Goal: Task Accomplishment & Management: Manage account settings

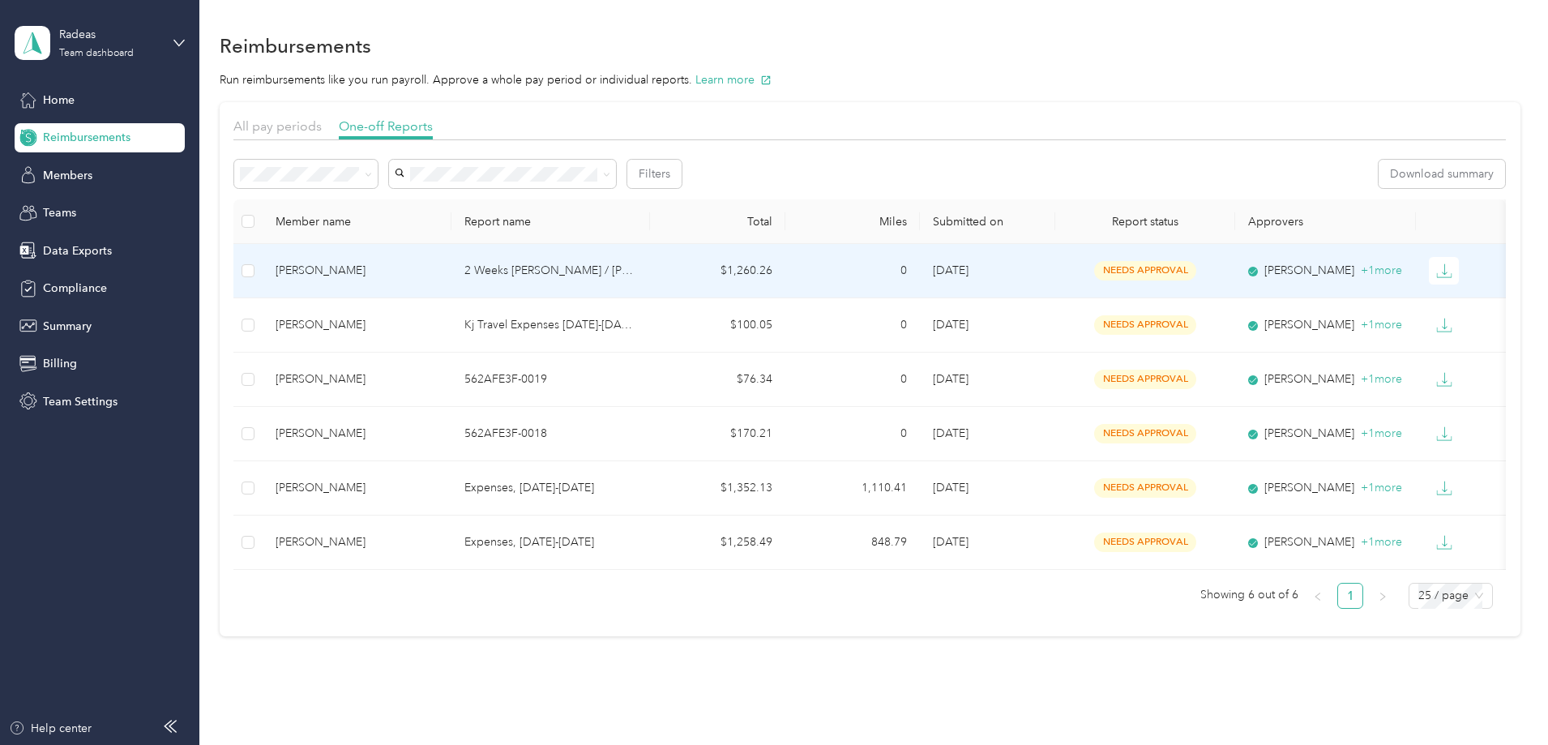
click at [637, 263] on p "2 Weeks August Hollister / Higgins" at bounding box center [550, 271] width 173 height 18
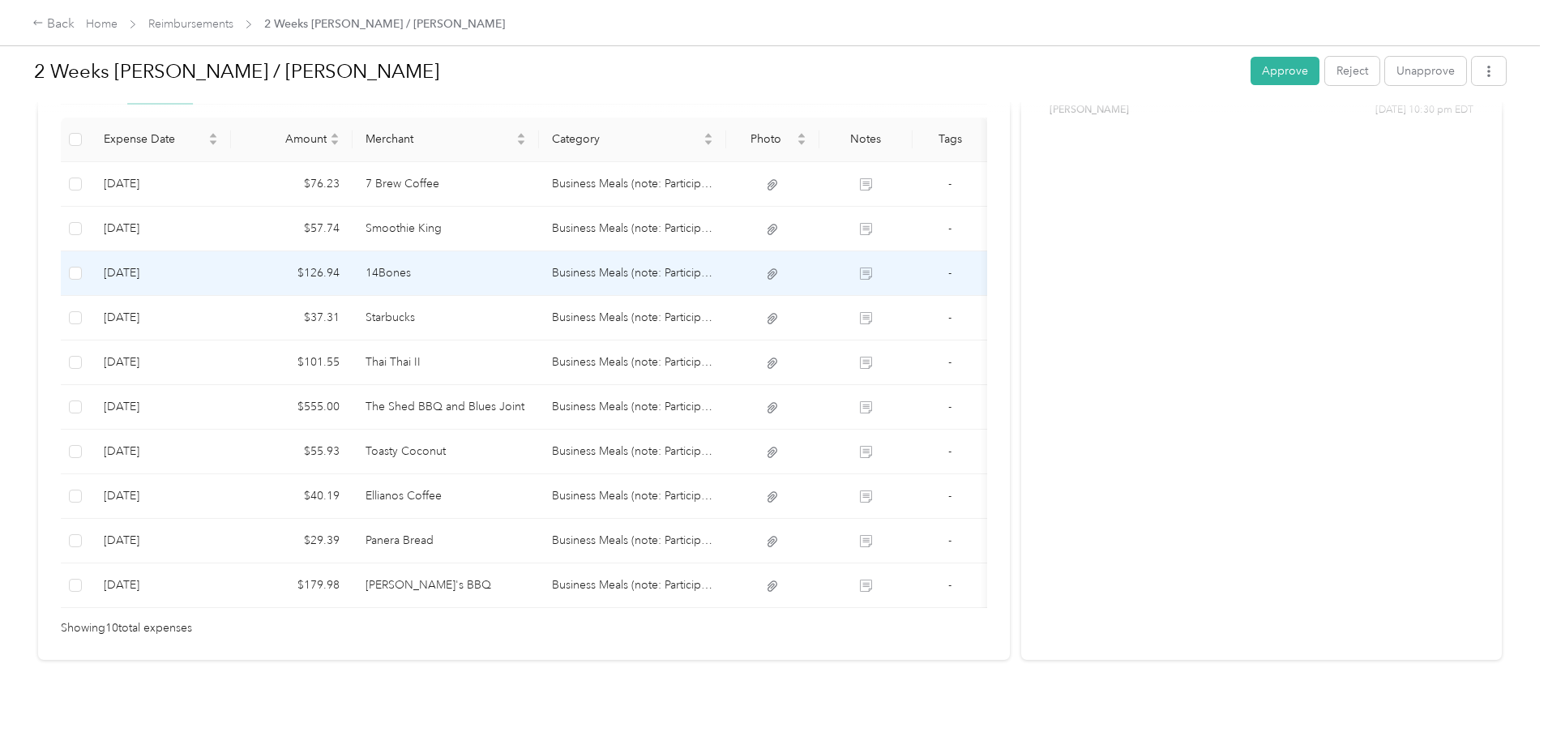
scroll to position [455, 0]
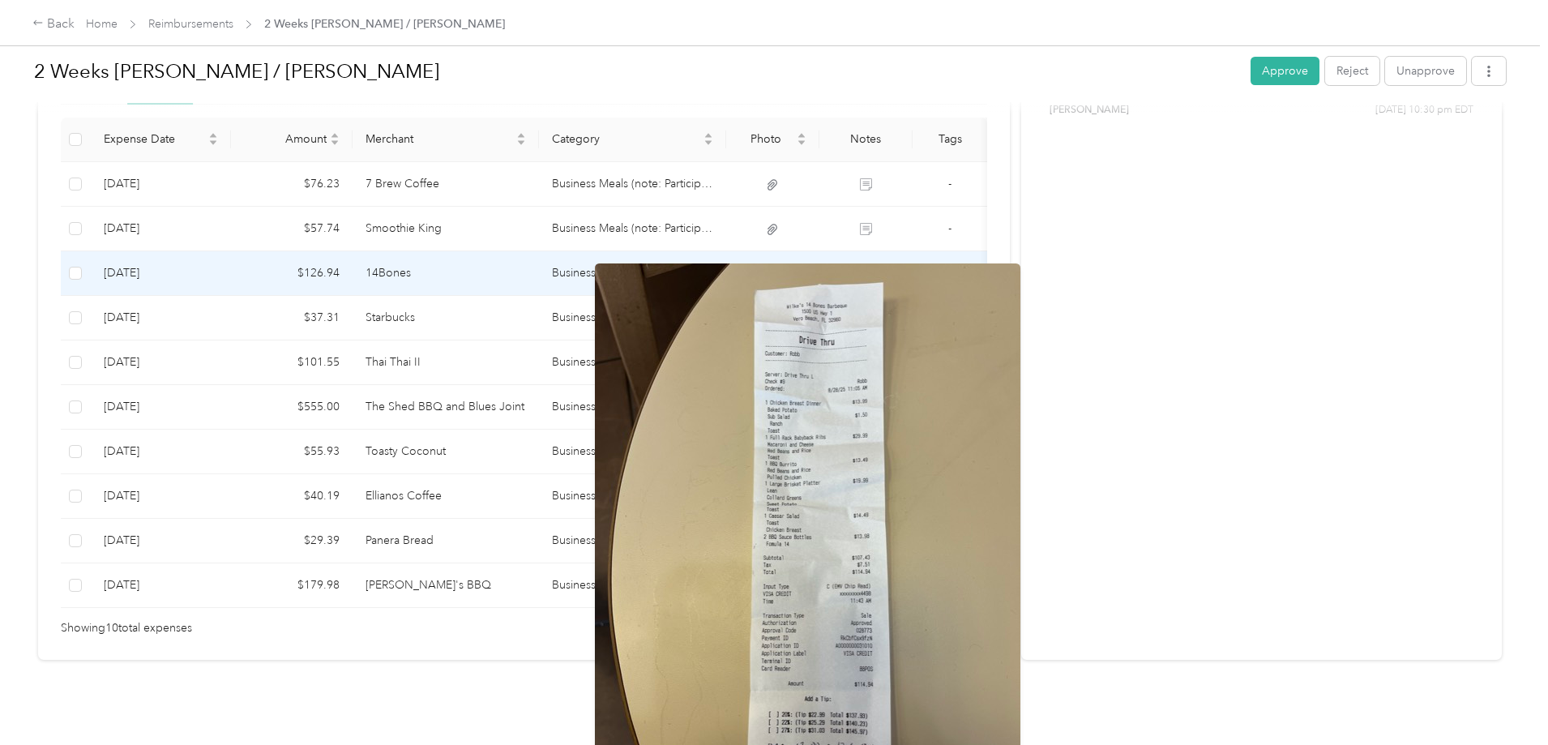
click at [777, 268] on icon at bounding box center [773, 273] width 10 height 11
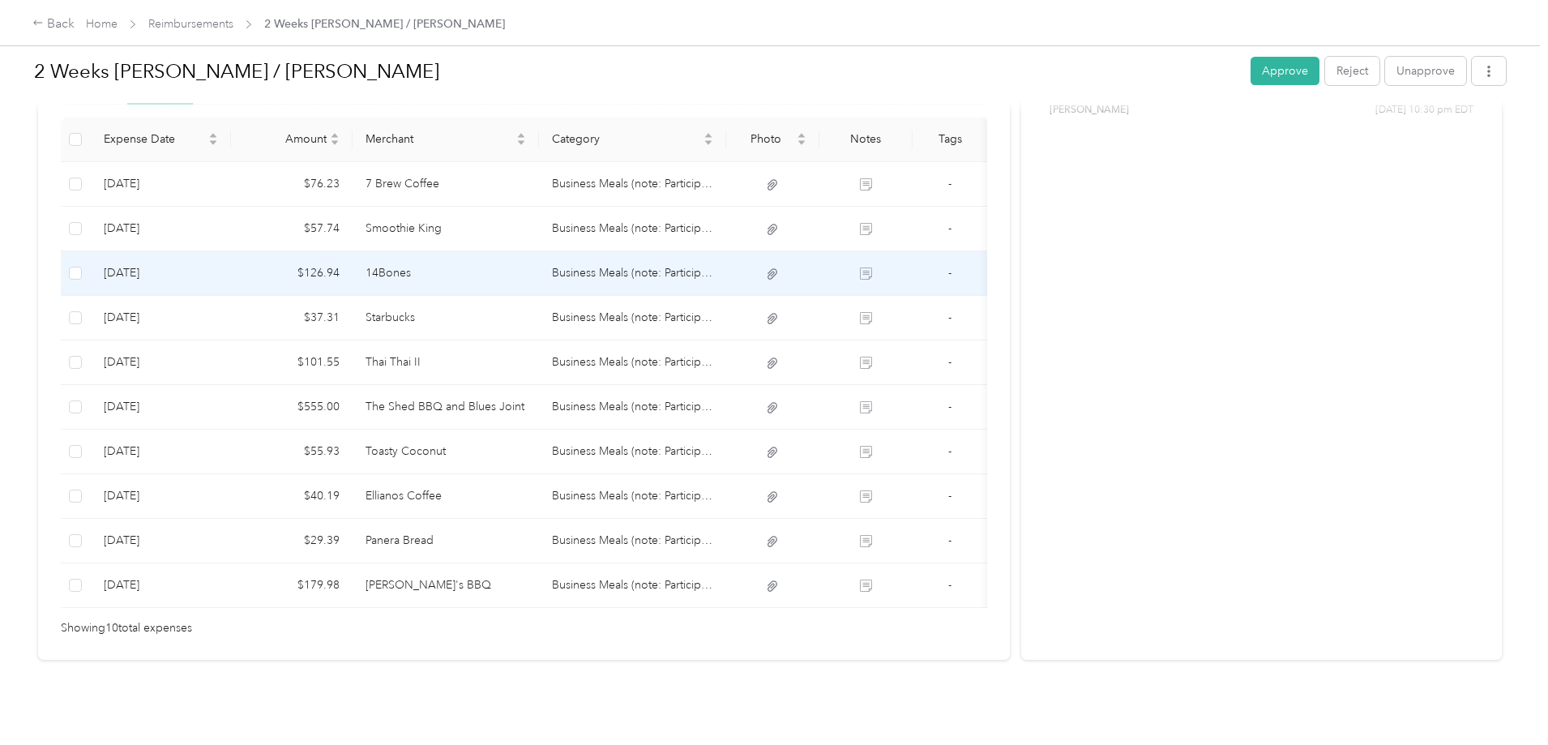
click at [468, 251] on td "14Bones" at bounding box center [446, 273] width 187 height 45
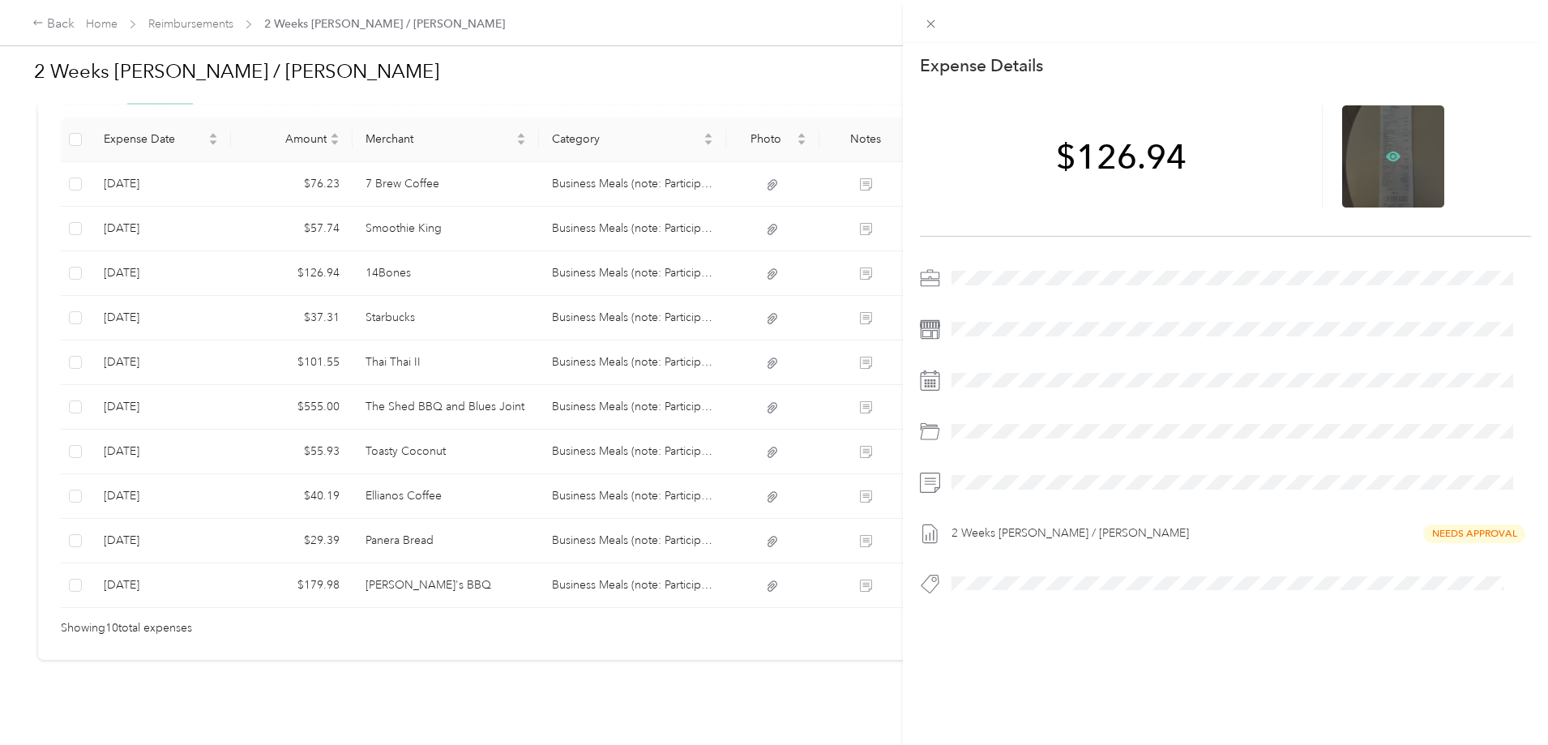
click at [1387, 153] on icon at bounding box center [1393, 157] width 15 height 10
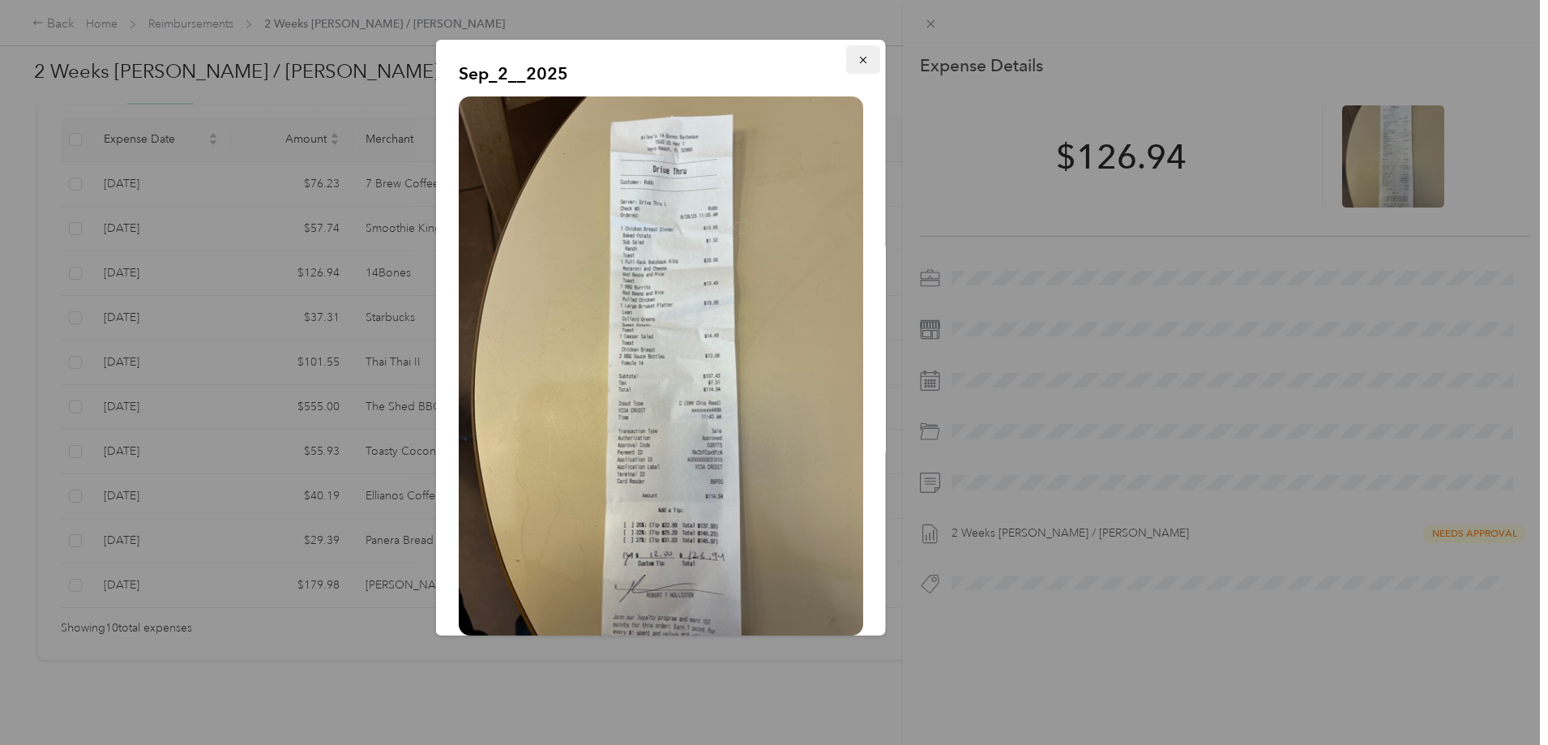
click at [857, 71] on button "button" at bounding box center [863, 59] width 34 height 28
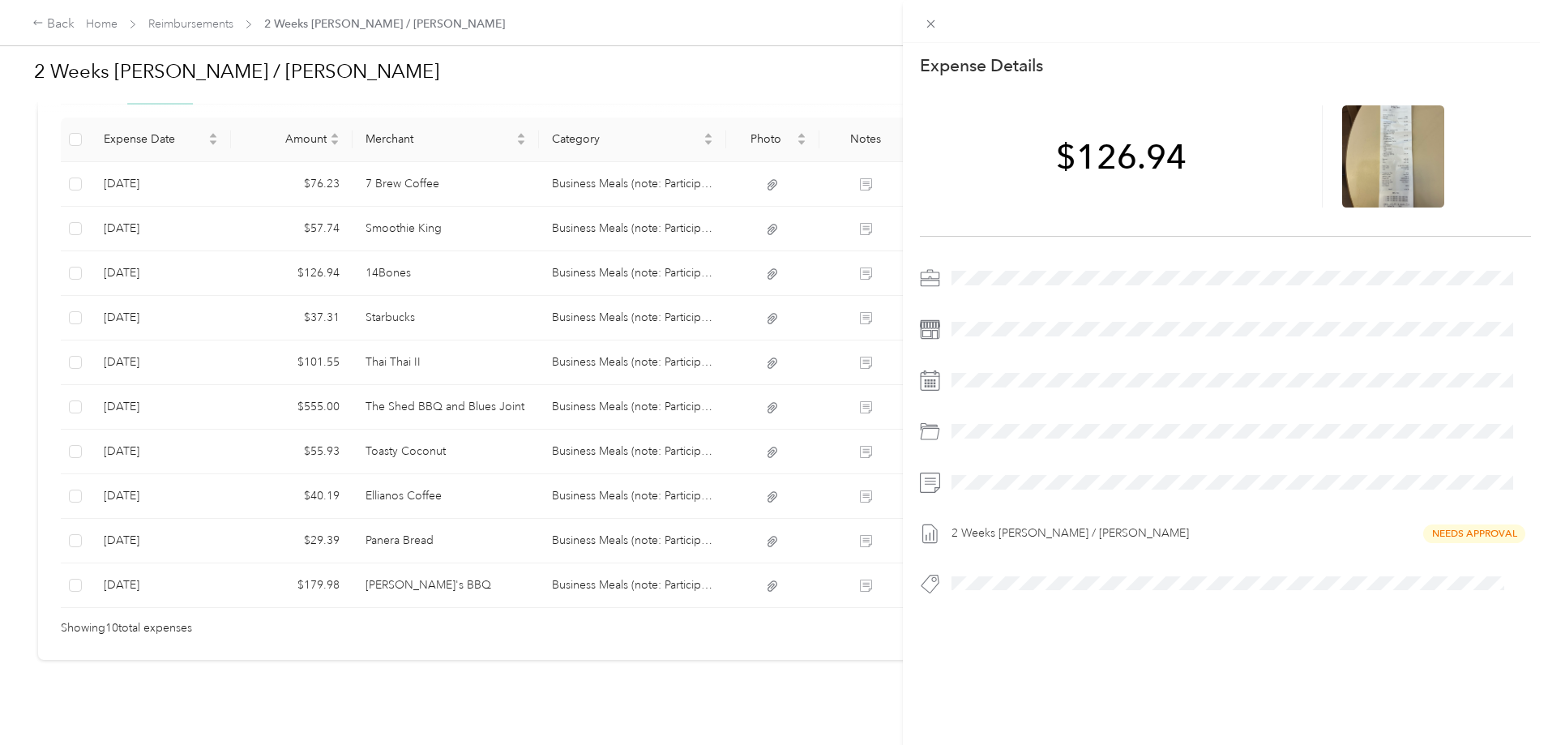
click at [808, 296] on div "This expense cannot be edited because it is either under review, approved, or p…" at bounding box center [774, 372] width 1548 height 745
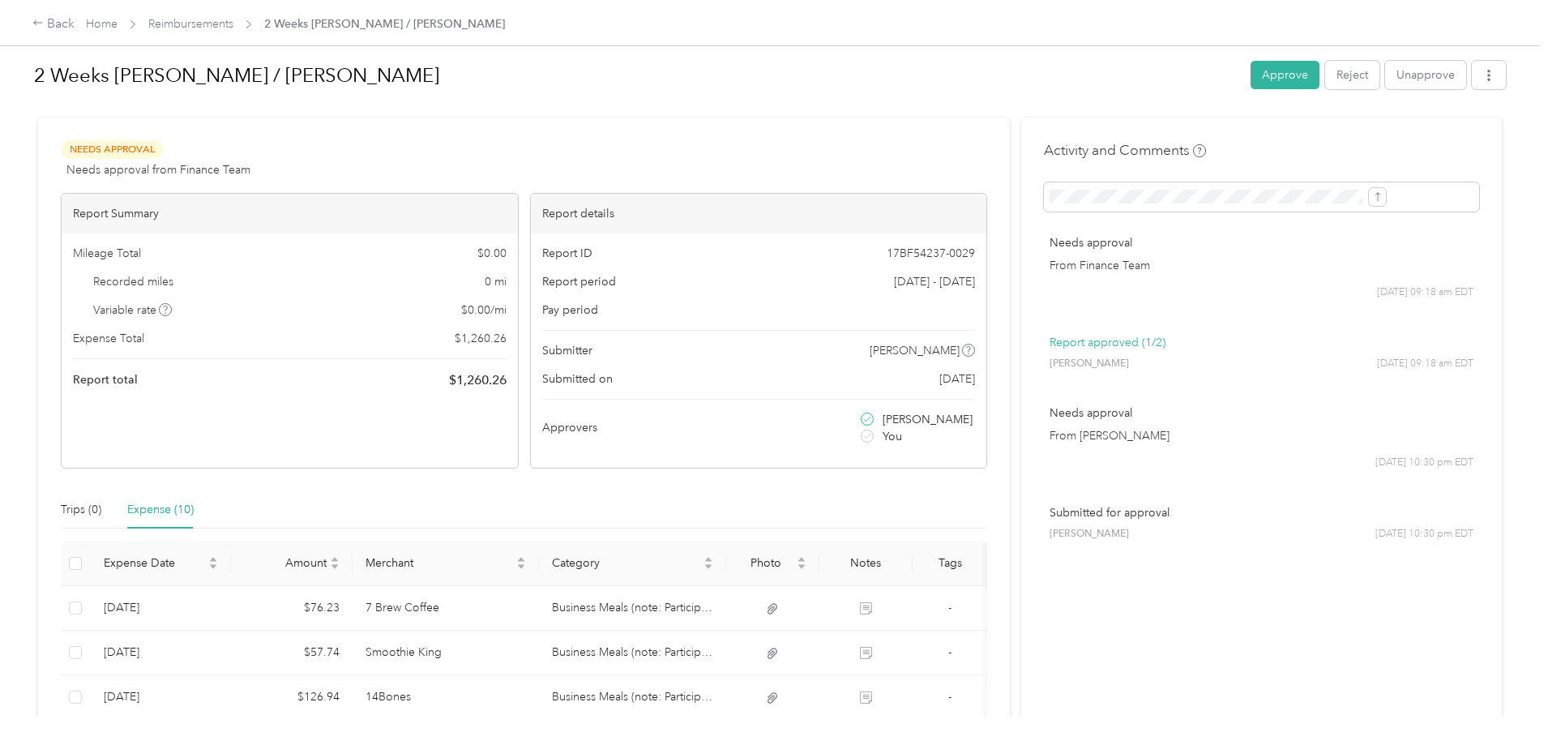
scroll to position [0, 0]
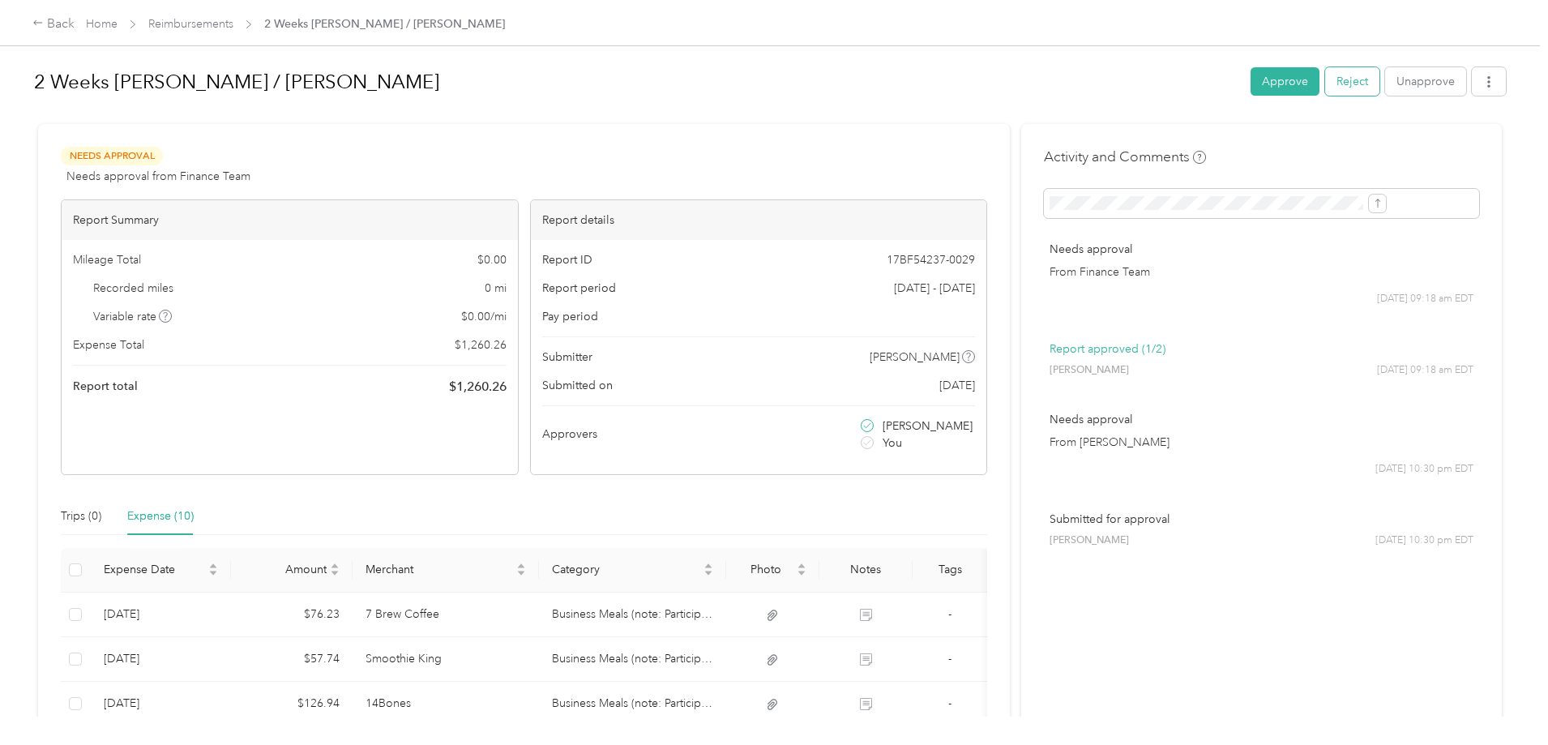
click at [1325, 75] on button "Reject" at bounding box center [1352, 81] width 54 height 28
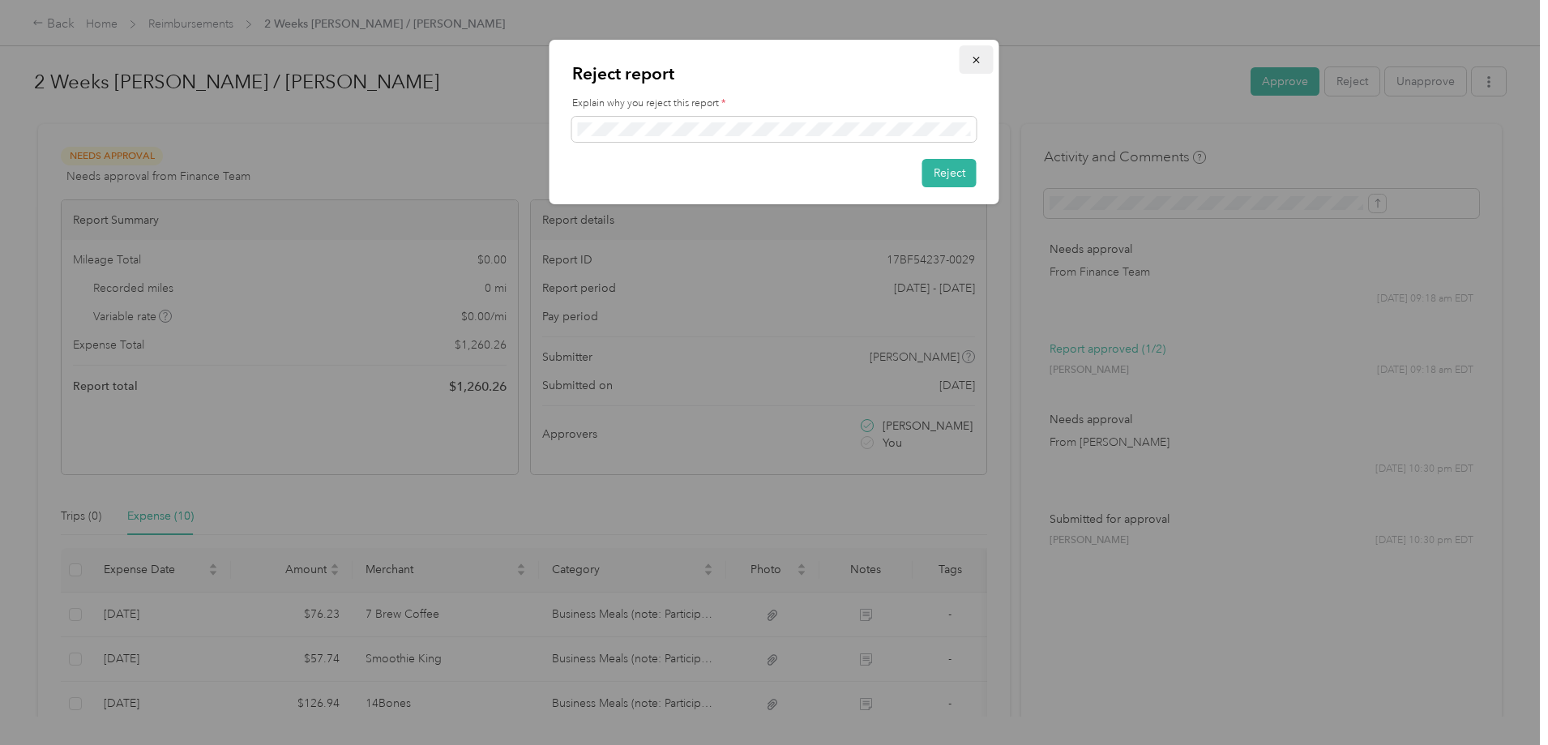
click at [973, 62] on icon "button" at bounding box center [976, 59] width 11 height 11
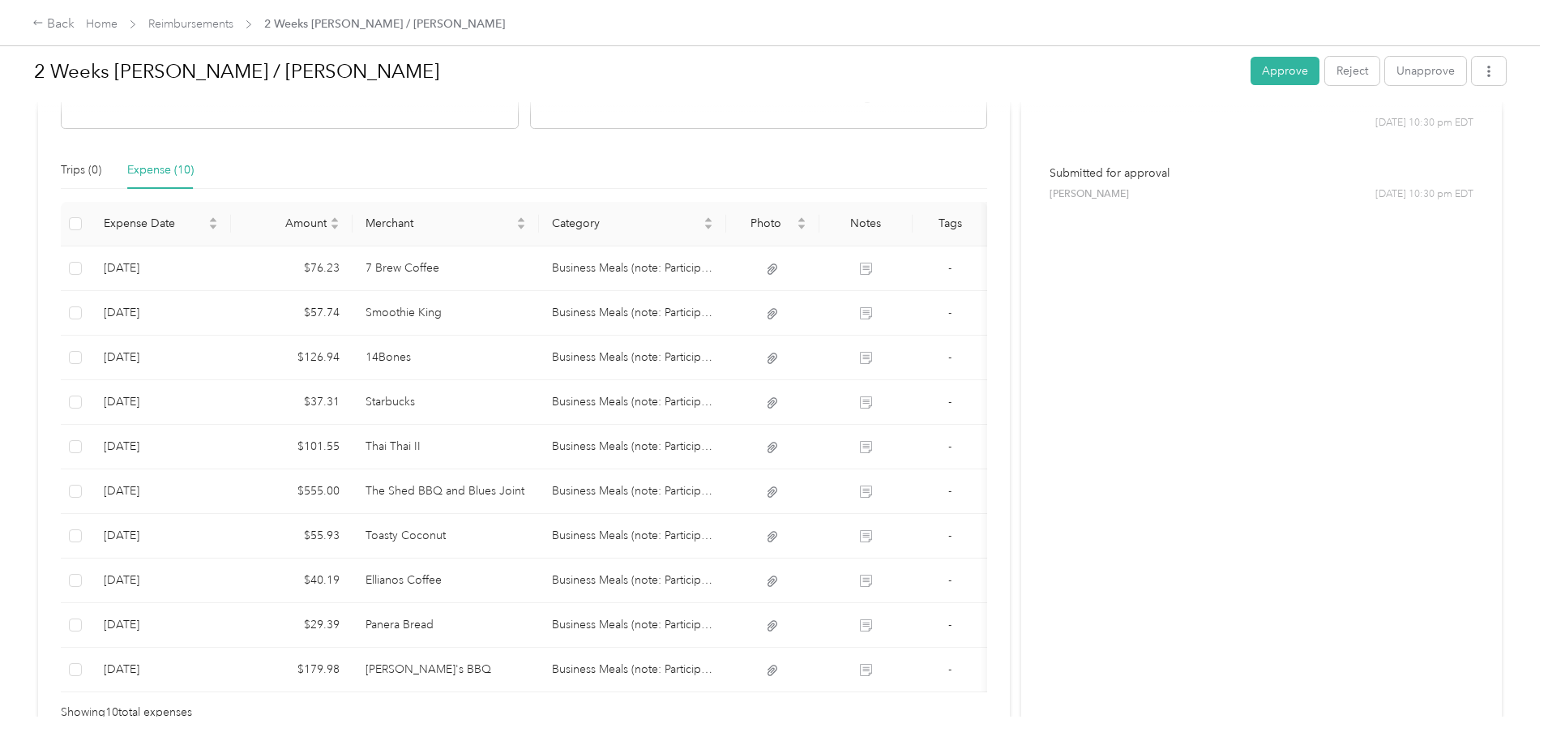
scroll to position [455, 0]
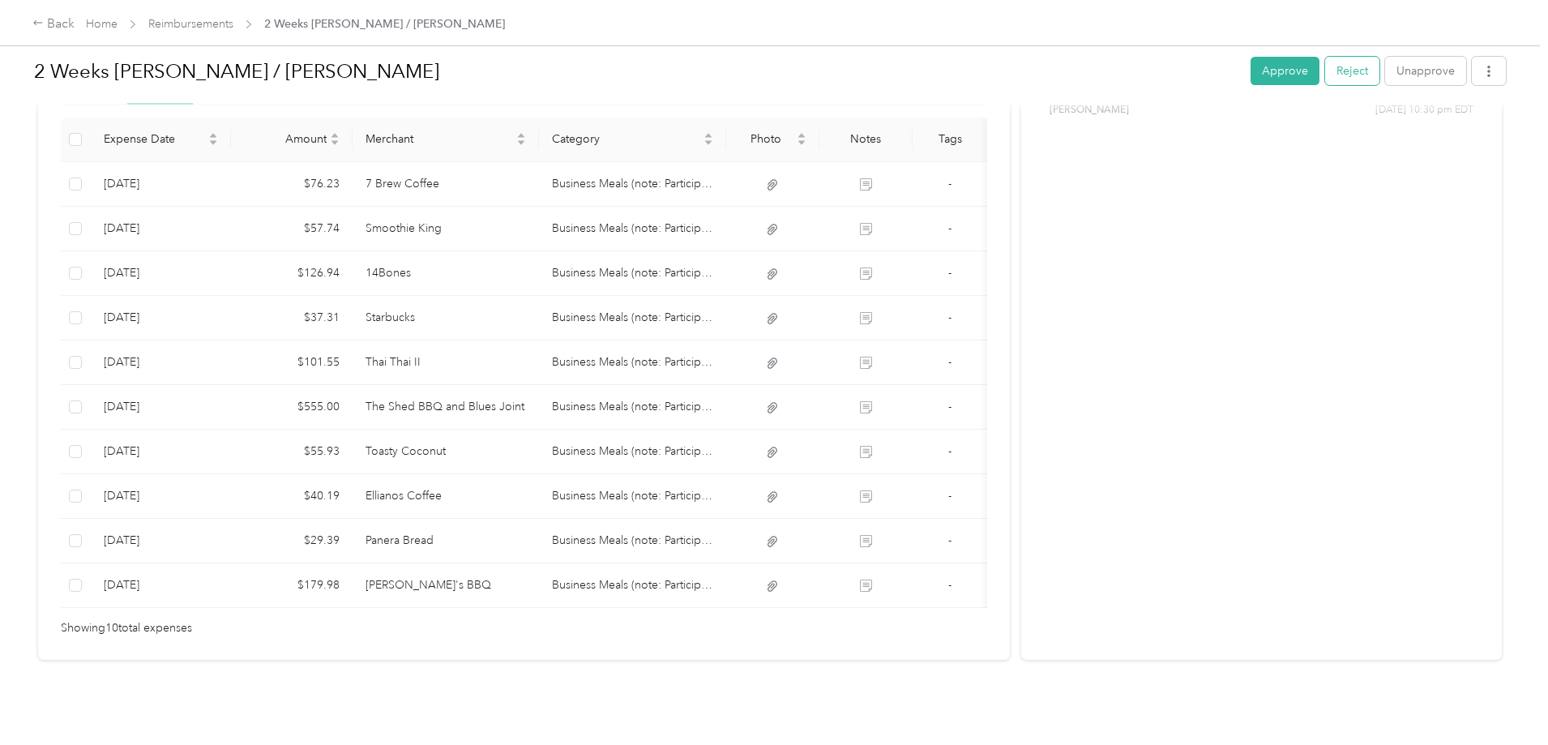
click at [1325, 69] on button "Reject" at bounding box center [1352, 71] width 54 height 28
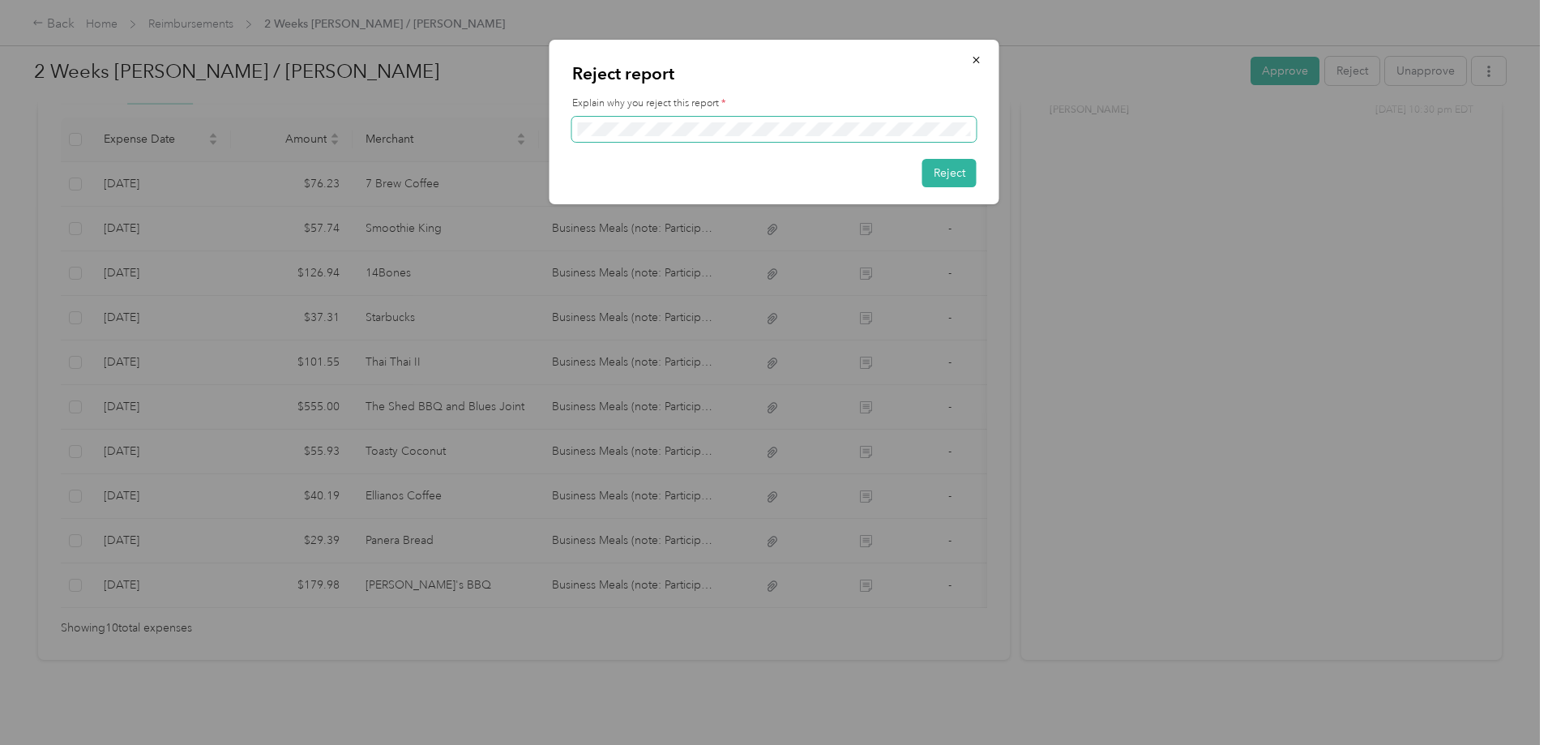
scroll to position [0, 242]
click at [939, 173] on button "Reject" at bounding box center [949, 173] width 54 height 28
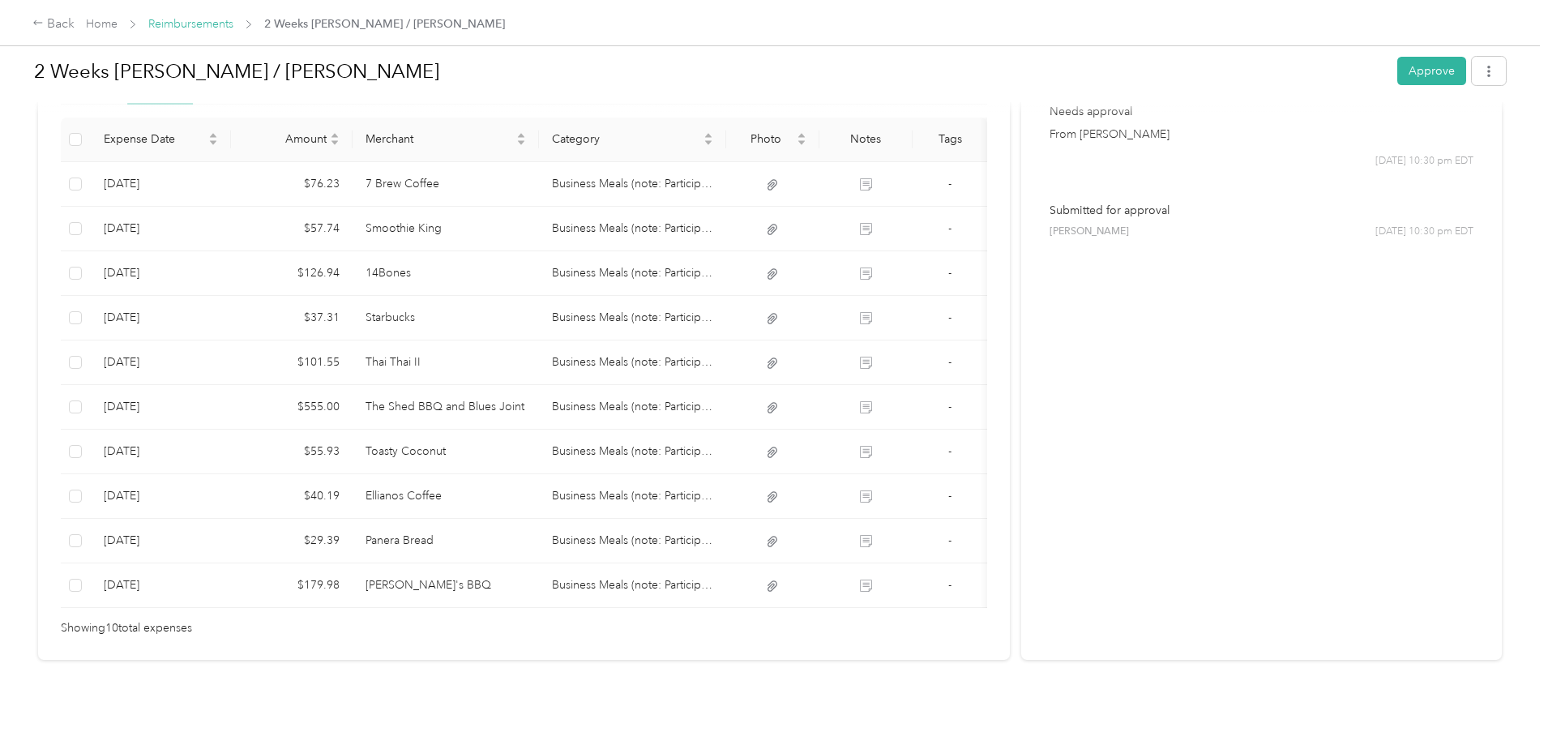
click at [233, 24] on link "Reimbursements" at bounding box center [190, 24] width 85 height 14
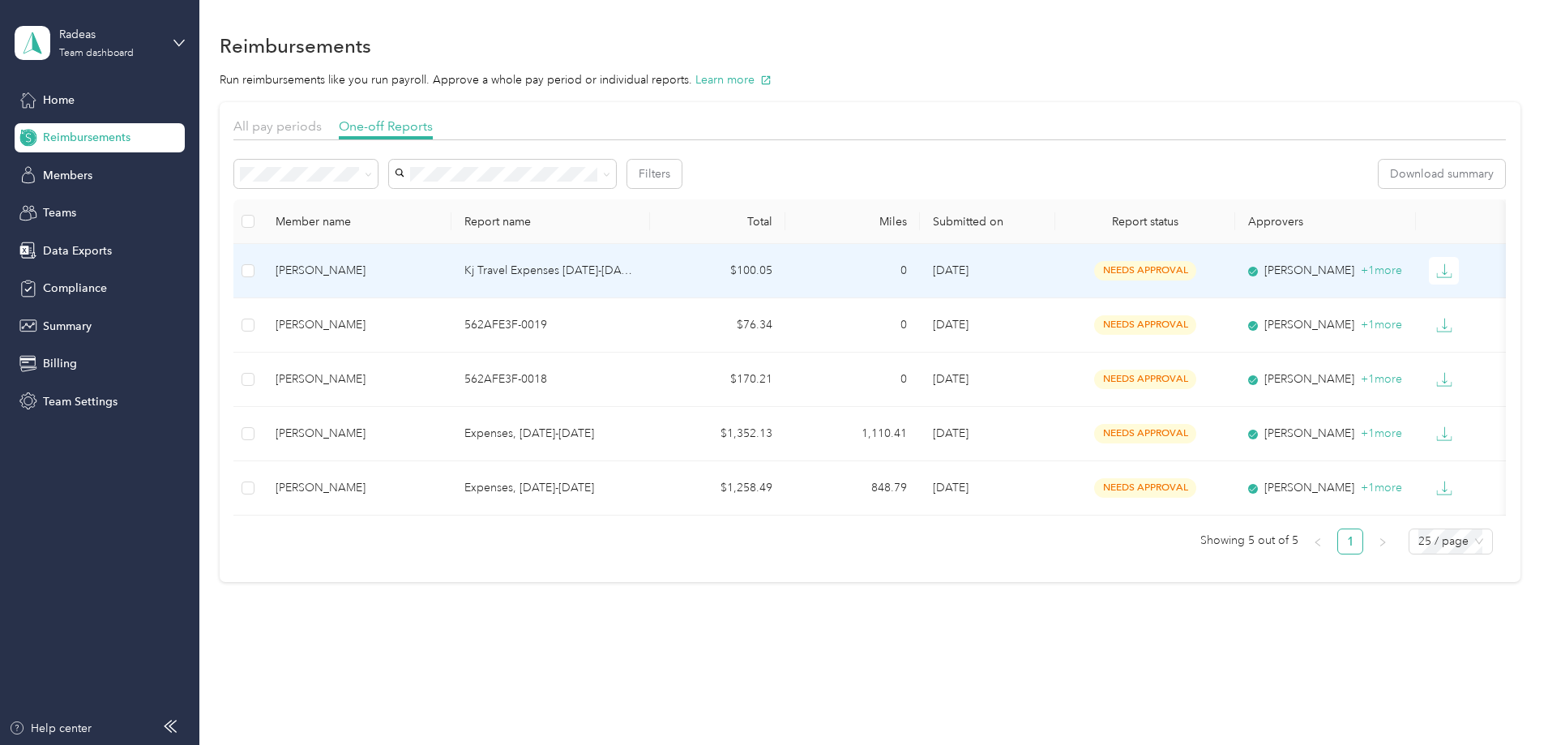
click at [438, 271] on div "KJ Johnson" at bounding box center [357, 271] width 163 height 18
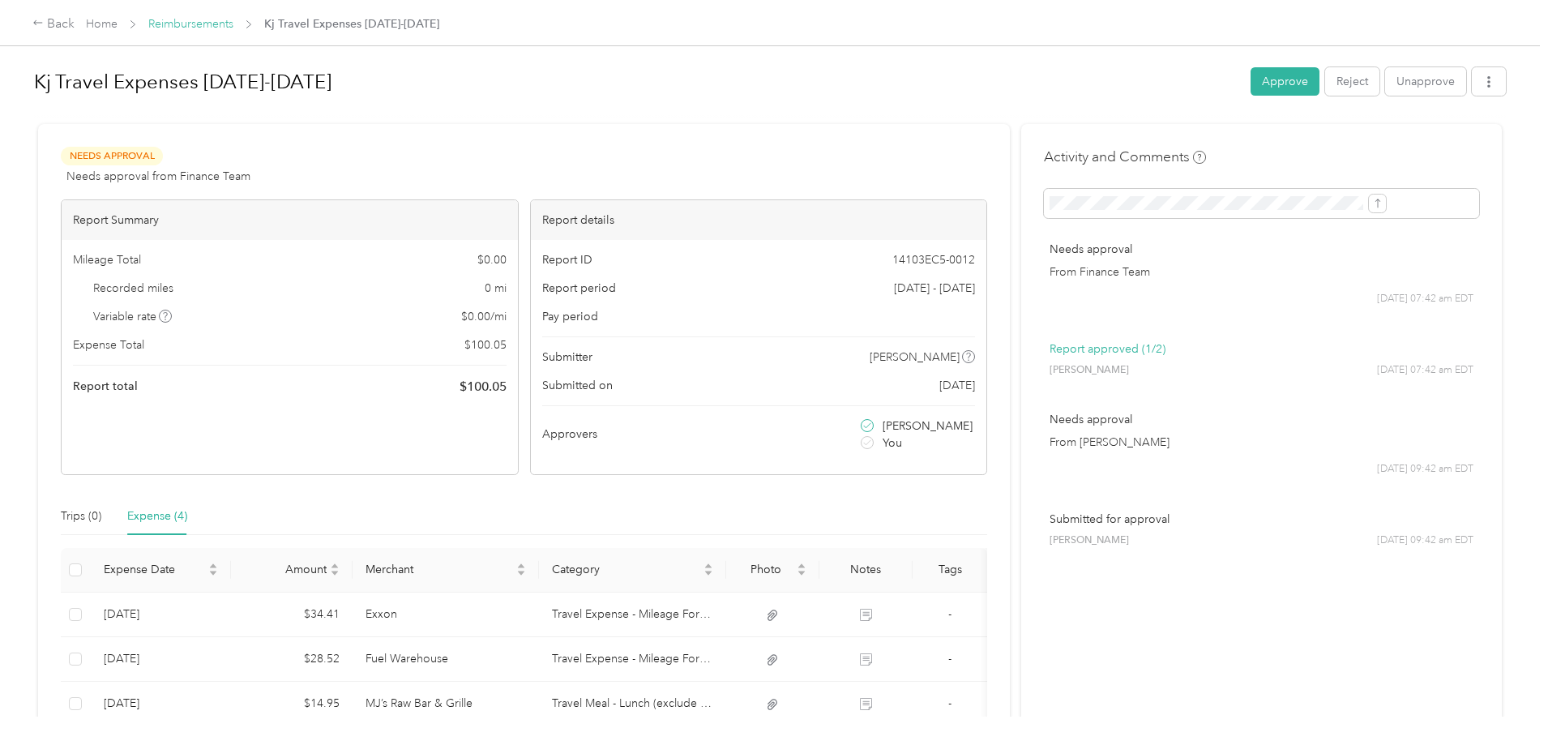
click at [233, 20] on link "Reimbursements" at bounding box center [190, 24] width 85 height 14
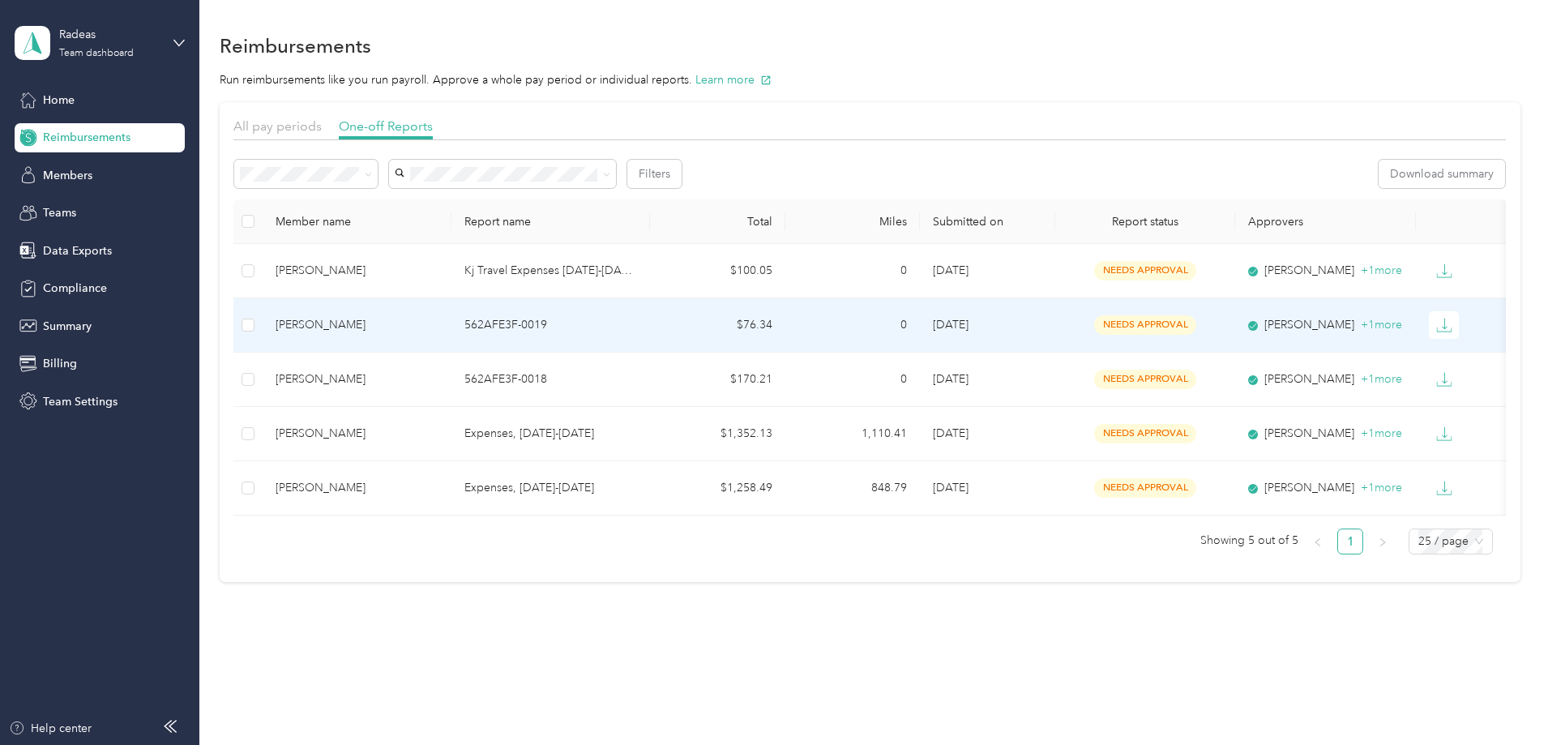
click at [872, 327] on td "0" at bounding box center [852, 325] width 135 height 54
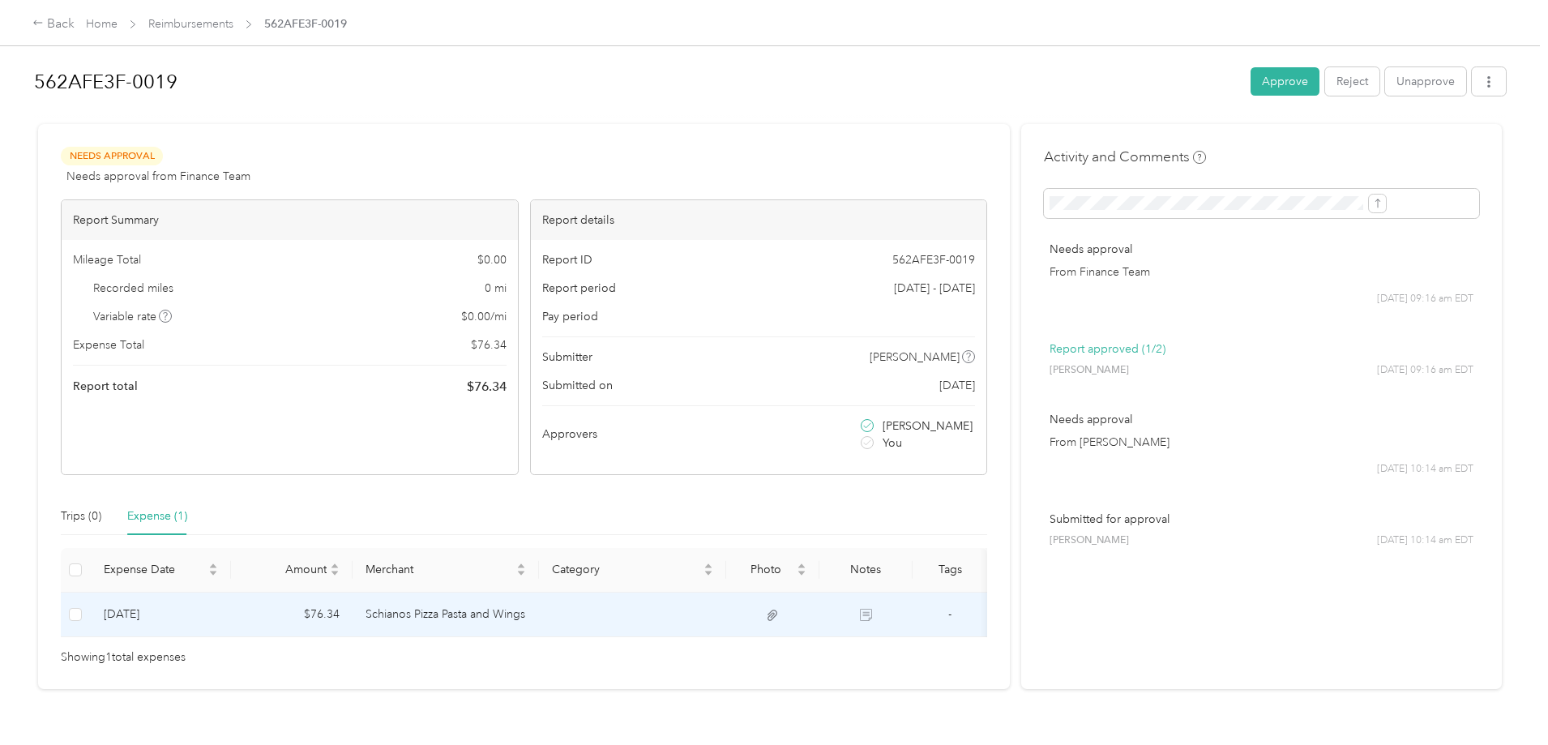
click at [669, 613] on td at bounding box center [632, 614] width 187 height 45
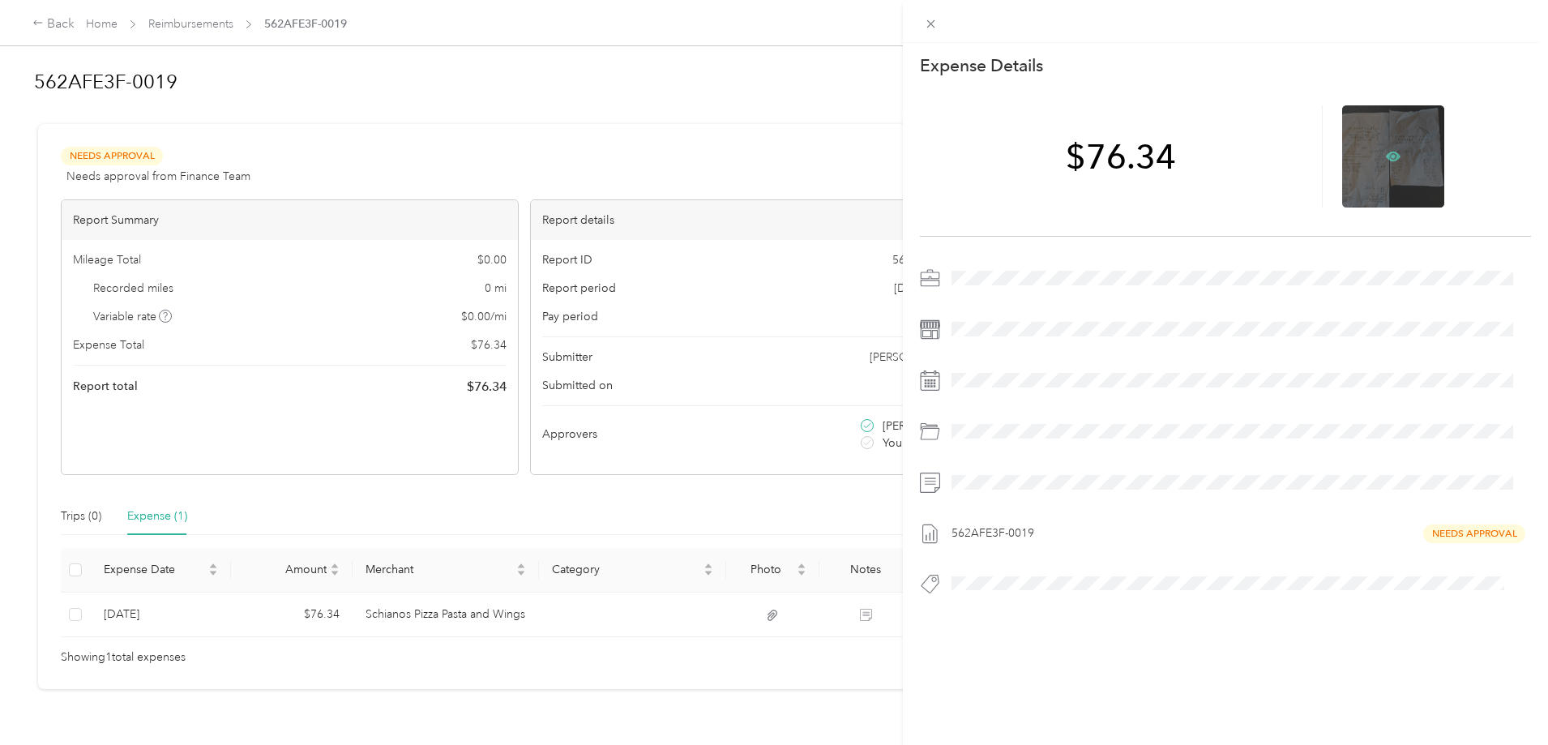
click at [1386, 153] on icon at bounding box center [1393, 157] width 15 height 10
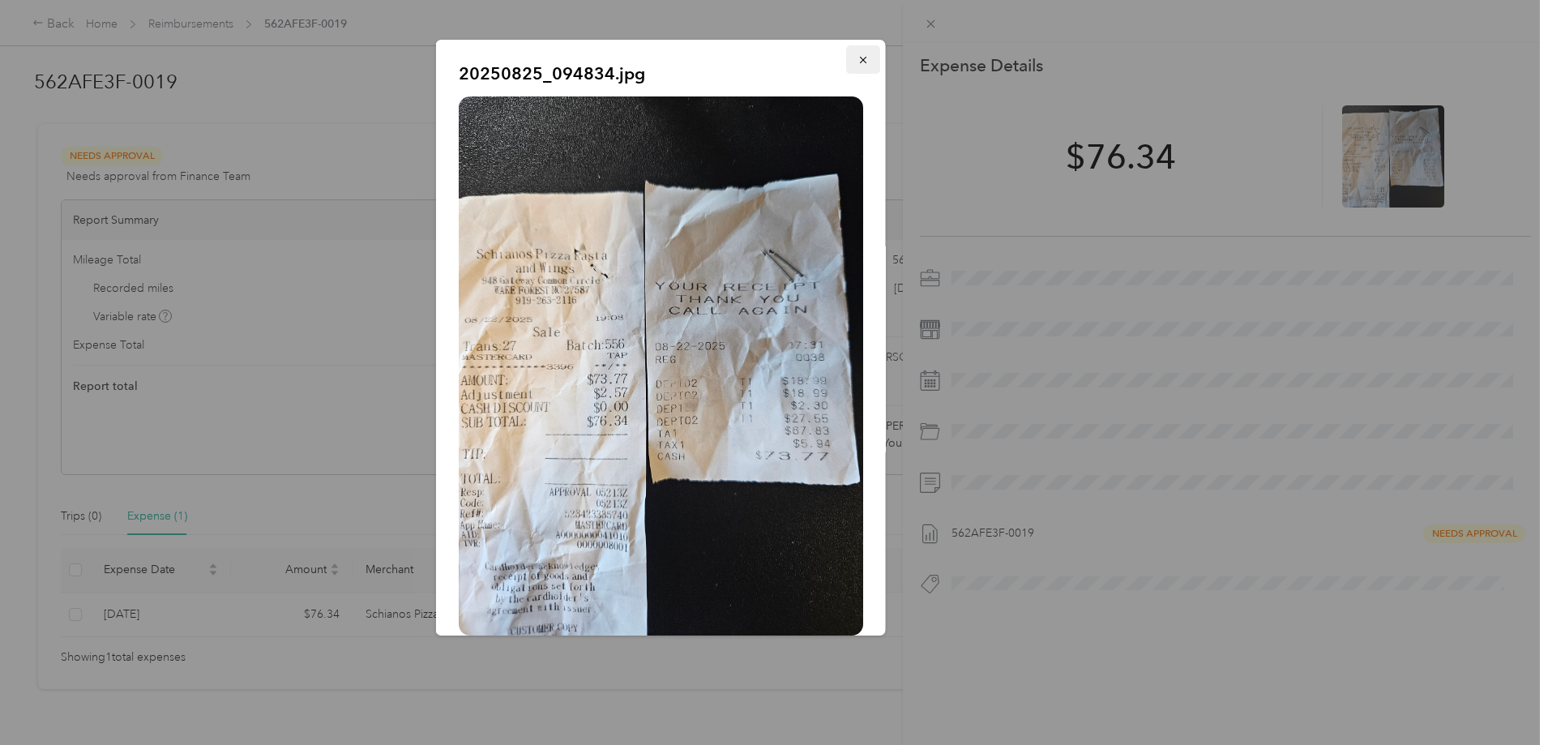
click at [857, 56] on icon "button" at bounding box center [862, 59] width 11 height 11
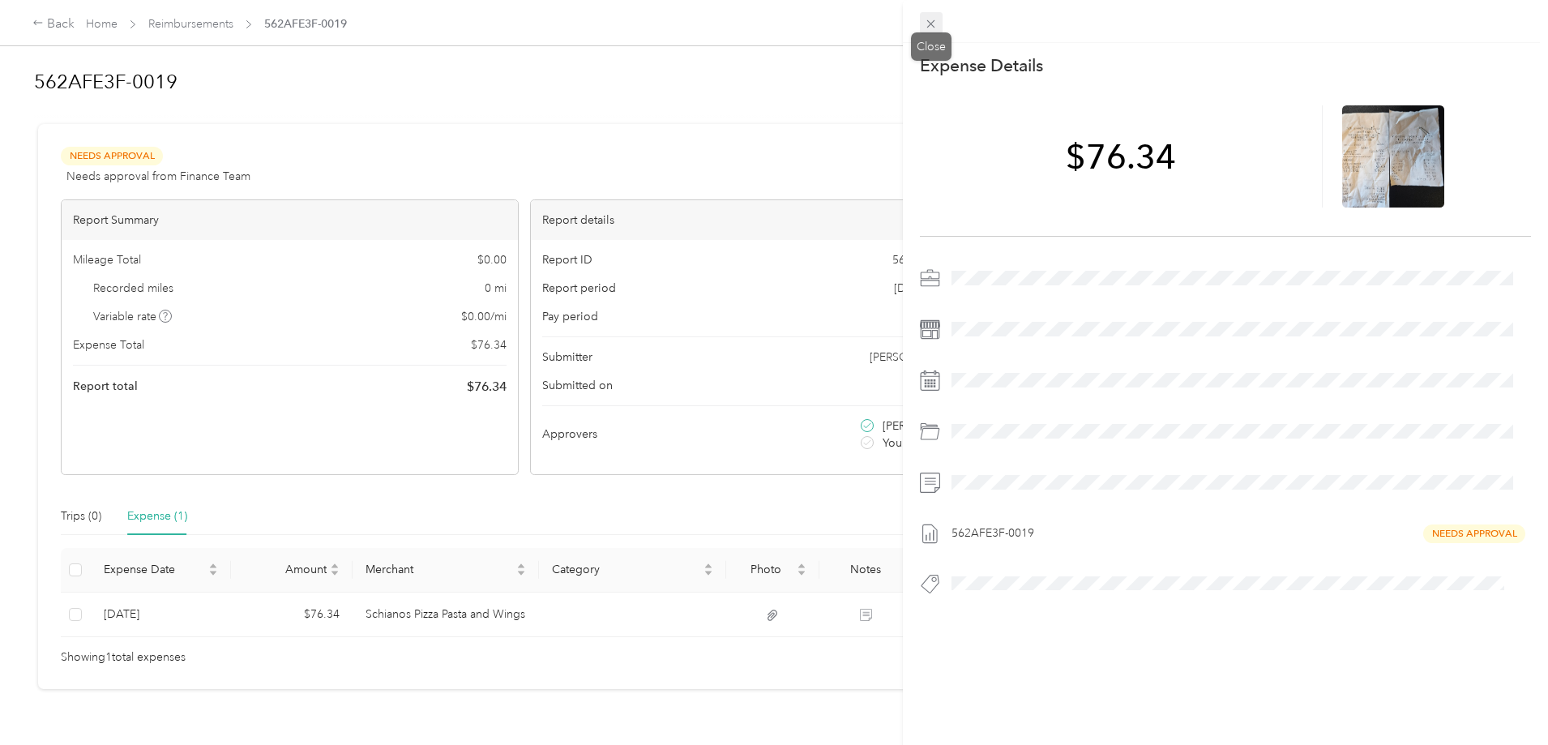
click at [930, 25] on icon at bounding box center [931, 24] width 8 height 8
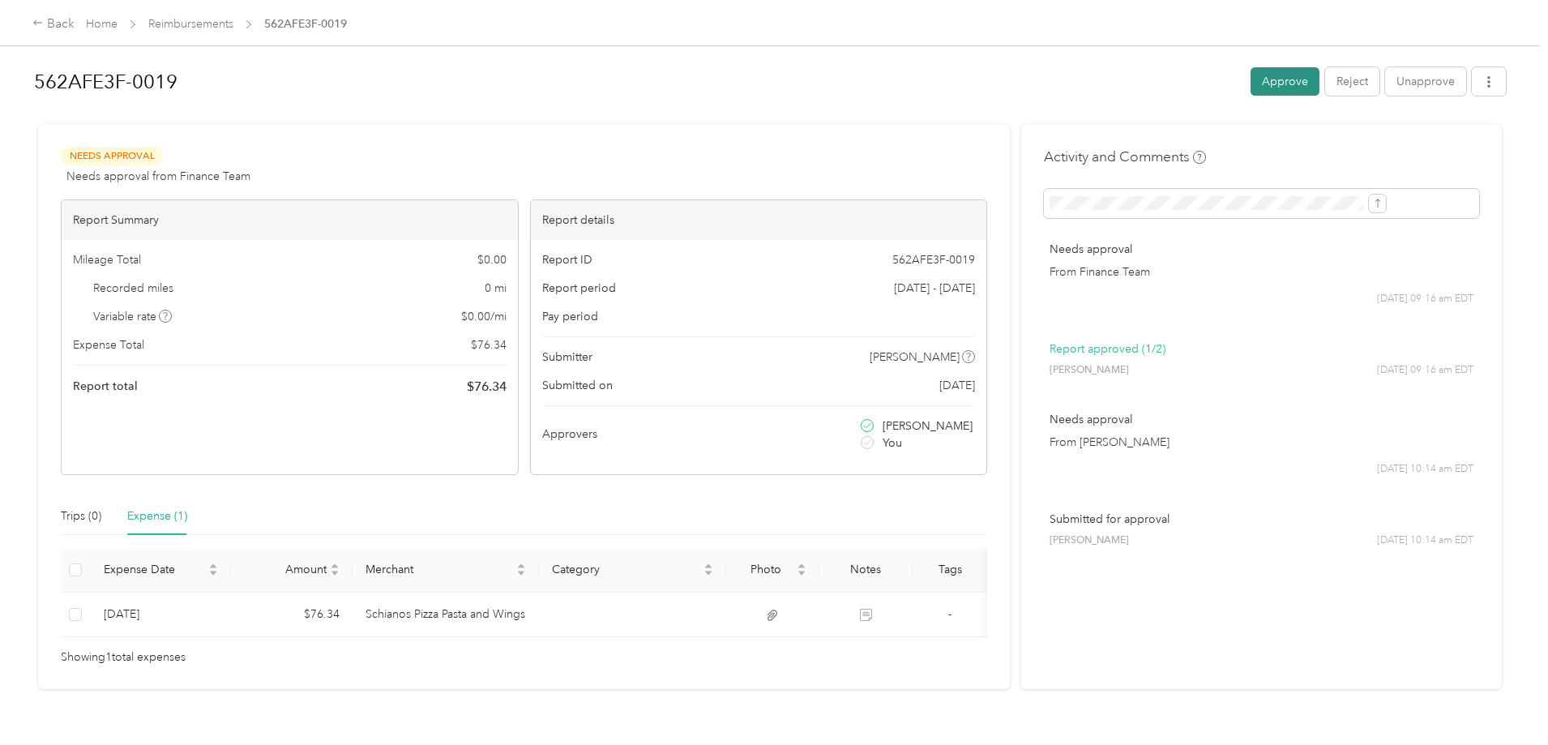
click at [1251, 81] on button "Approve" at bounding box center [1285, 81] width 69 height 28
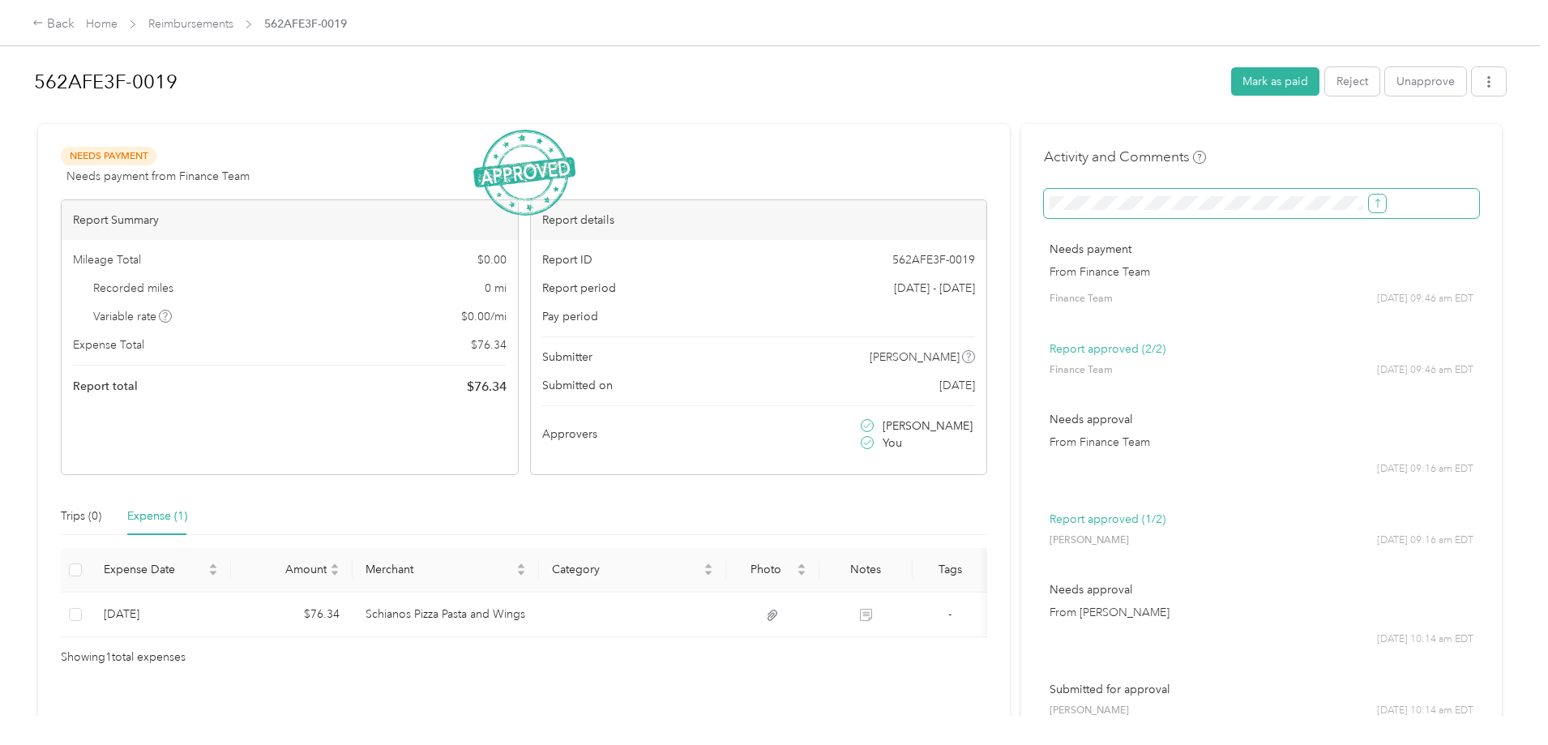
click at [1372, 203] on icon "submit" at bounding box center [1377, 203] width 11 height 11
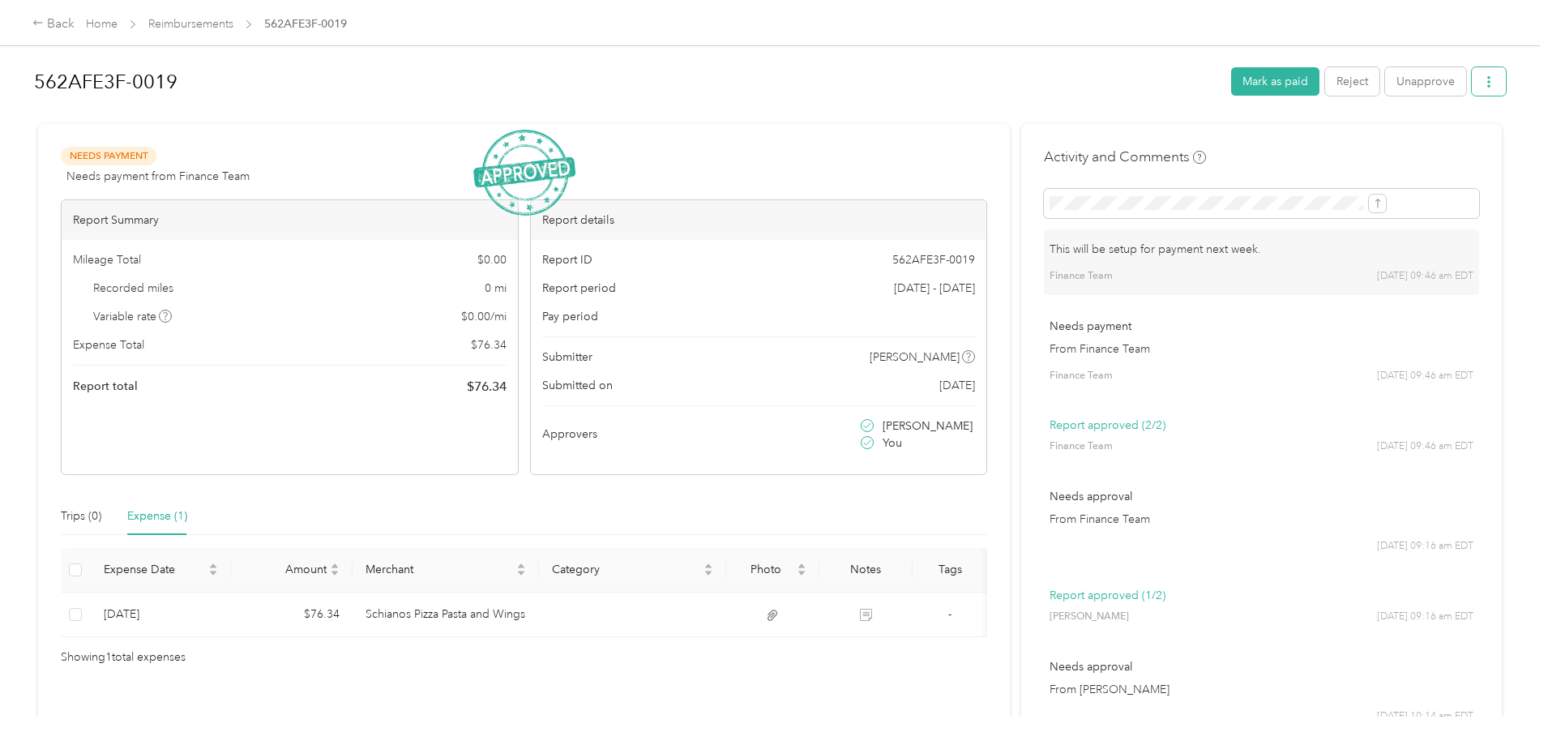
click at [1487, 83] on icon "button" at bounding box center [1488, 81] width 3 height 11
click at [1331, 138] on span "Download" at bounding box center [1309, 141] width 53 height 17
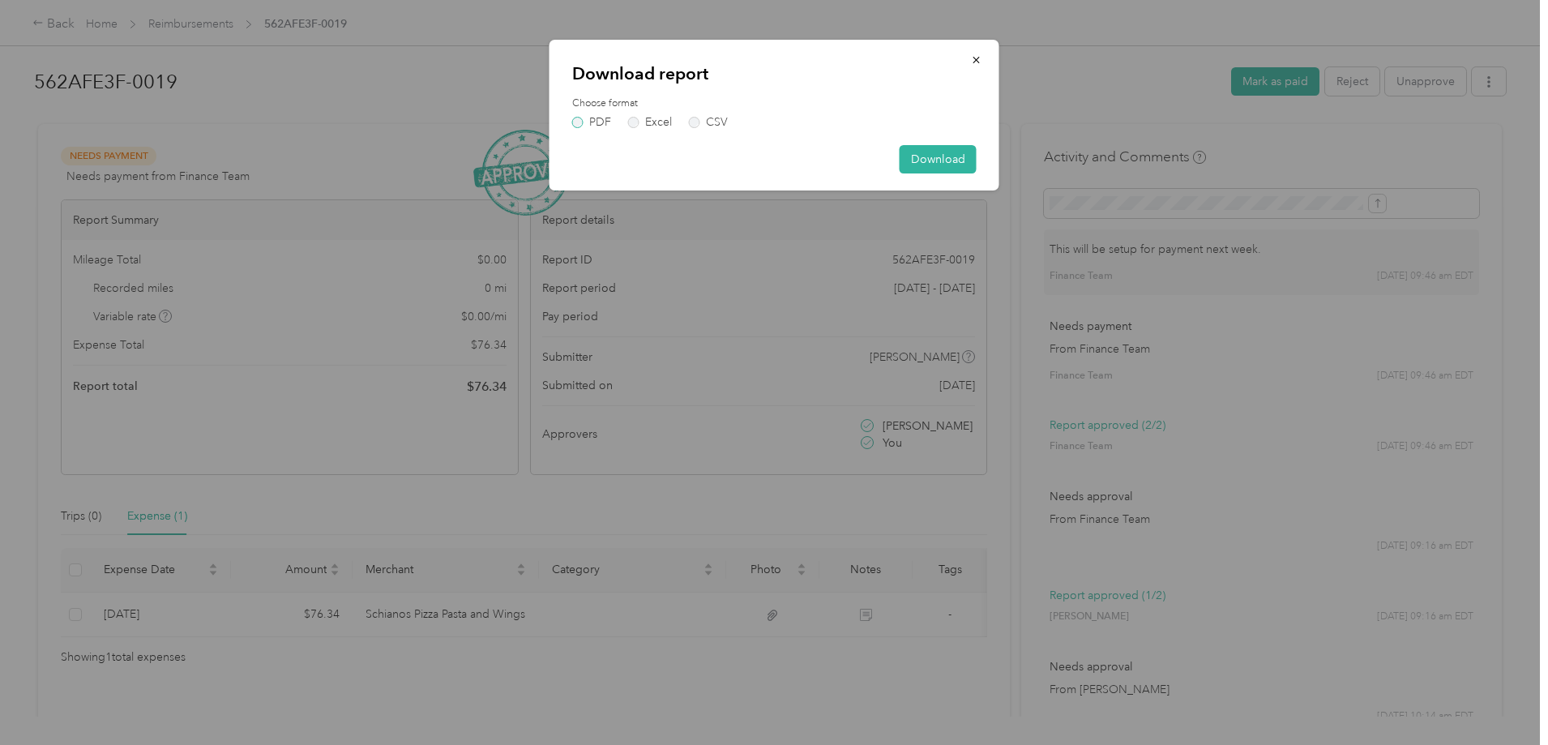
click at [578, 125] on label "PDF" at bounding box center [591, 122] width 39 height 11
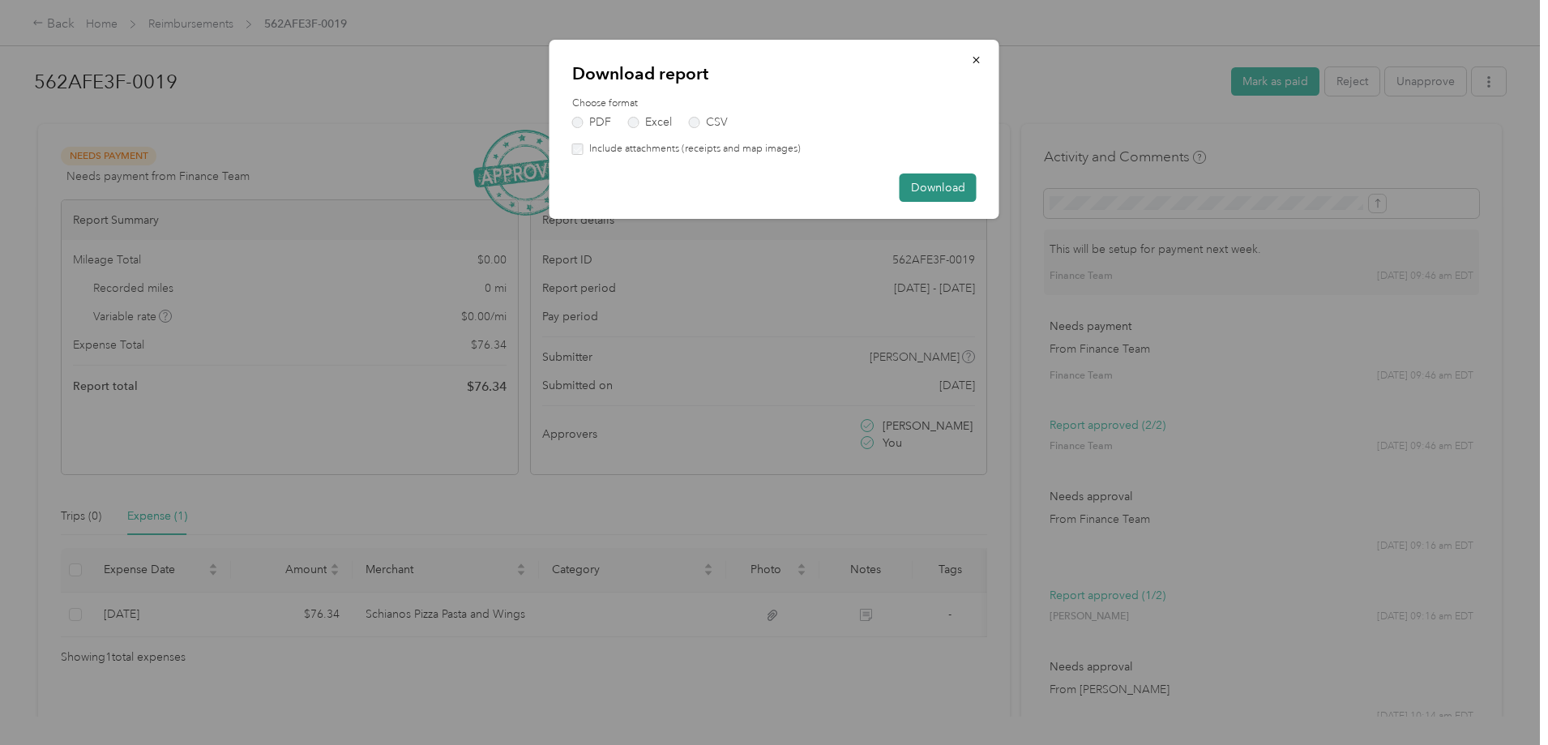
click at [948, 184] on button "Download" at bounding box center [938, 187] width 77 height 28
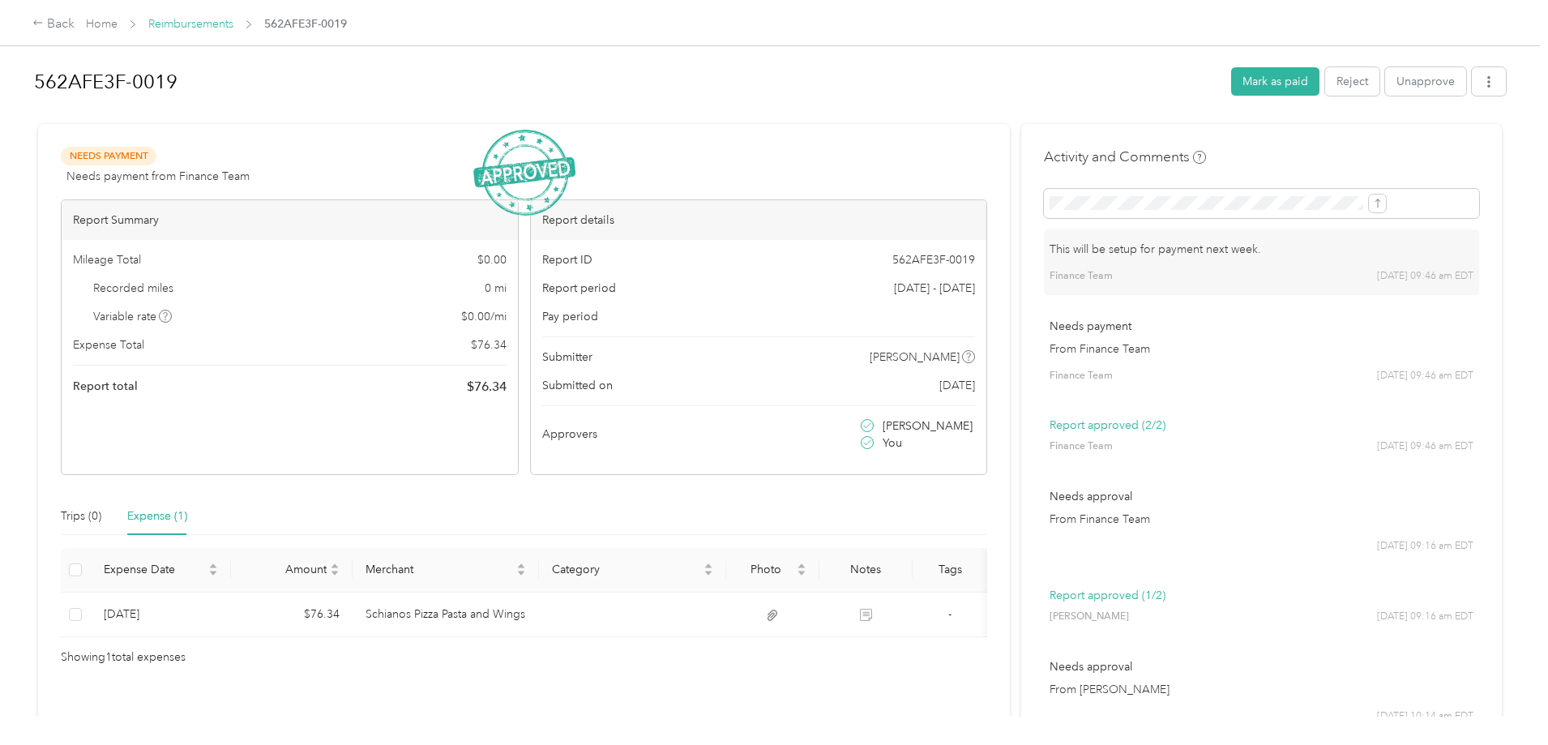
click at [233, 19] on link "Reimbursements" at bounding box center [190, 24] width 85 height 14
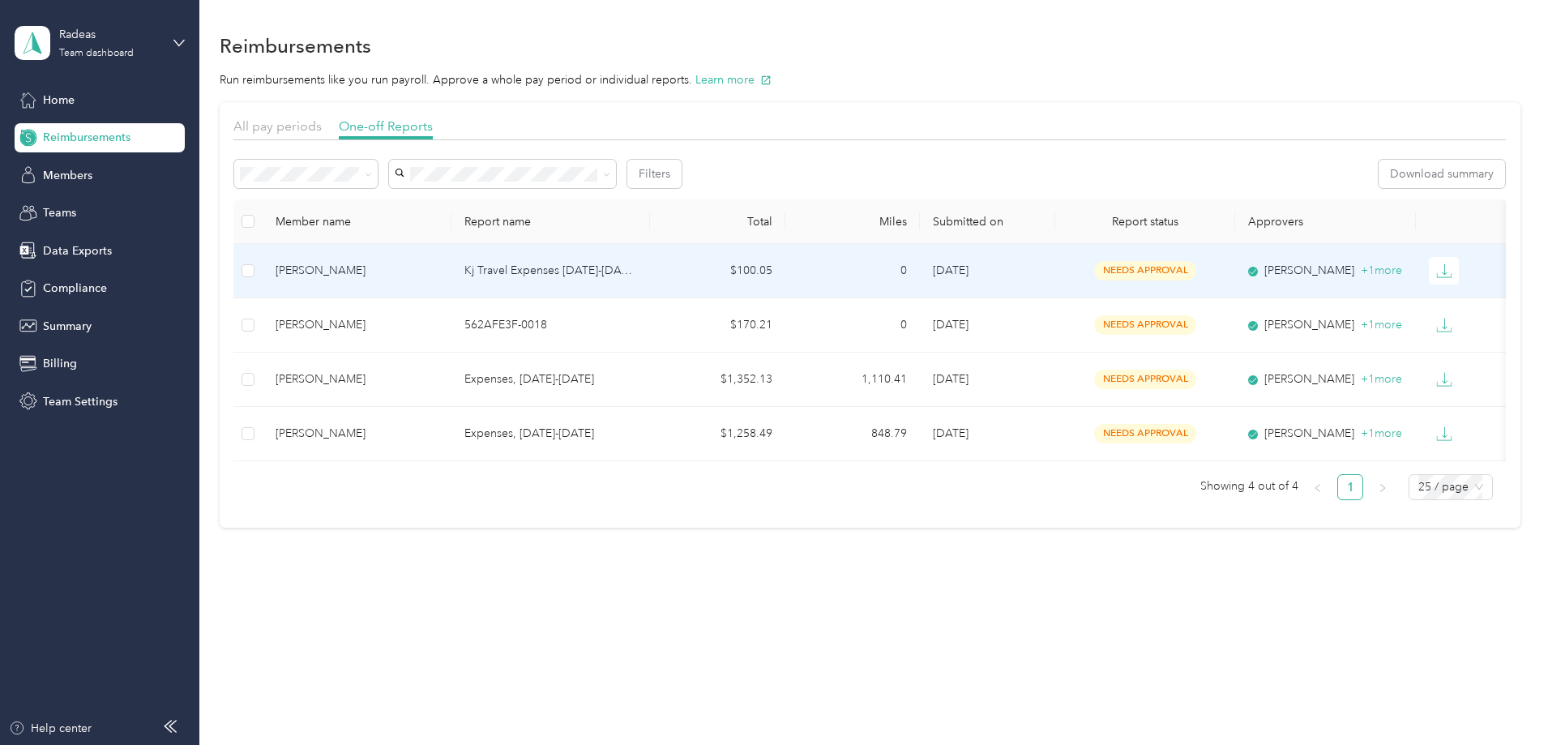
click at [637, 268] on p "Kj Travel Expenses Aug. 26-29" at bounding box center [550, 271] width 173 height 18
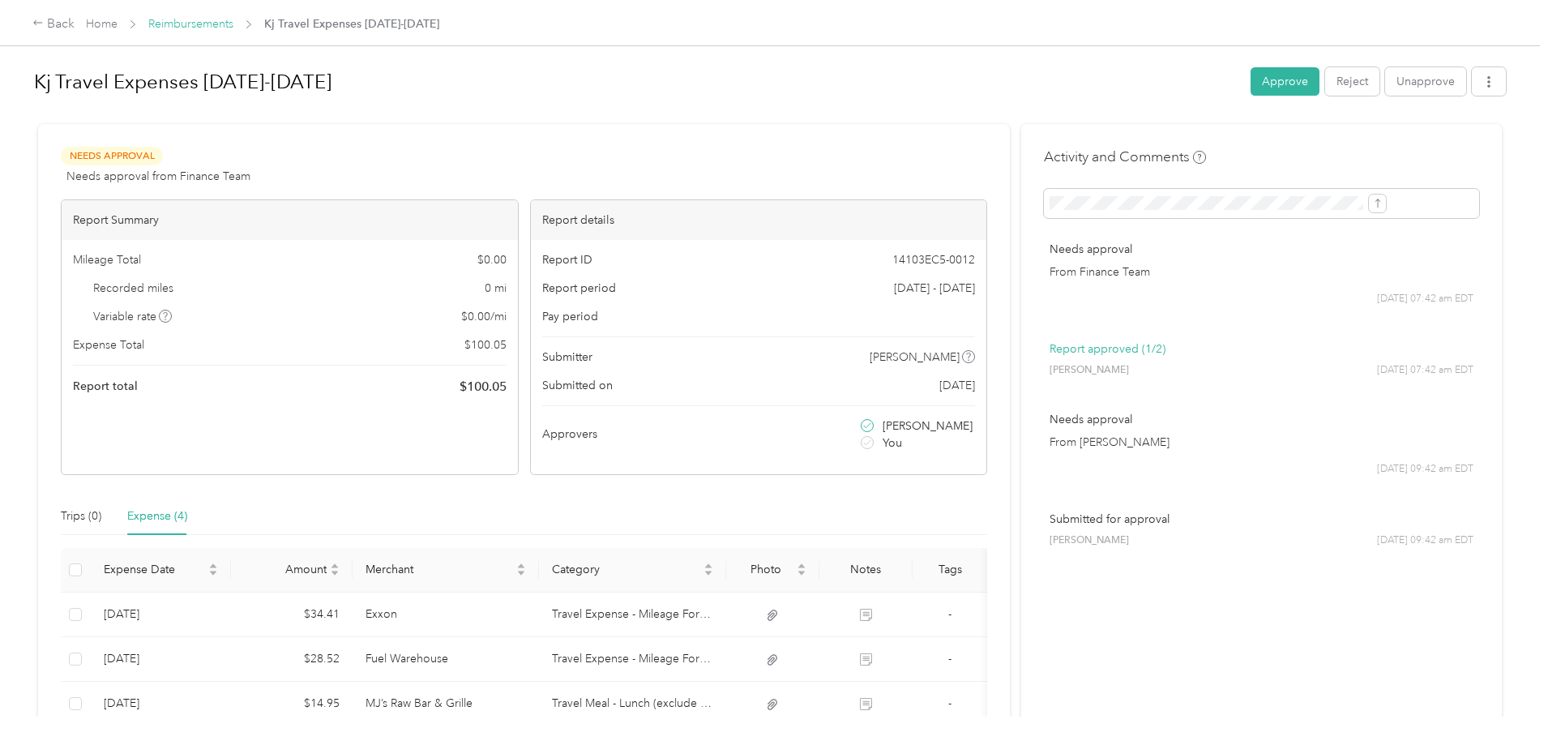
click at [233, 20] on link "Reimbursements" at bounding box center [190, 24] width 85 height 14
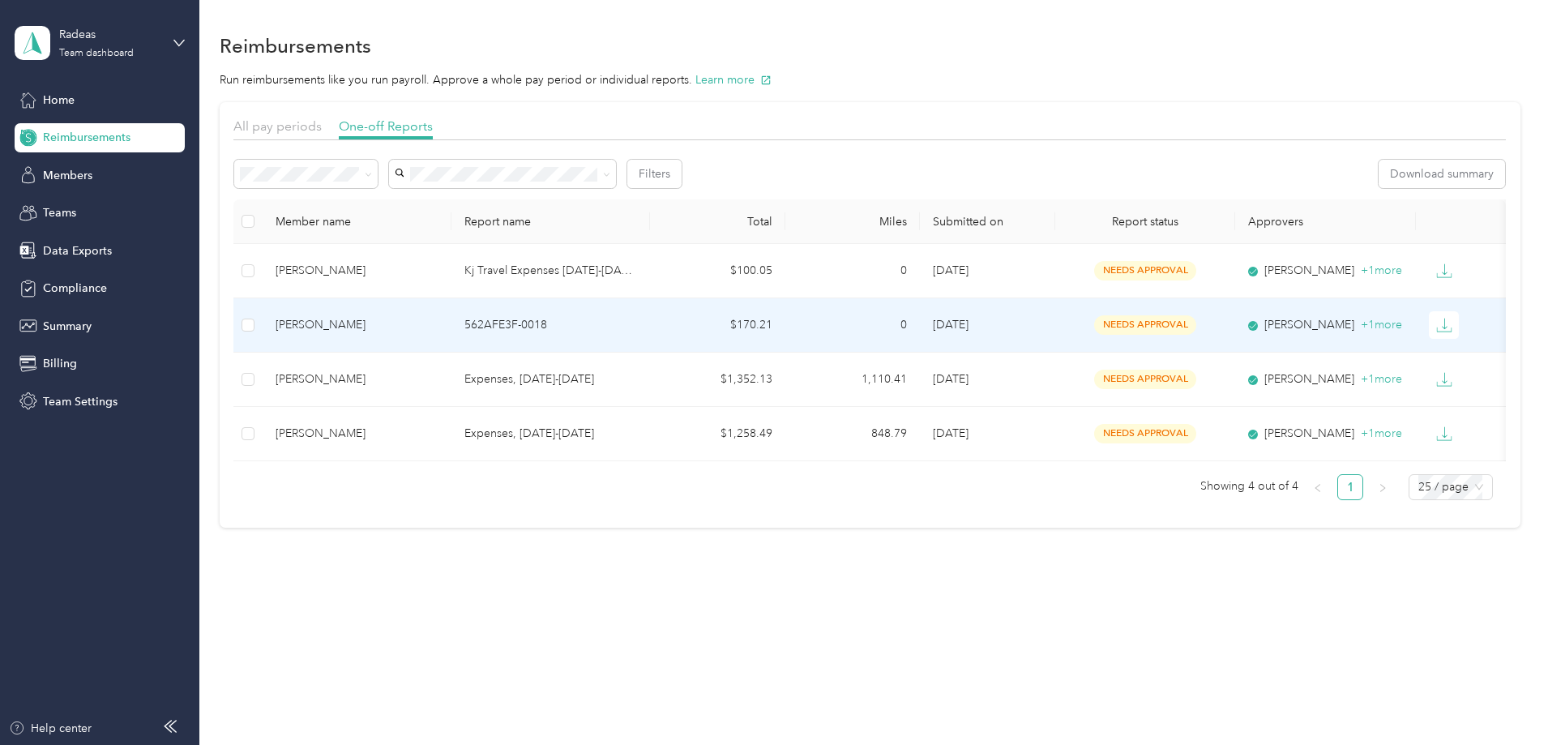
click at [637, 326] on p "562AFE3F-0018" at bounding box center [550, 325] width 173 height 18
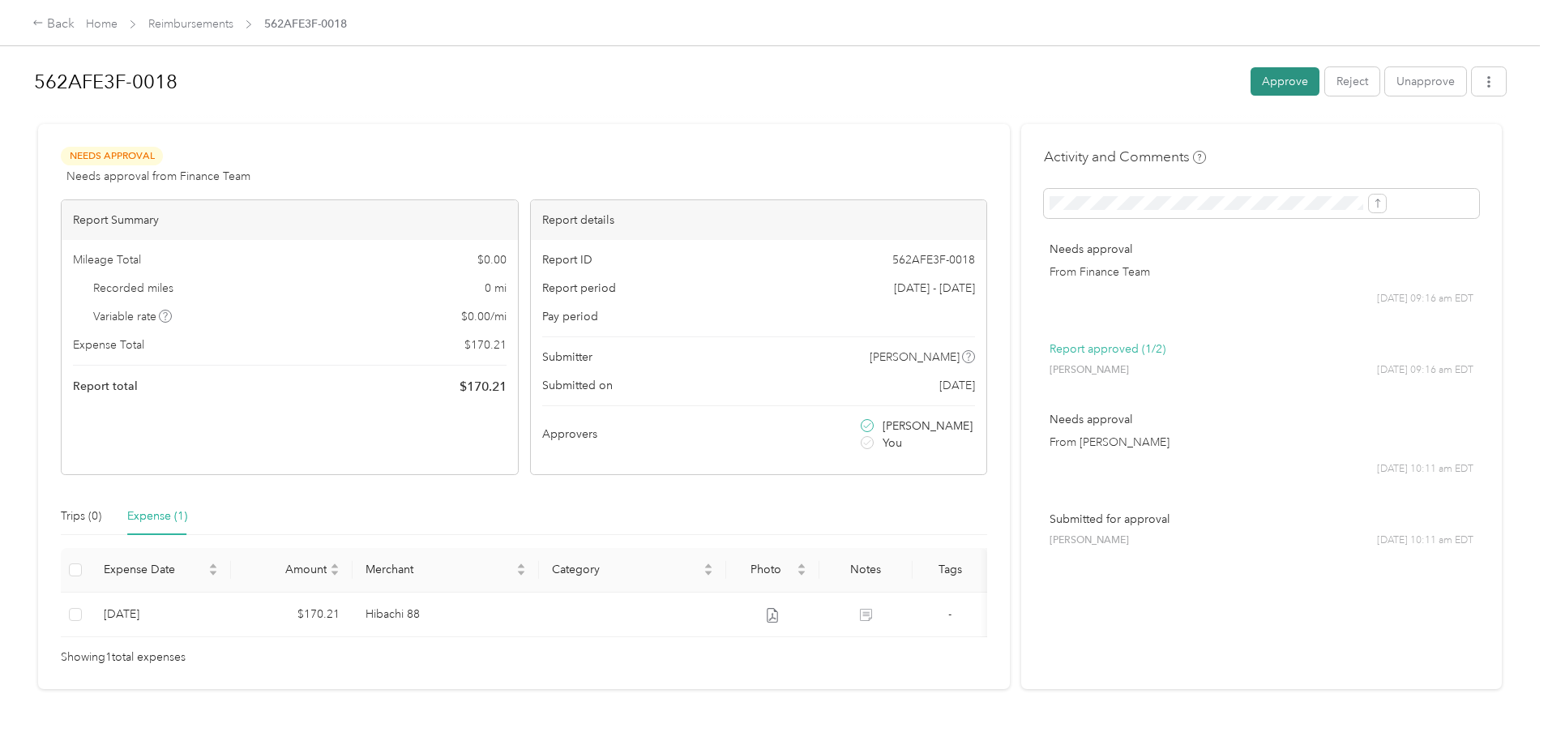
click at [1251, 79] on button "Approve" at bounding box center [1285, 81] width 69 height 28
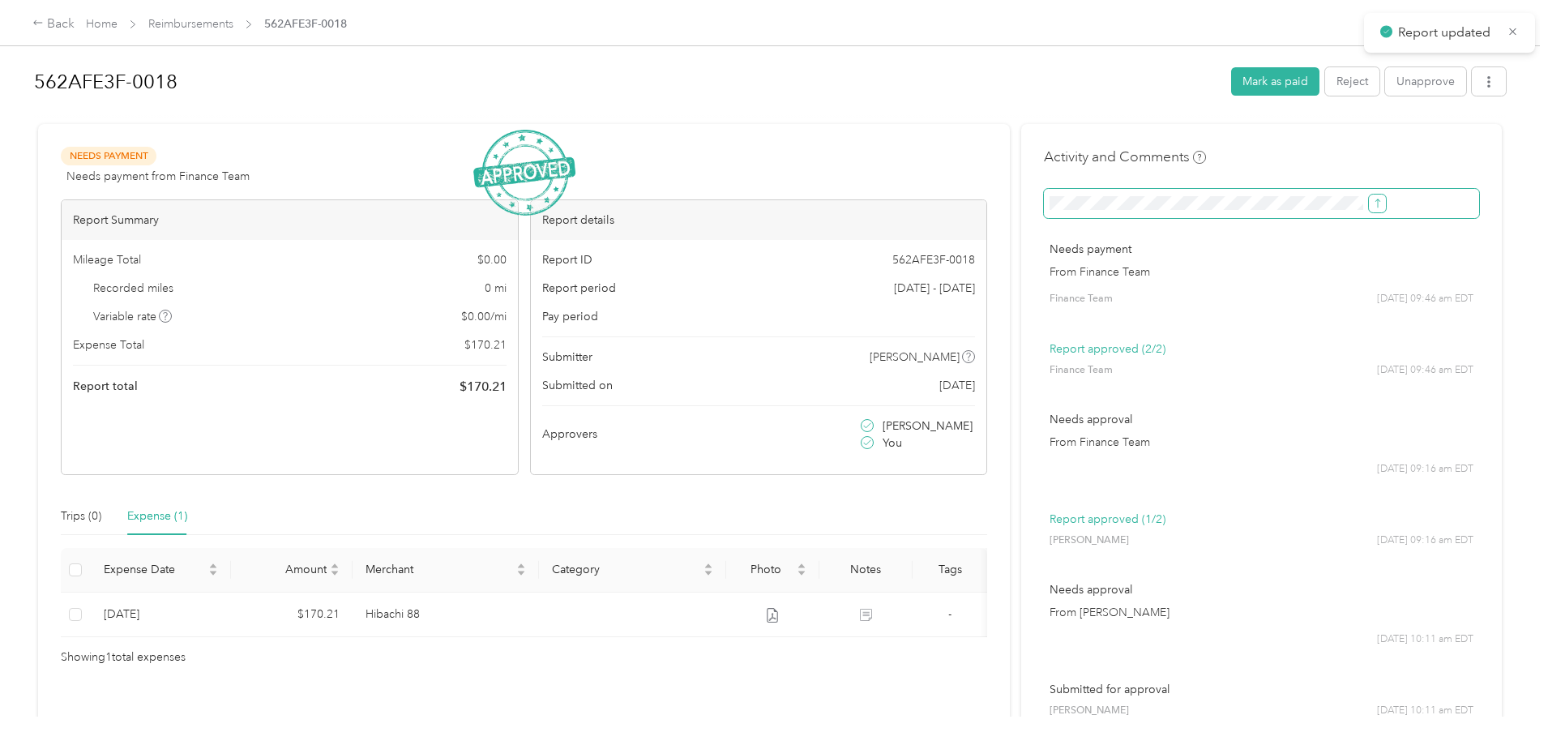
click at [1372, 206] on icon "submit" at bounding box center [1377, 203] width 11 height 11
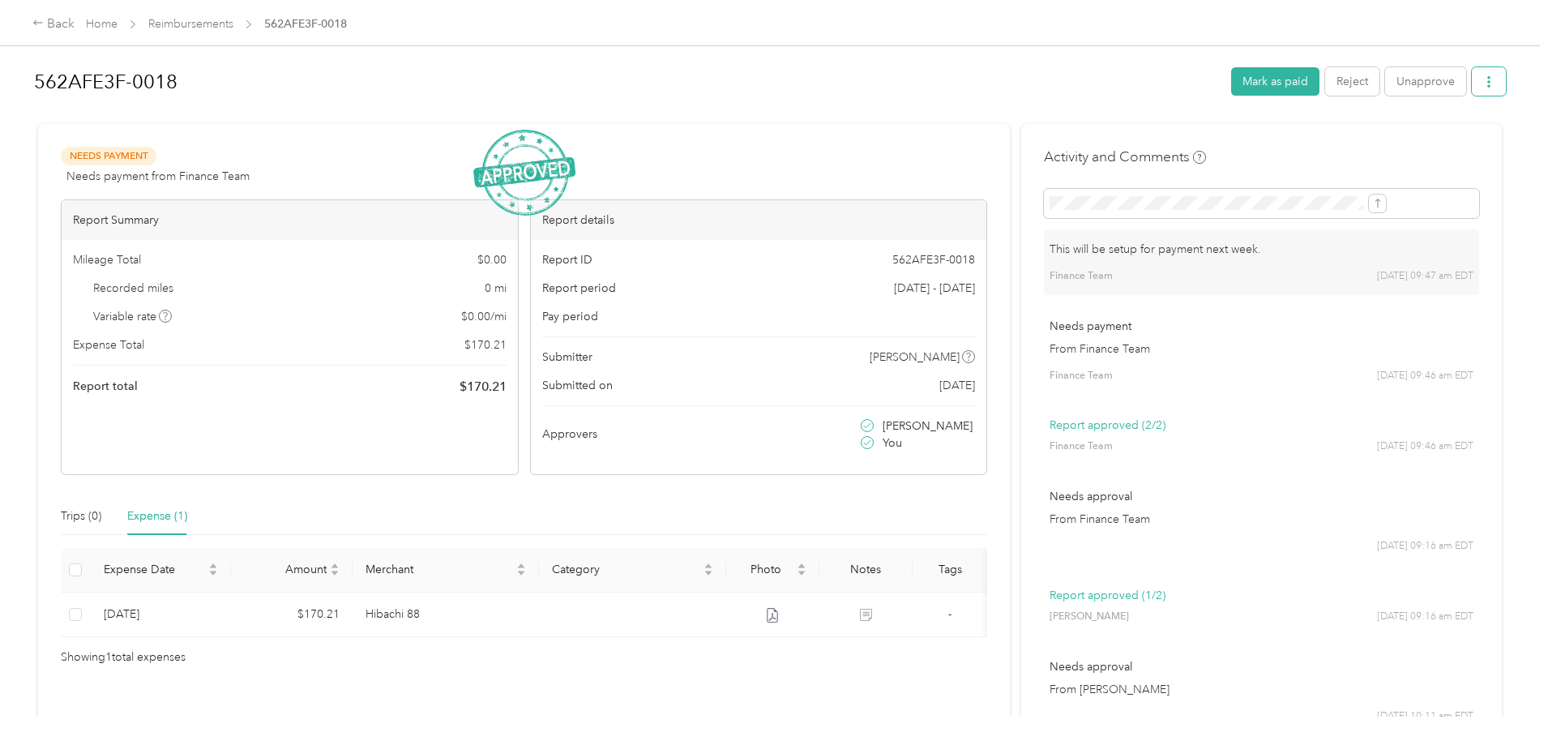
click at [1472, 83] on button "button" at bounding box center [1489, 81] width 34 height 28
click at [1325, 148] on span "Download" at bounding box center [1309, 141] width 53 height 17
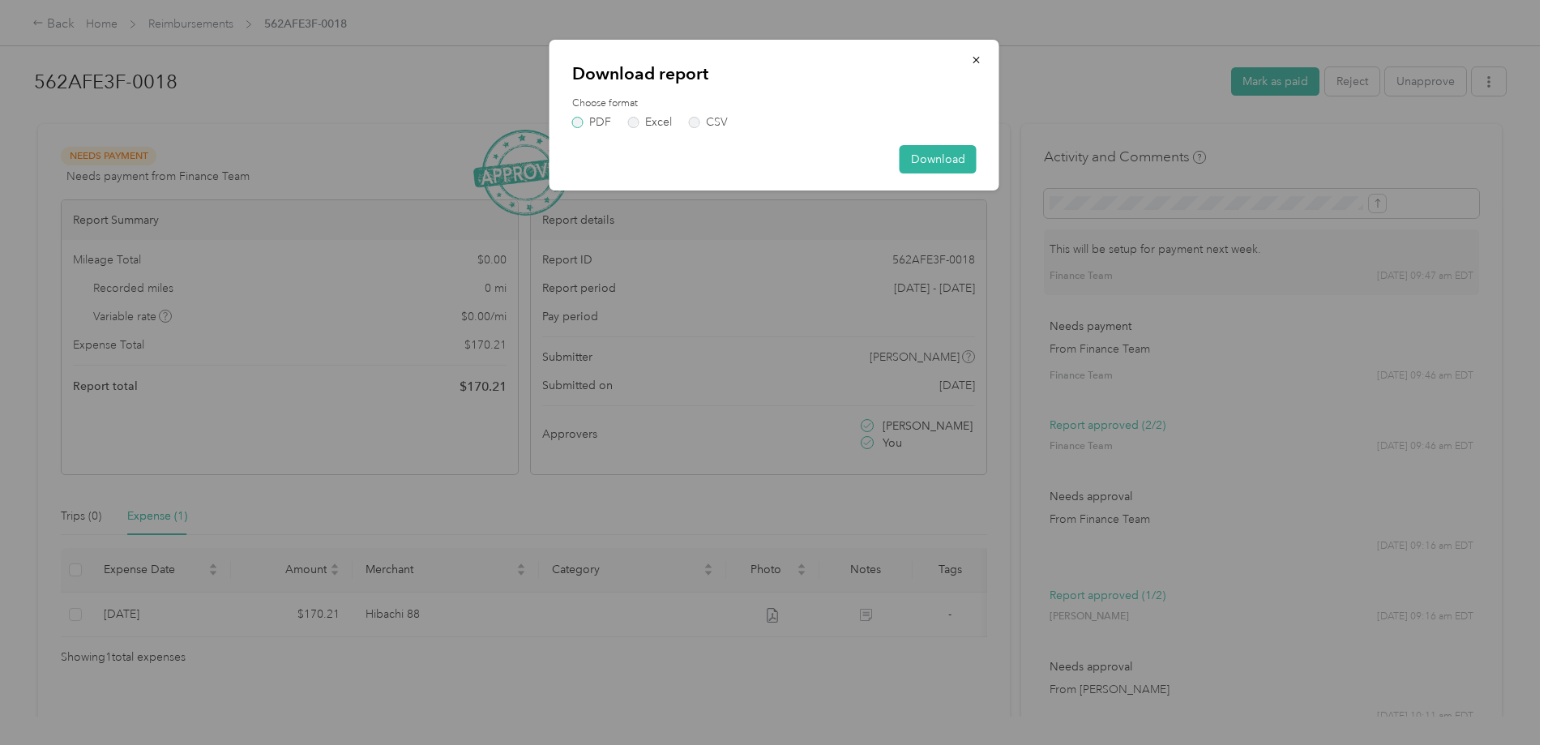
click at [579, 122] on label "PDF" at bounding box center [591, 122] width 39 height 11
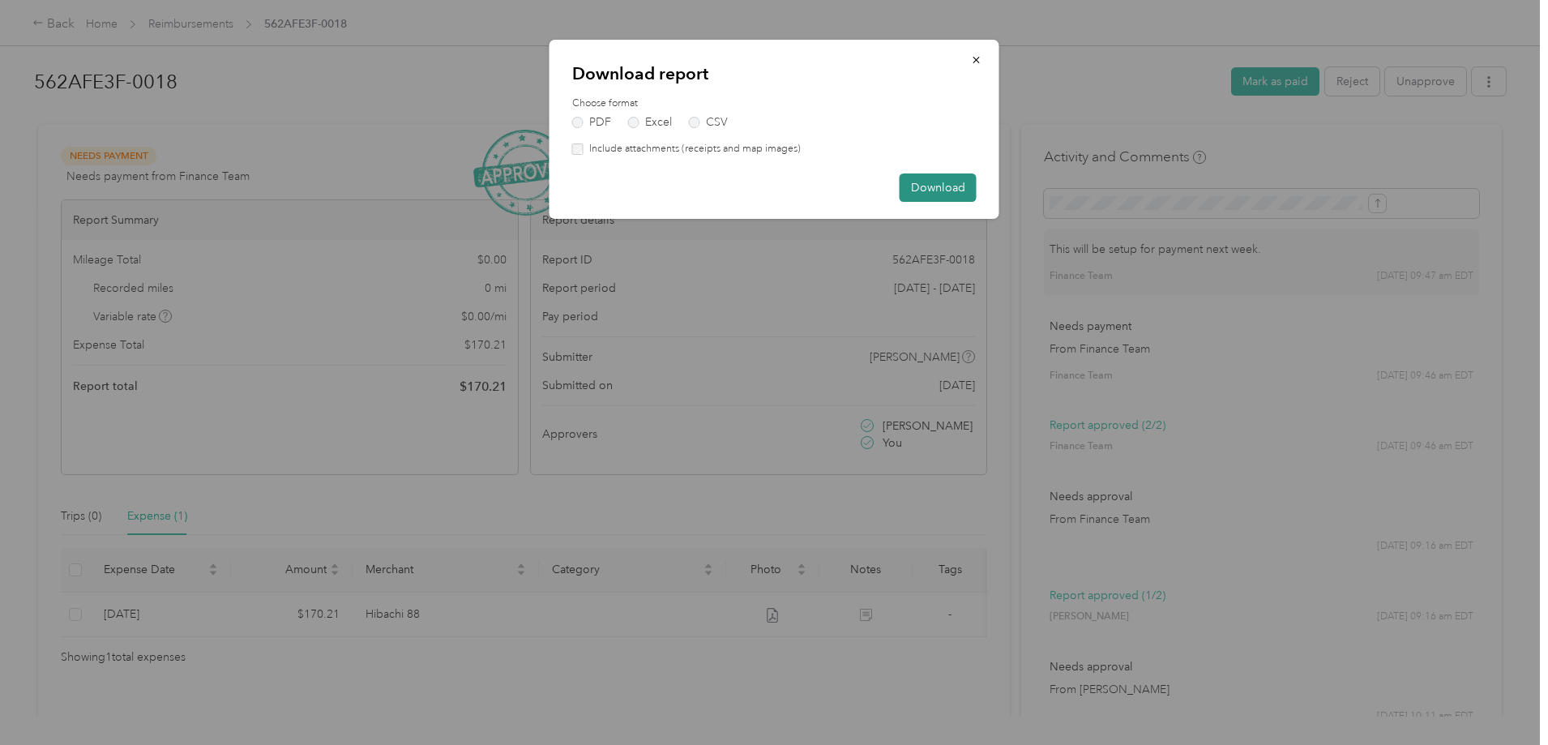
click at [934, 195] on button "Download" at bounding box center [938, 187] width 77 height 28
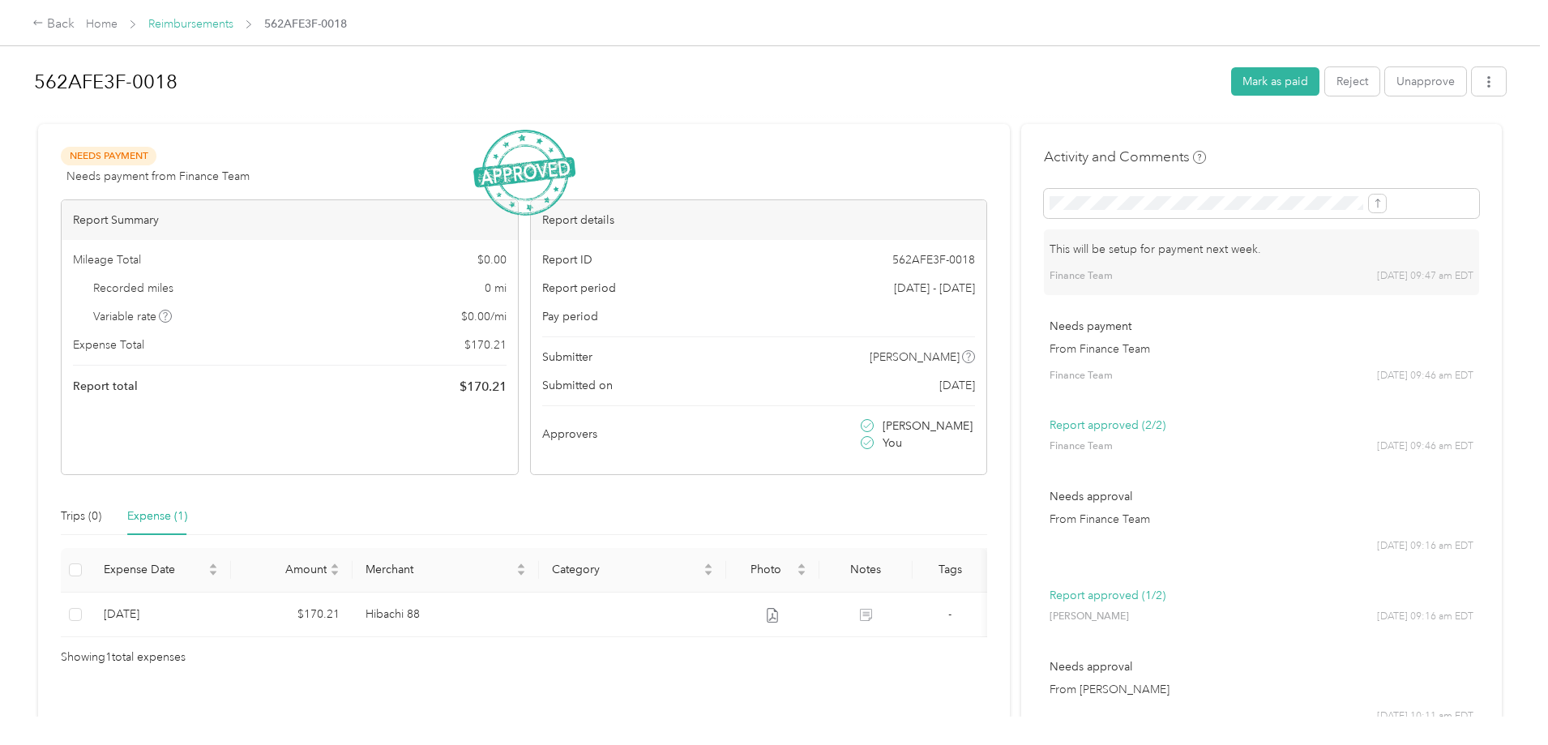
click at [233, 27] on link "Reimbursements" at bounding box center [190, 24] width 85 height 14
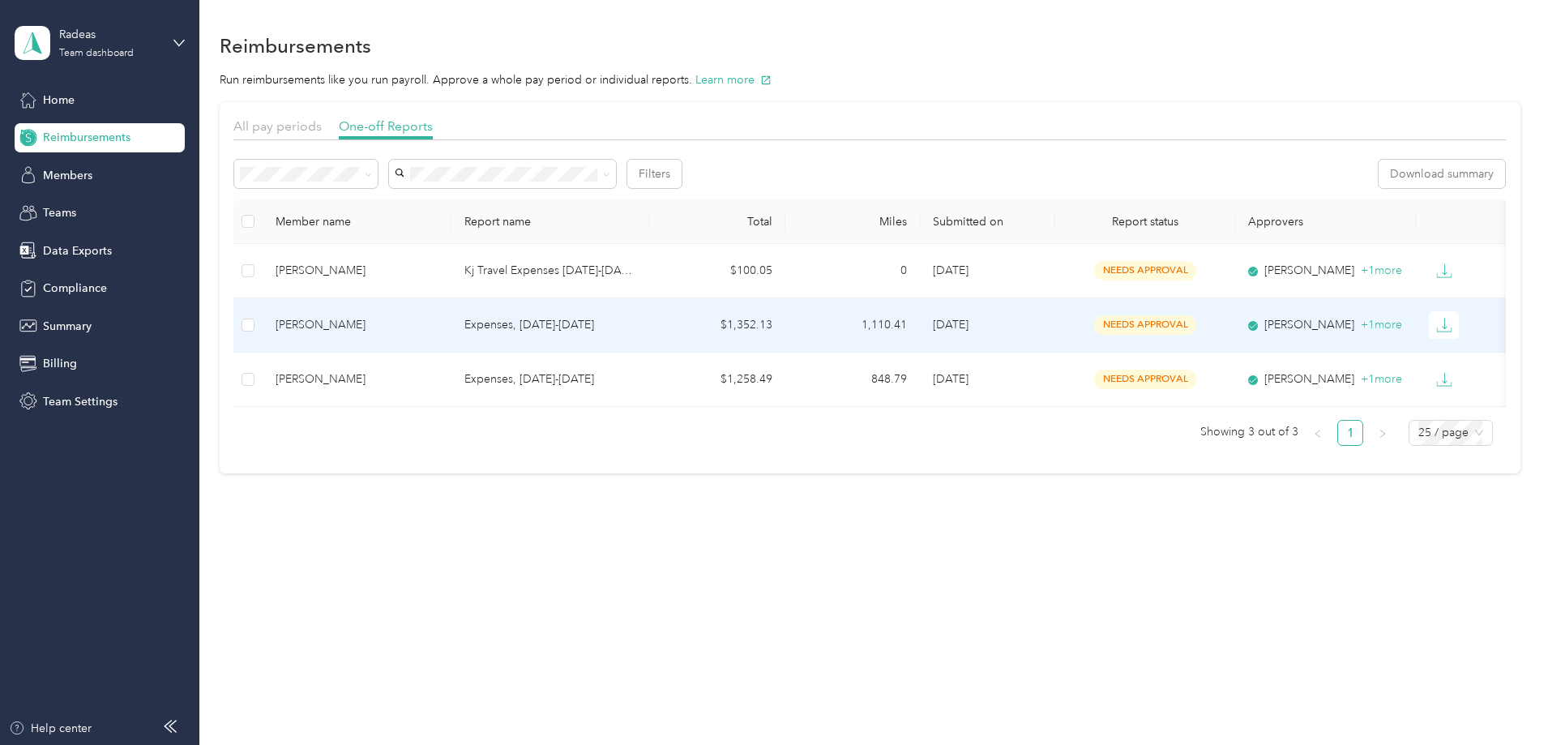
click at [438, 327] on div "Elizabeth McCord" at bounding box center [357, 325] width 163 height 18
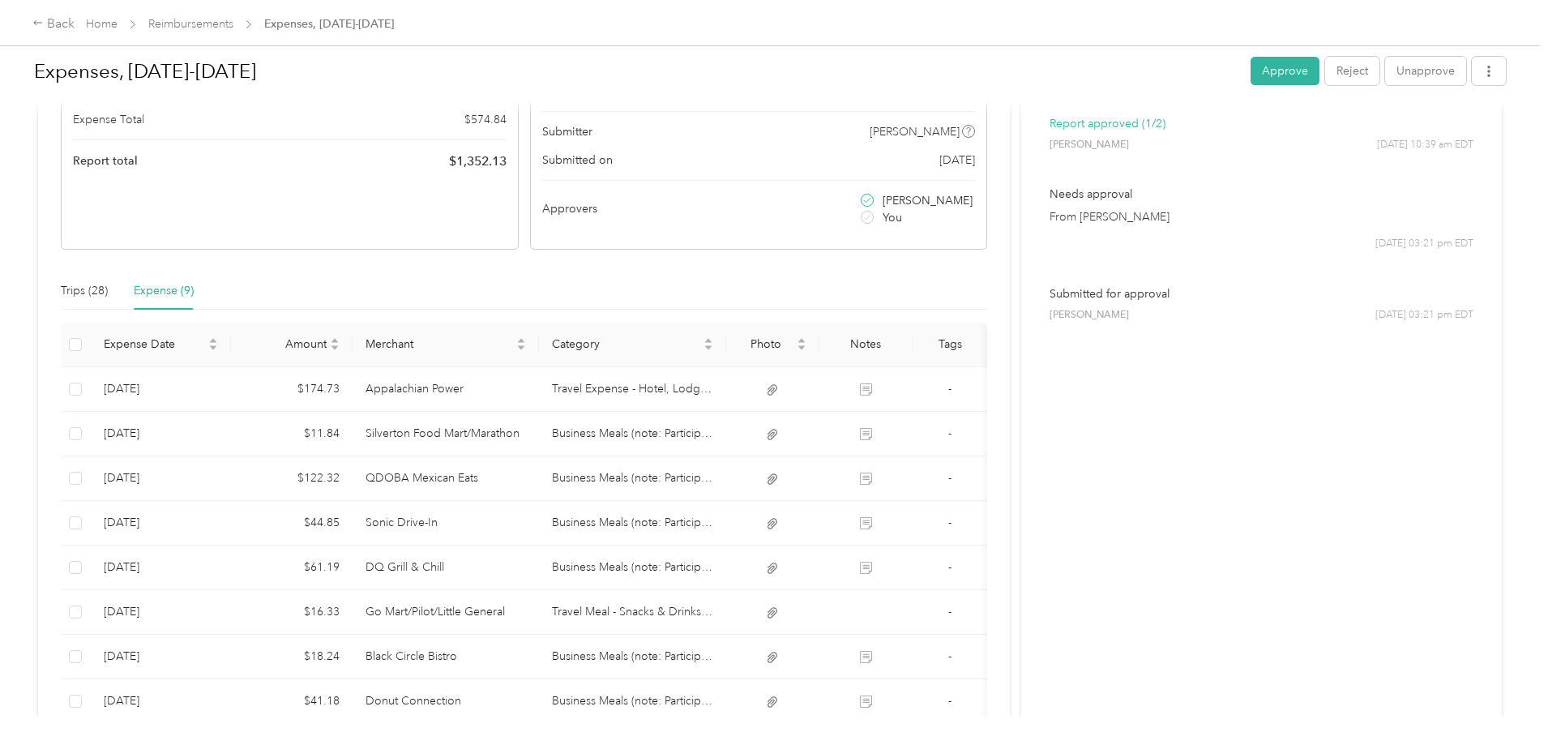
scroll to position [243, 0]
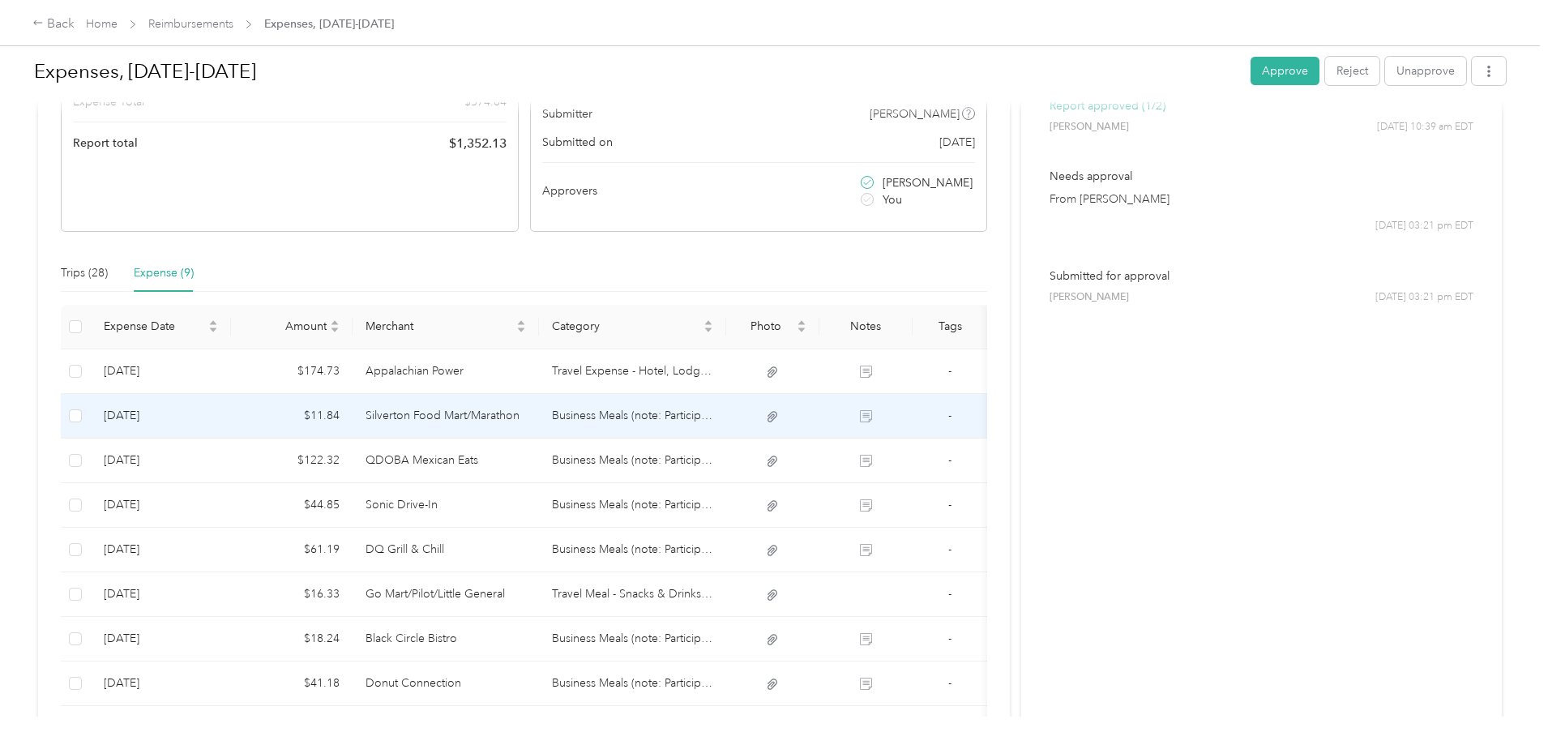
click at [520, 408] on td "Silverton Food Mart/Marathon" at bounding box center [446, 416] width 187 height 45
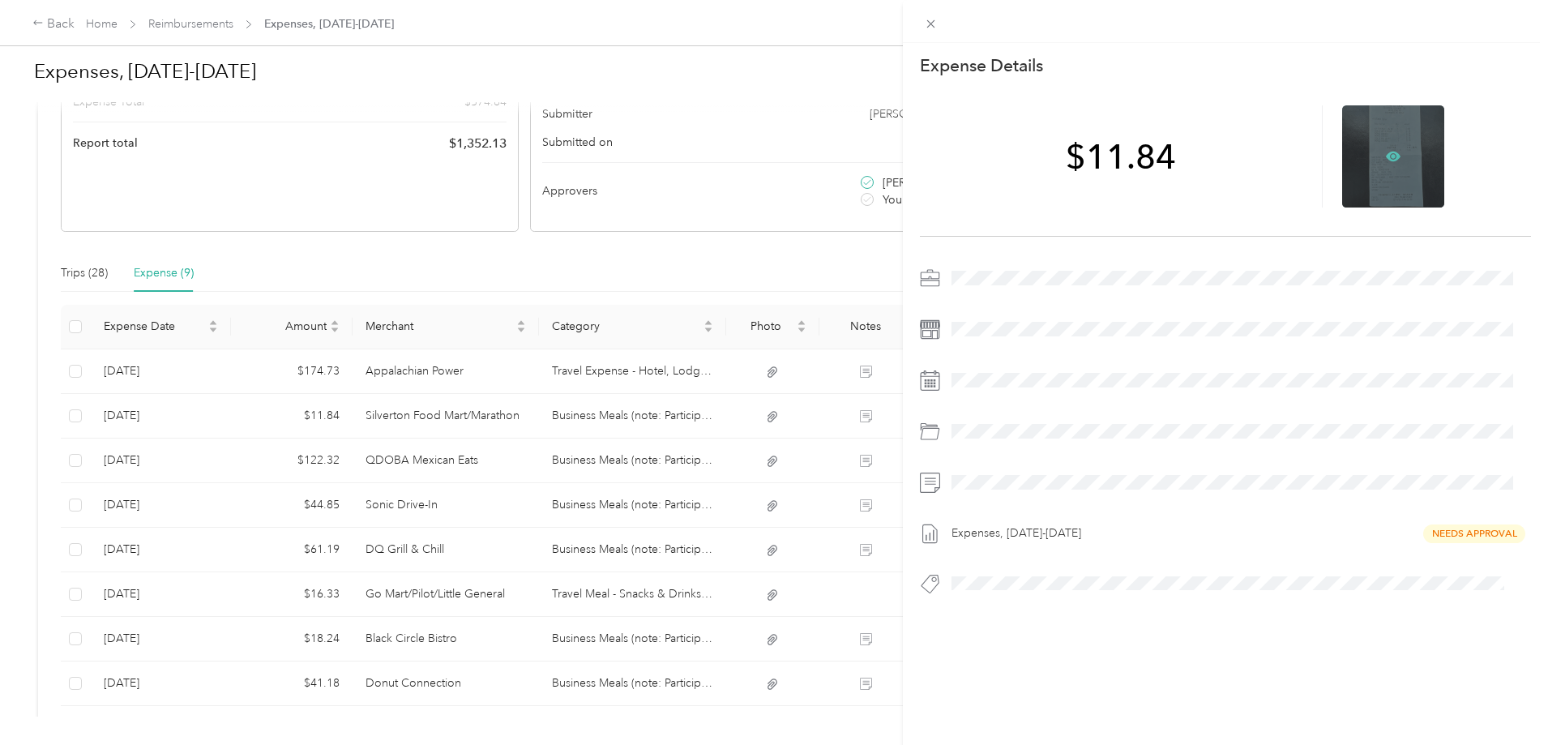
click at [1389, 153] on icon at bounding box center [1393, 157] width 15 height 10
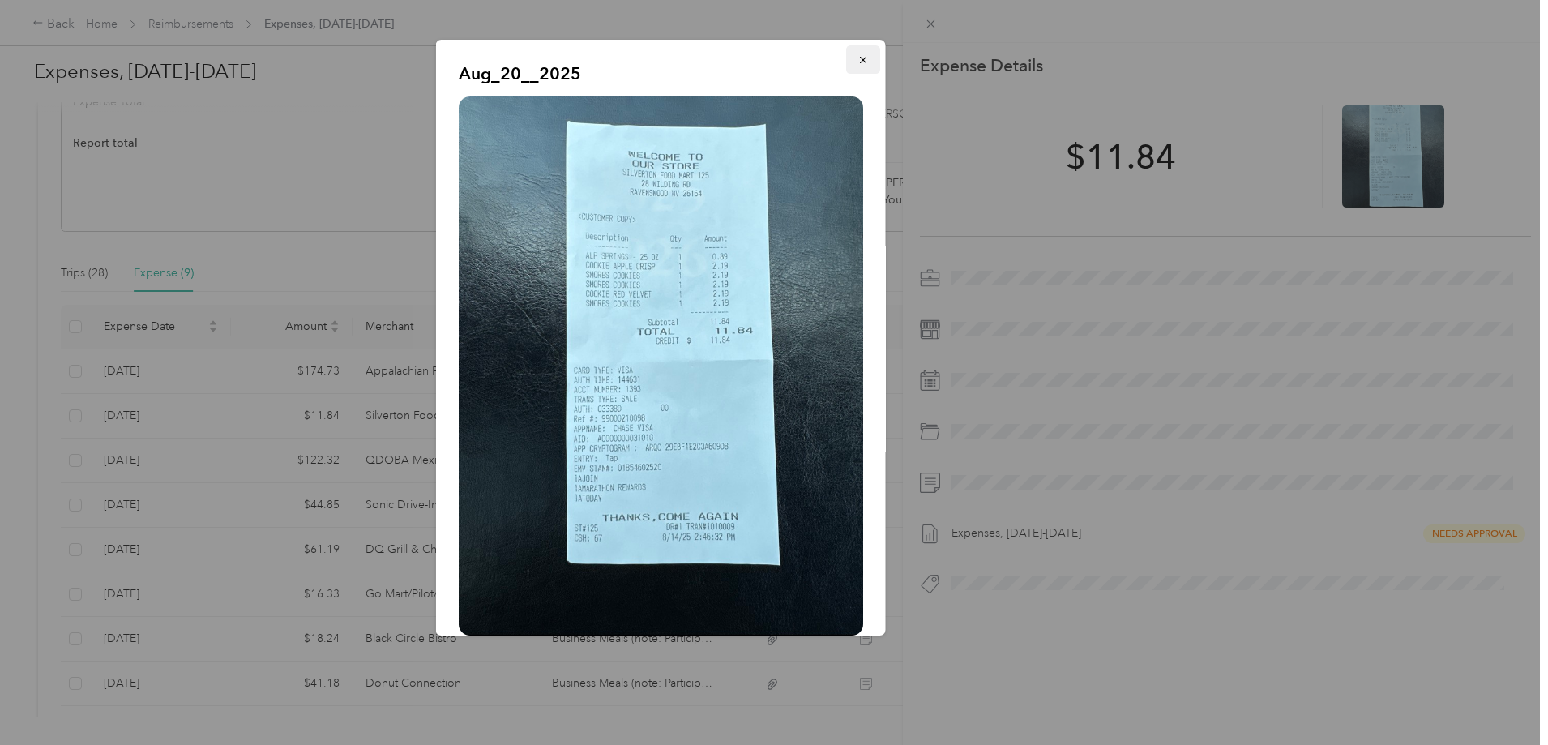
click at [857, 60] on icon "button" at bounding box center [862, 59] width 11 height 11
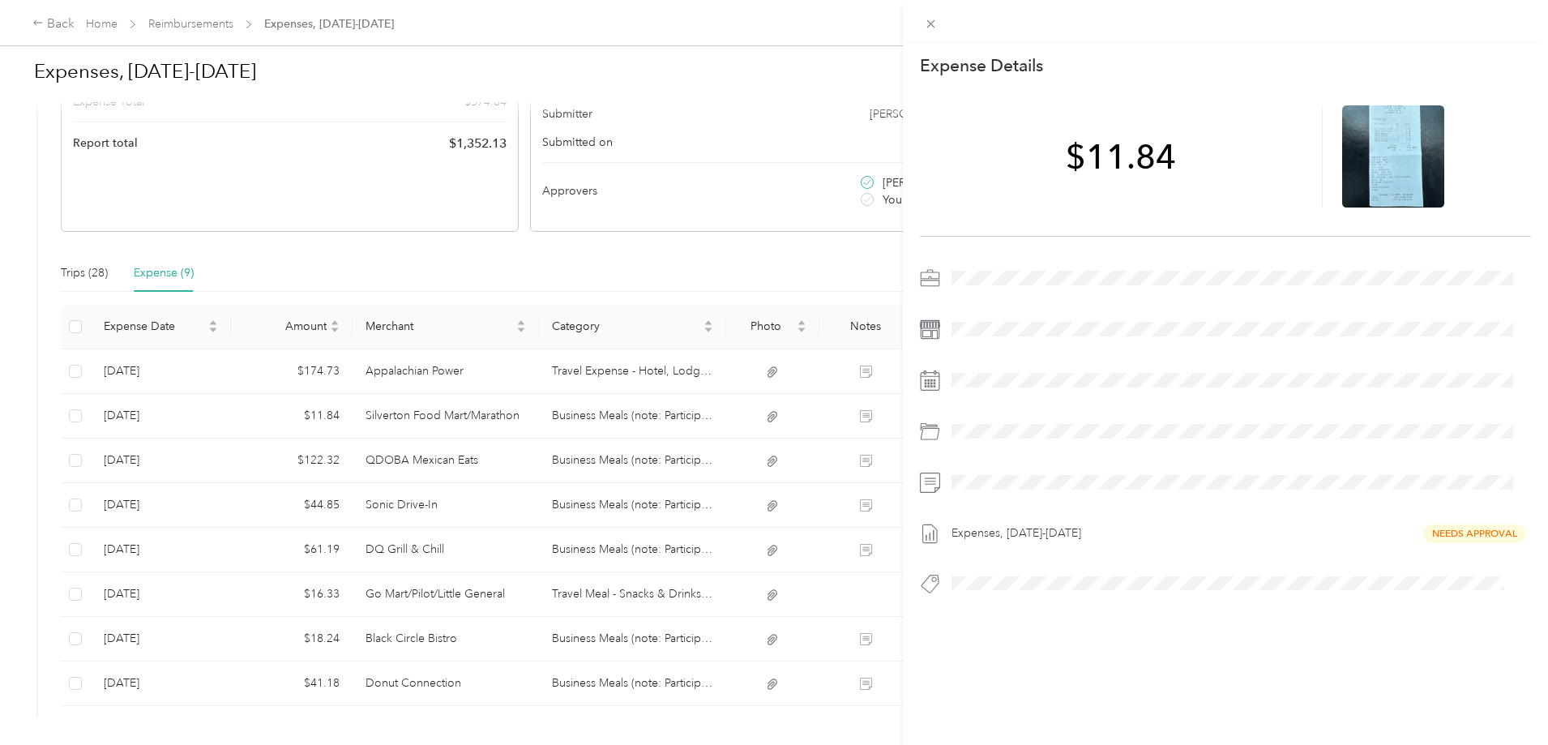
click at [465, 462] on div "This expense cannot be edited because it is either under review, approved, or p…" at bounding box center [774, 372] width 1548 height 745
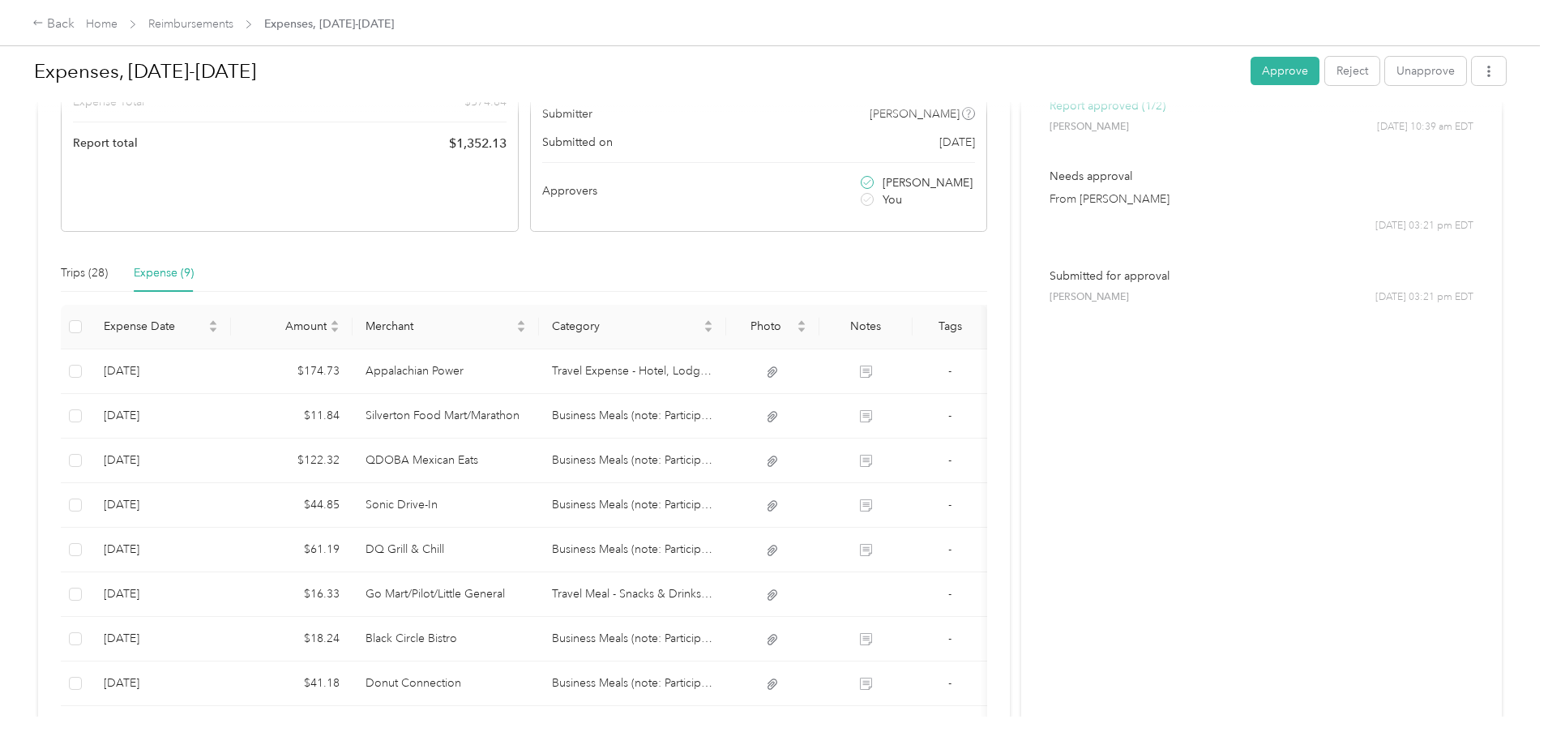
click at [465, 462] on div at bounding box center [774, 372] width 1548 height 745
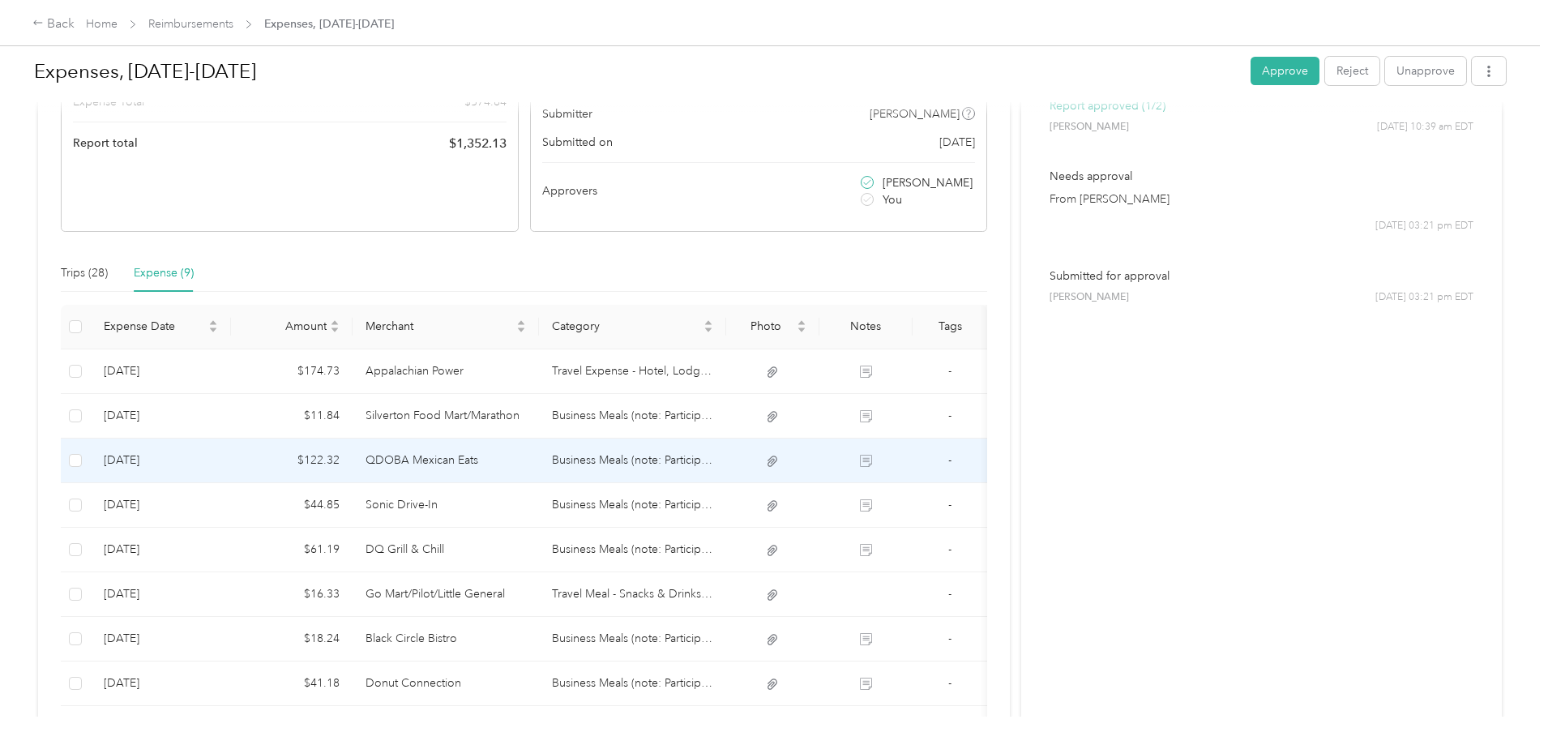
click at [505, 459] on td "QDOBA Mexican Eats" at bounding box center [446, 460] width 187 height 45
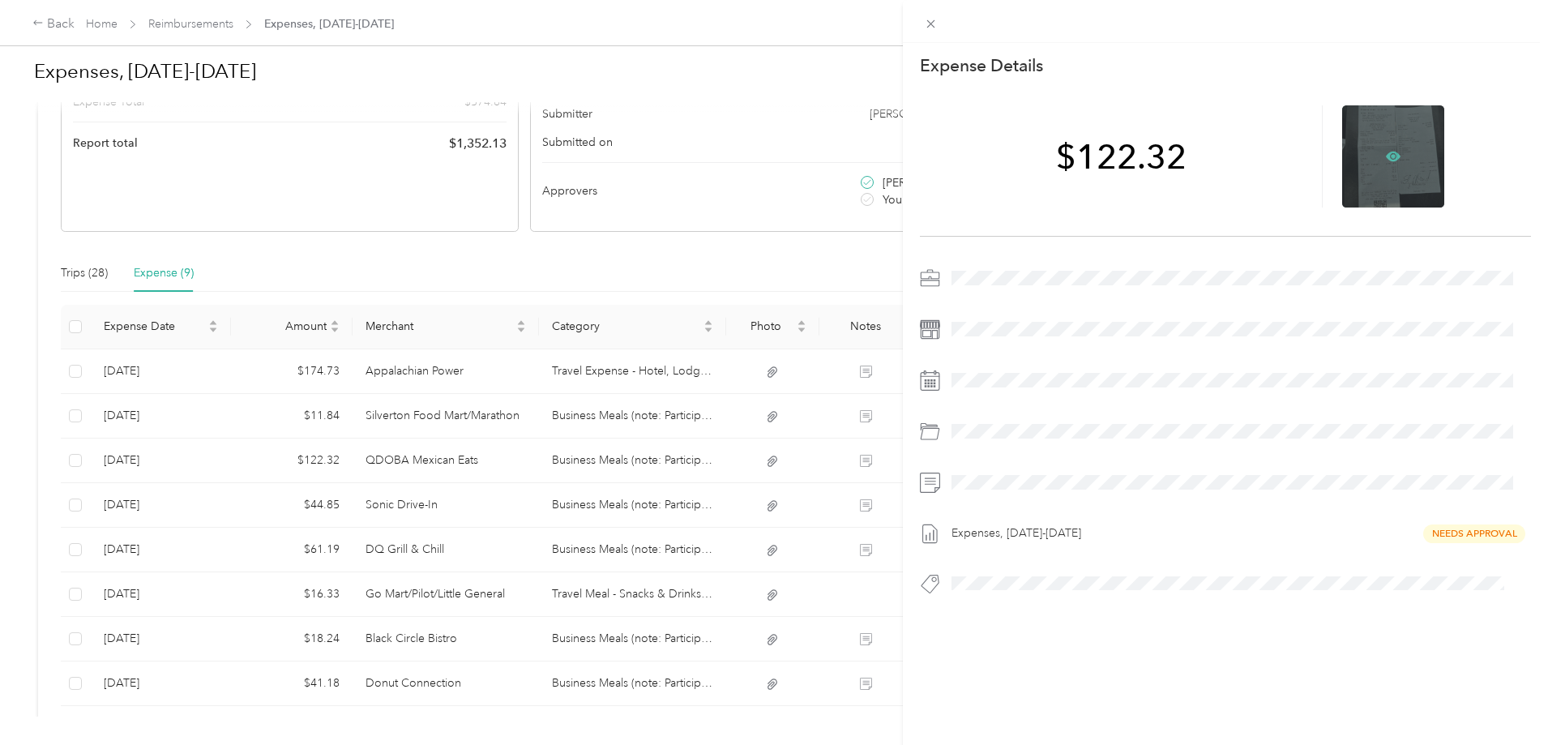
click at [1386, 151] on icon at bounding box center [1393, 156] width 15 height 15
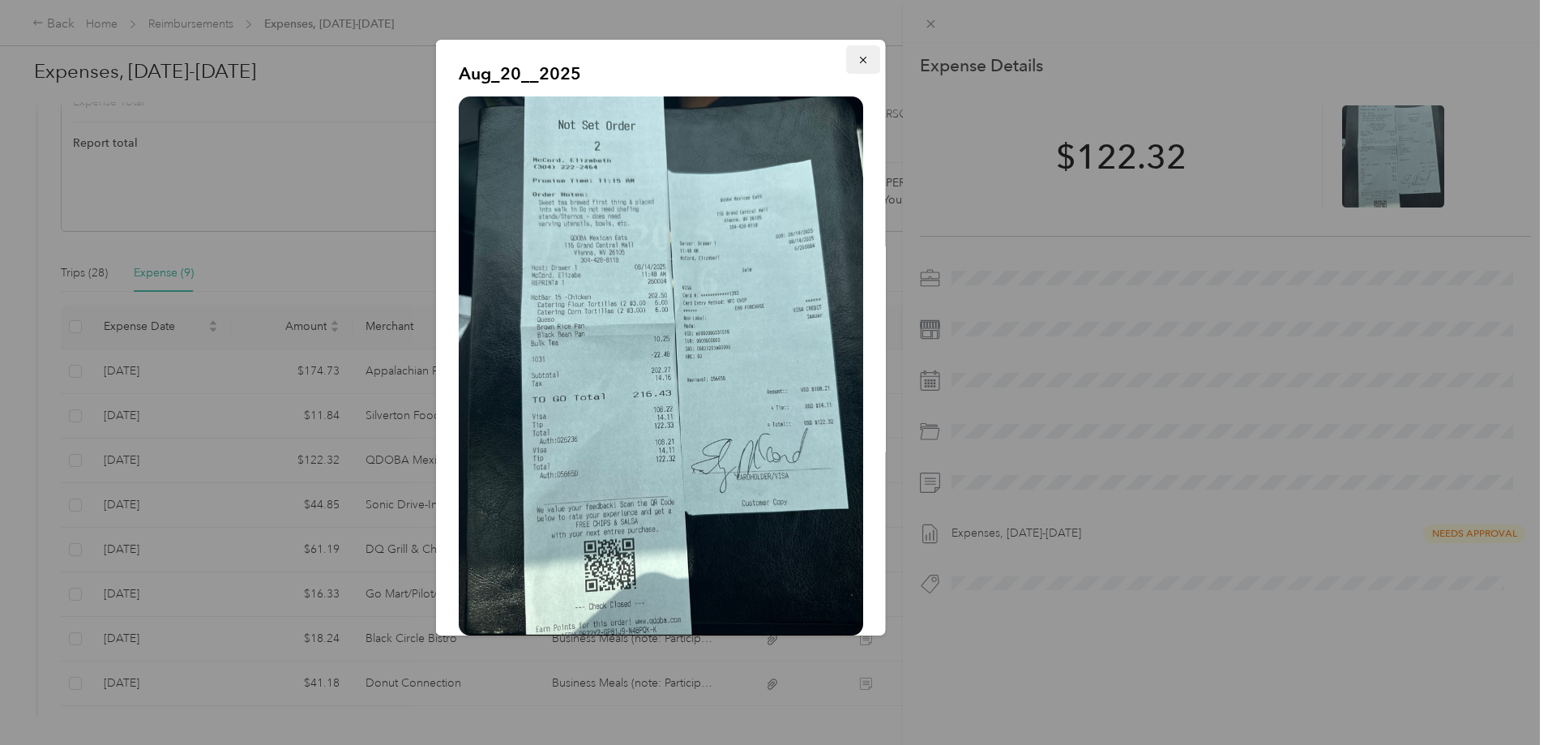
click at [857, 56] on icon "button" at bounding box center [862, 59] width 11 height 11
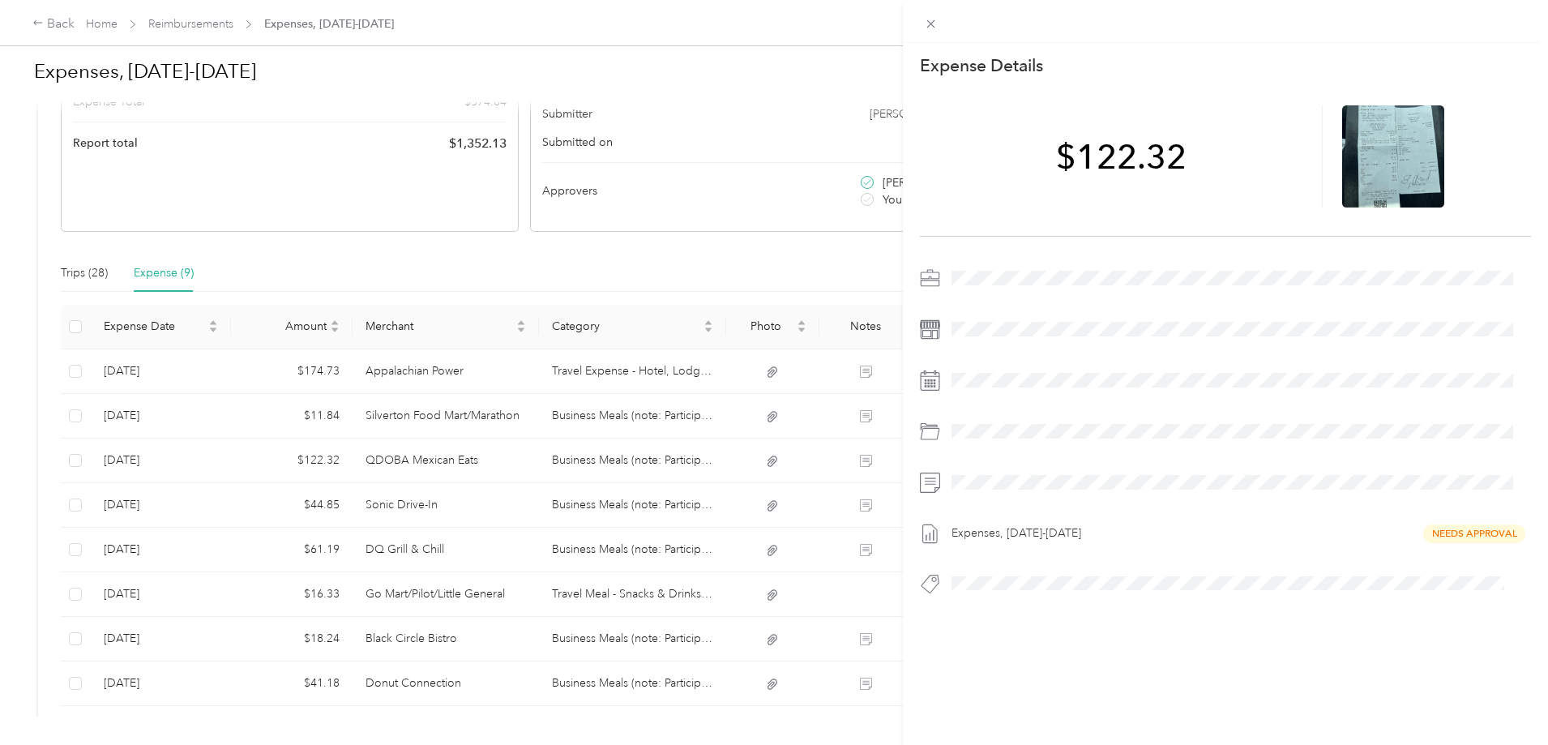
click at [523, 511] on div "This expense cannot be edited because it is either under review, approved, or p…" at bounding box center [774, 372] width 1548 height 745
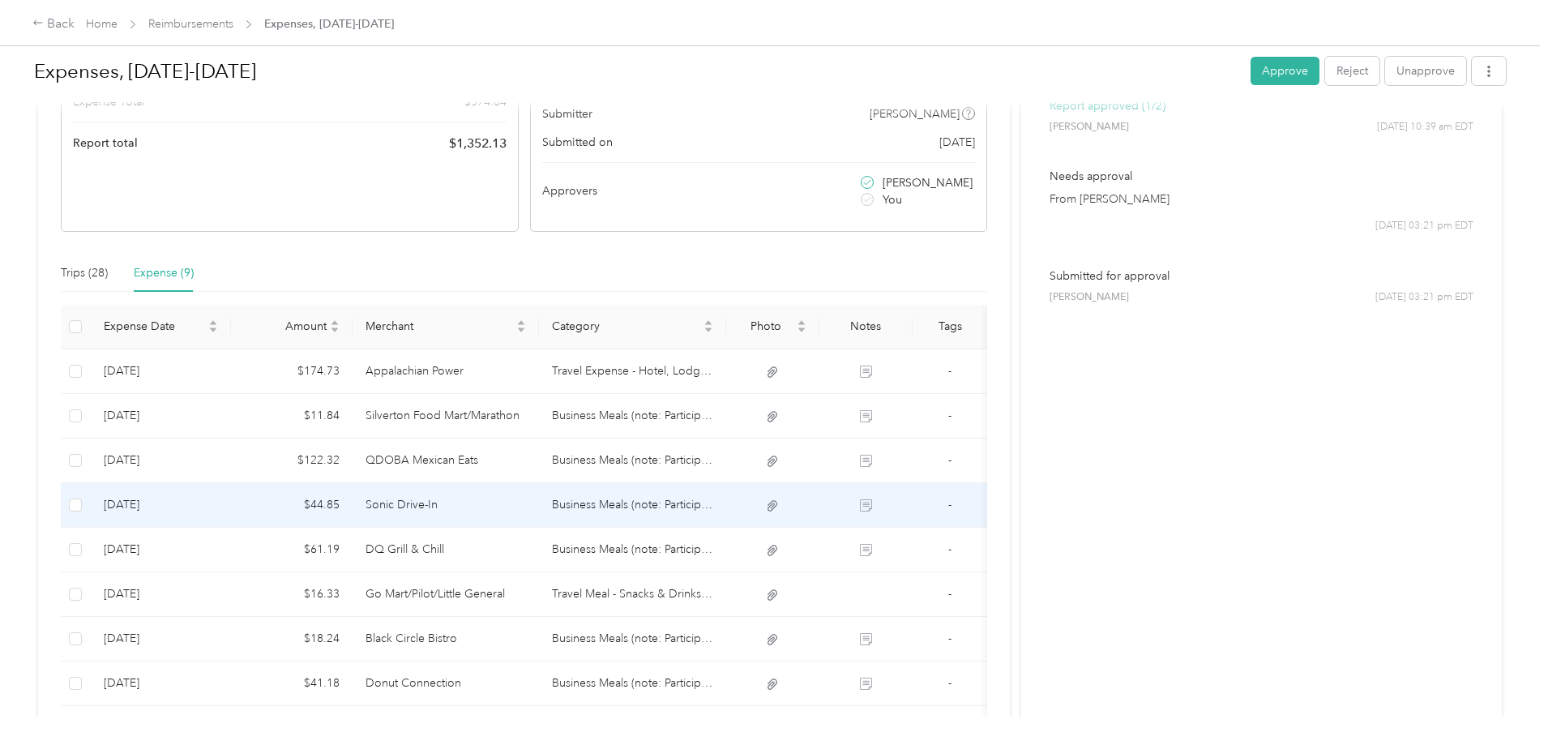
click at [523, 505] on td "Sonic Drive-In" at bounding box center [446, 505] width 187 height 45
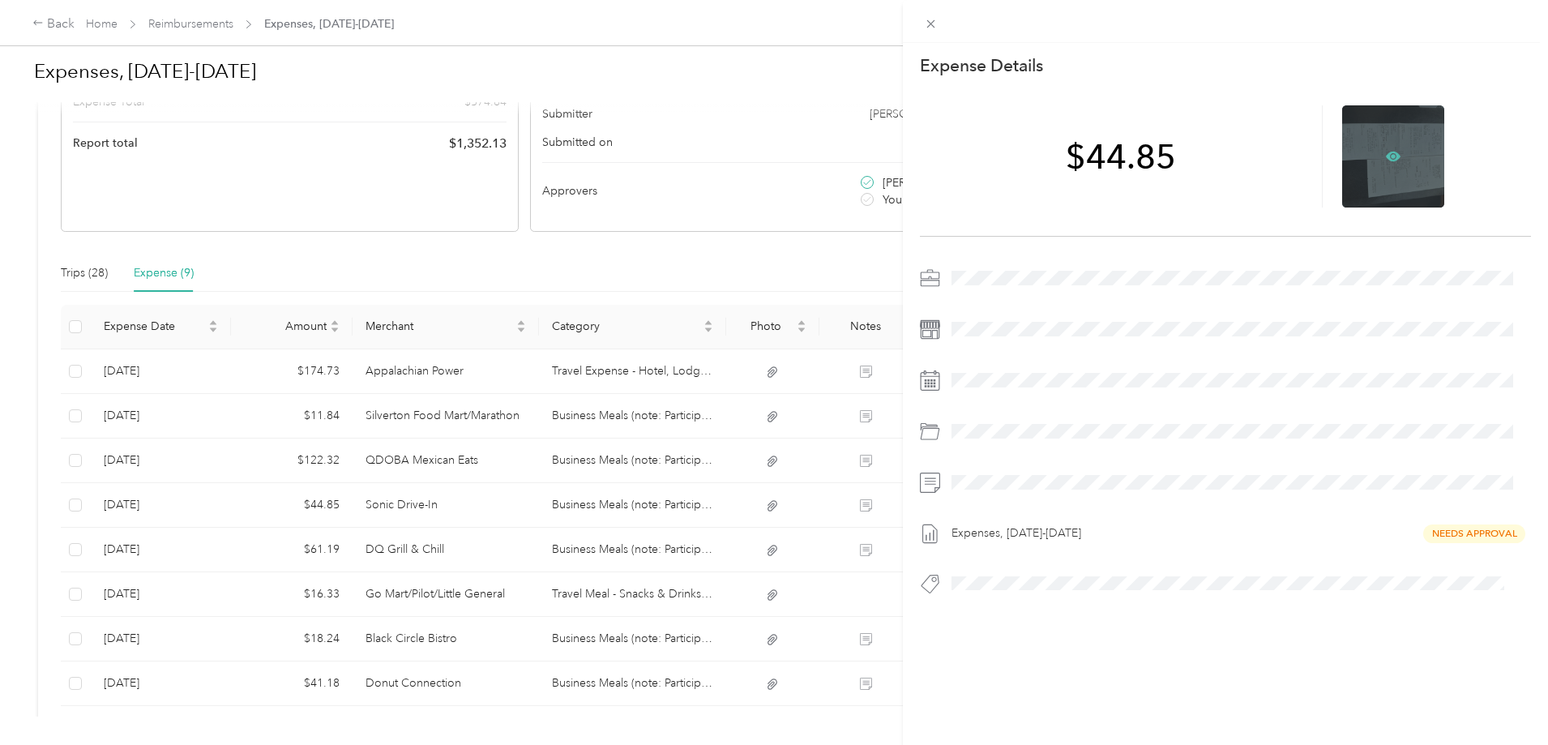
click at [1389, 159] on icon at bounding box center [1393, 157] width 15 height 10
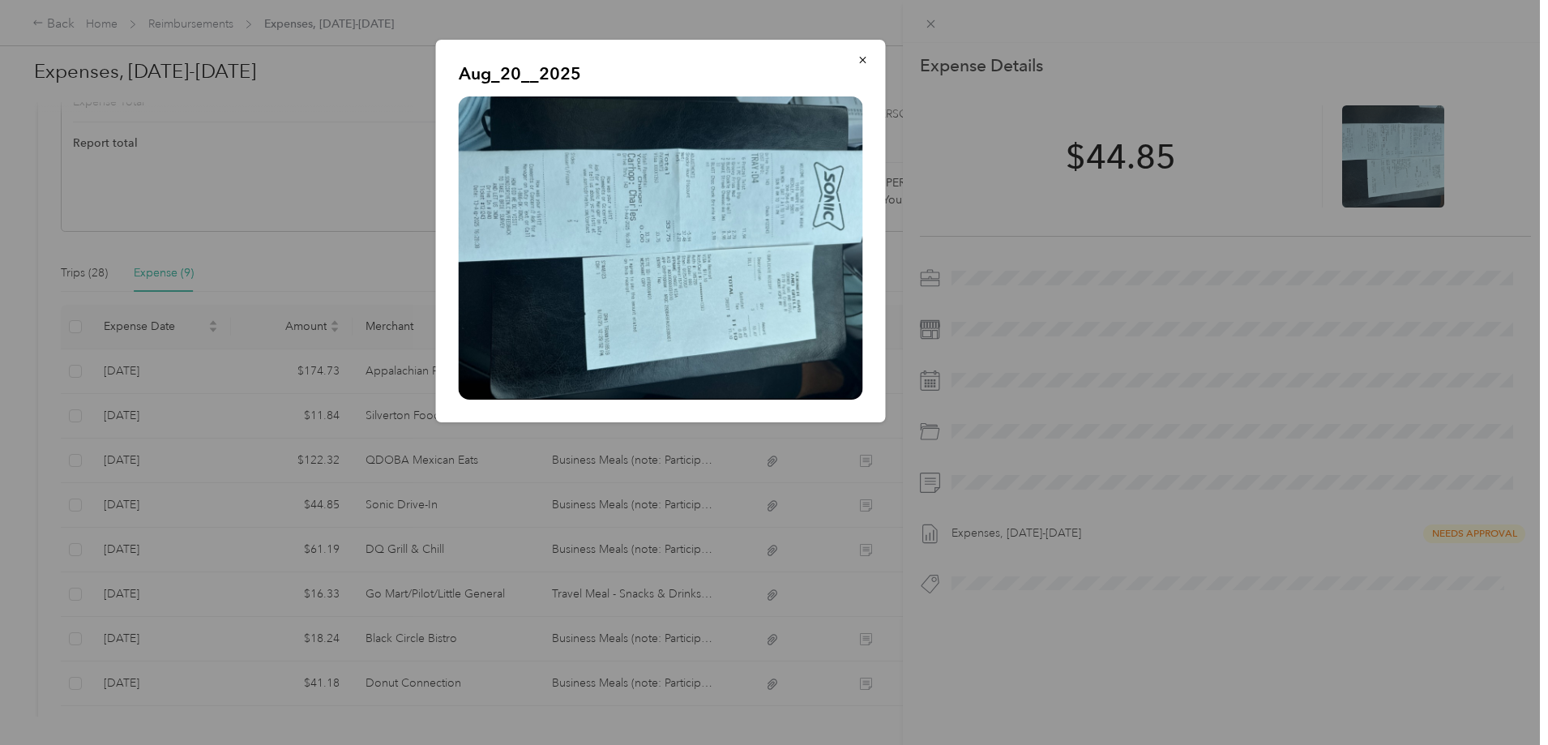
click at [560, 558] on div at bounding box center [774, 372] width 1548 height 745
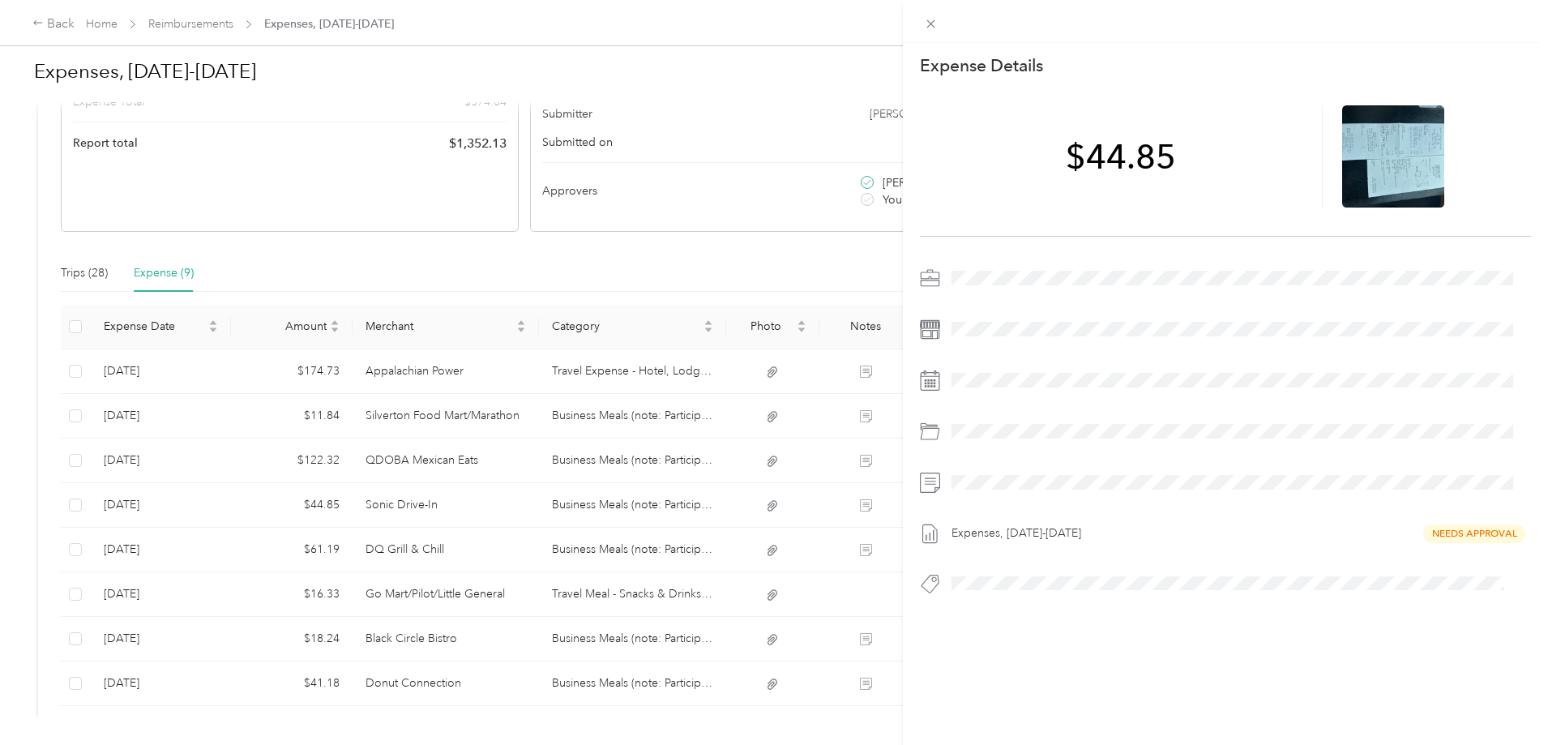
click at [504, 554] on div "This expense cannot be edited because it is either under review, approved, or p…" at bounding box center [774, 372] width 1548 height 745
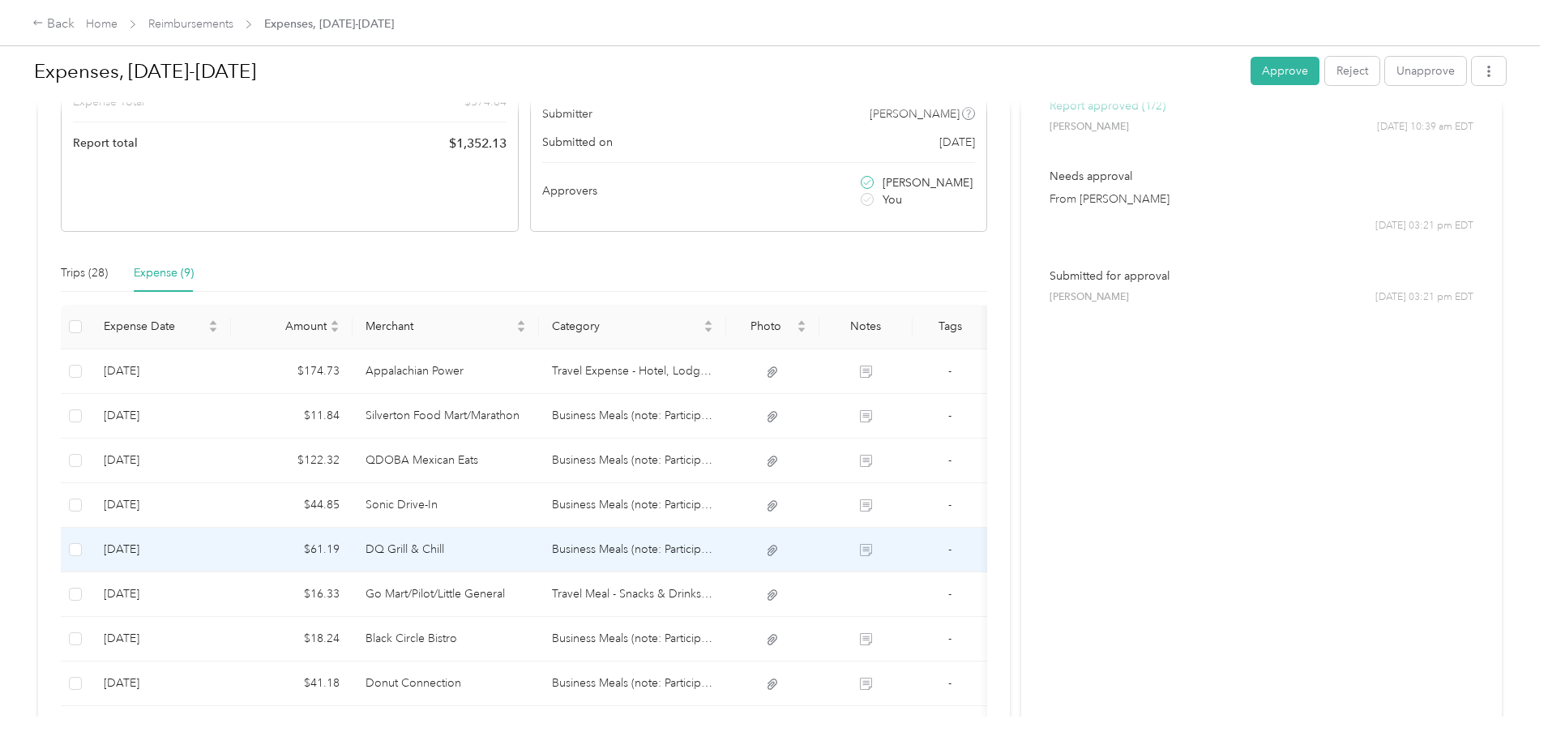
click at [504, 548] on td "DQ Grill & Chill" at bounding box center [446, 550] width 187 height 45
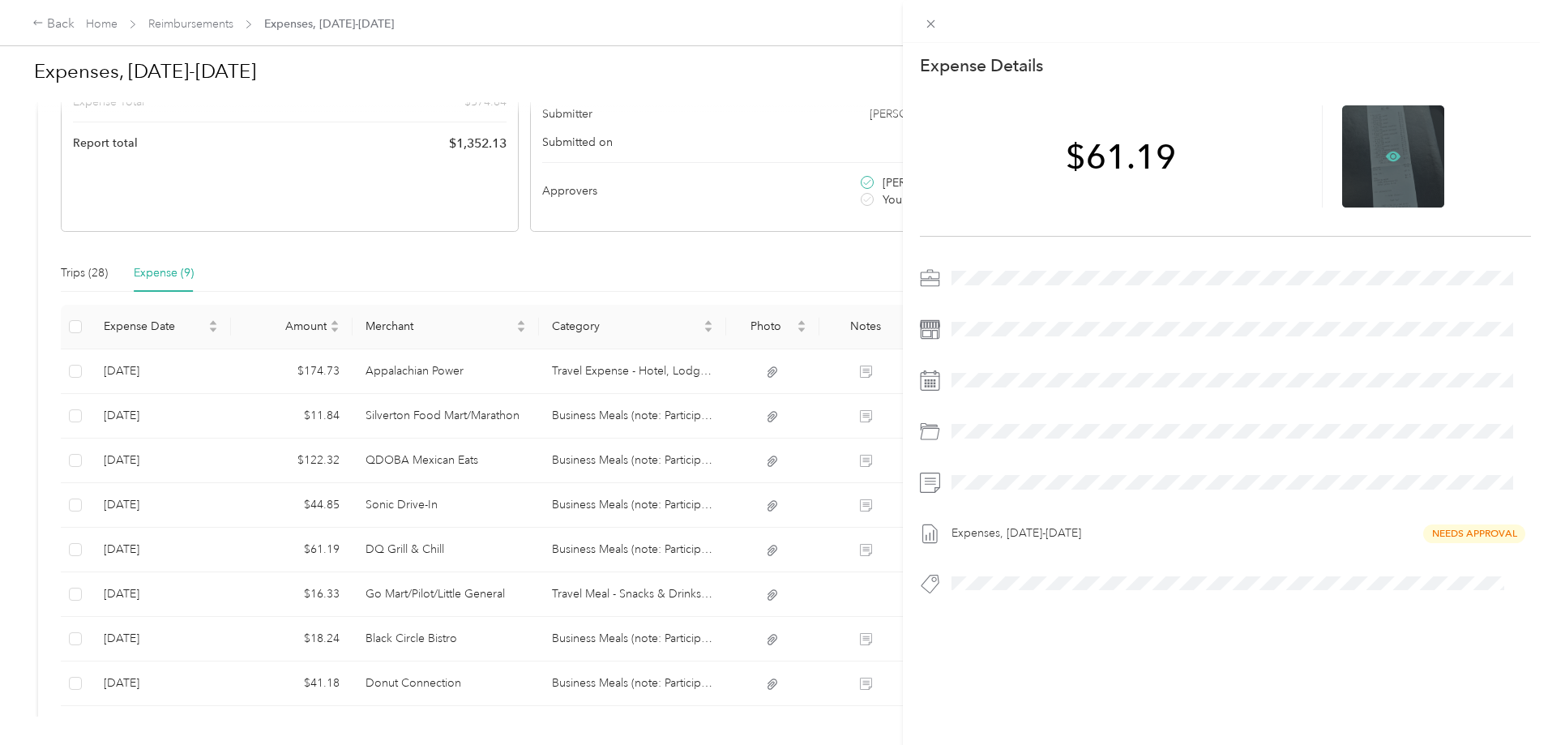
click at [1386, 155] on icon at bounding box center [1393, 157] width 15 height 10
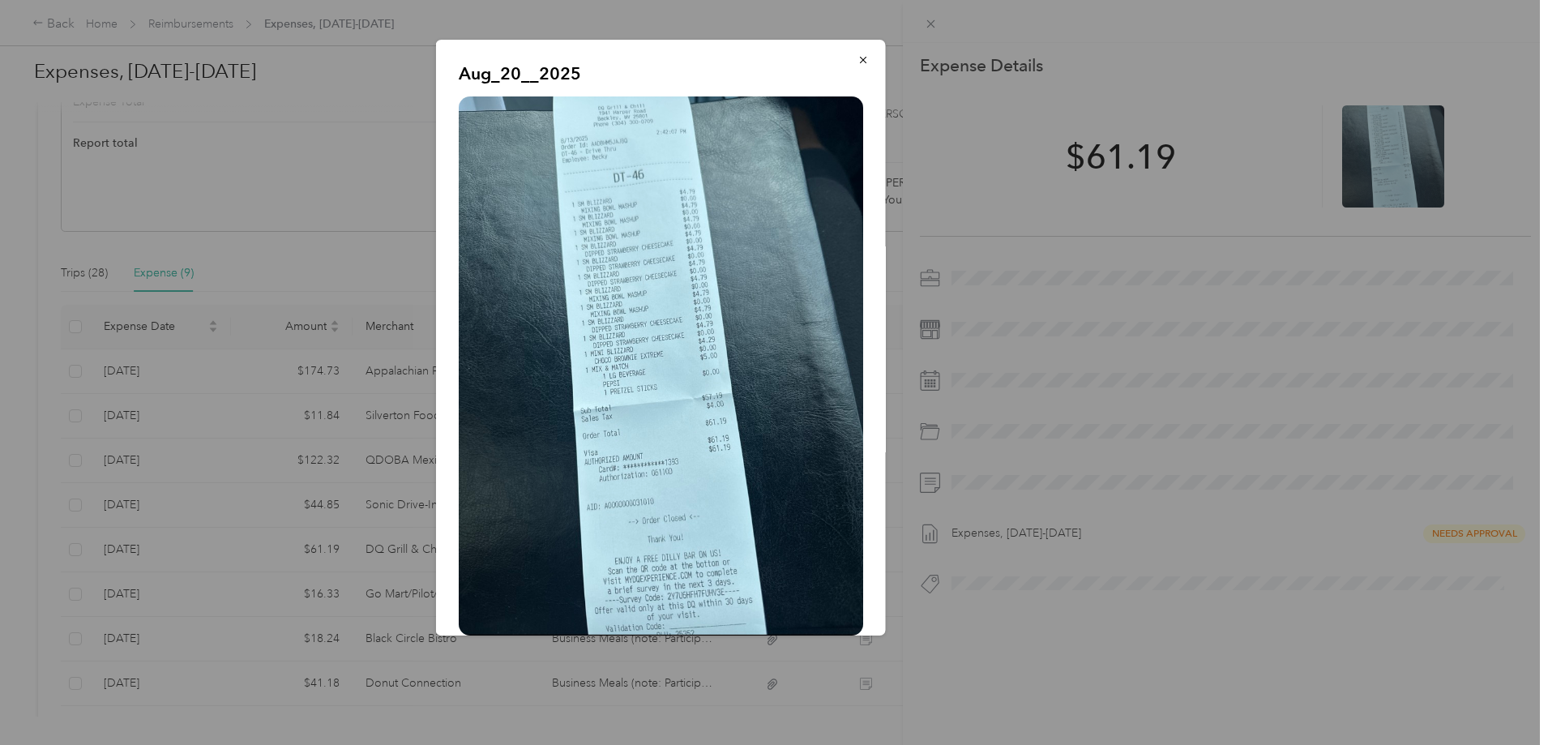
click at [421, 510] on div at bounding box center [774, 372] width 1548 height 745
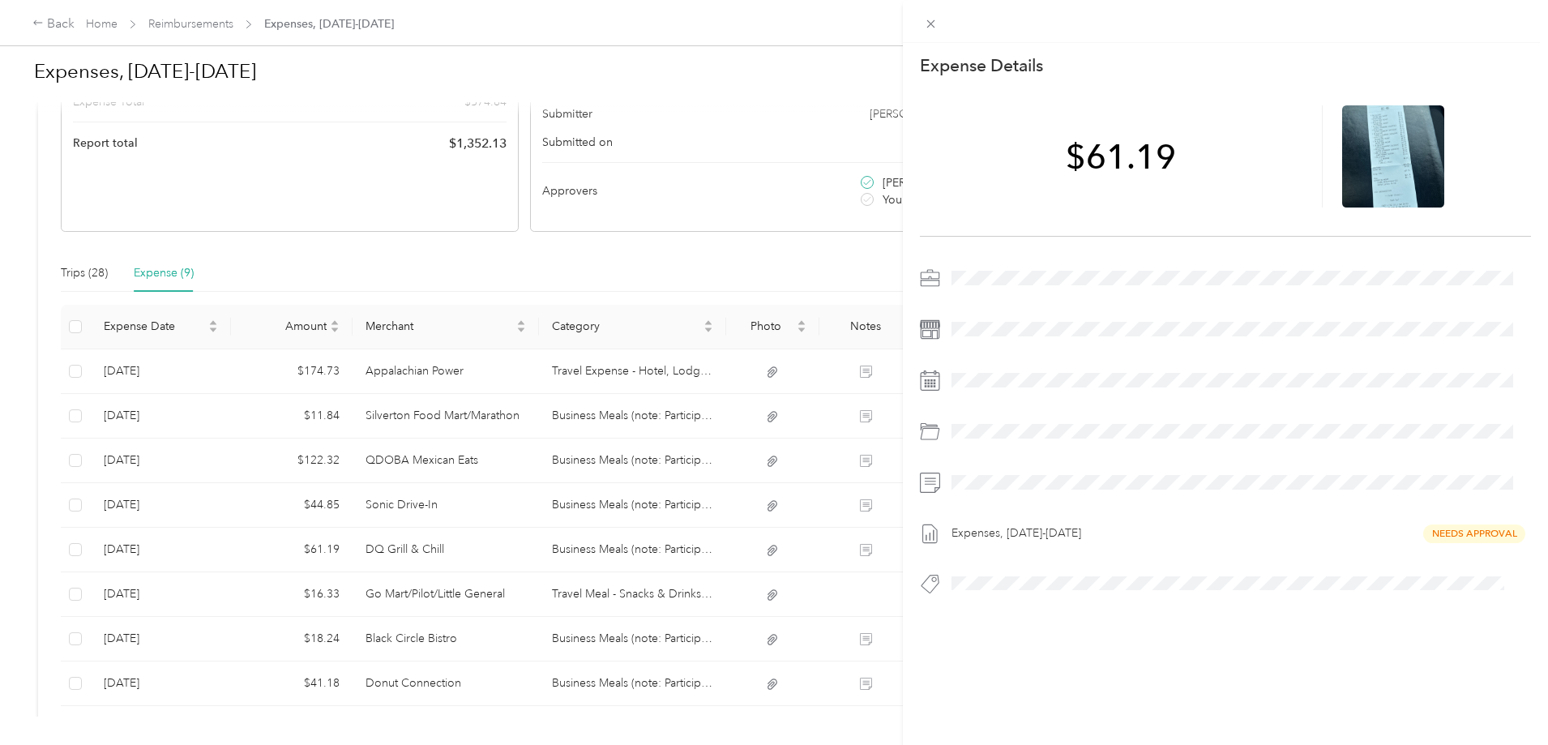
click at [493, 591] on div "This expense cannot be edited because it is either under review, approved, or p…" at bounding box center [774, 372] width 1548 height 745
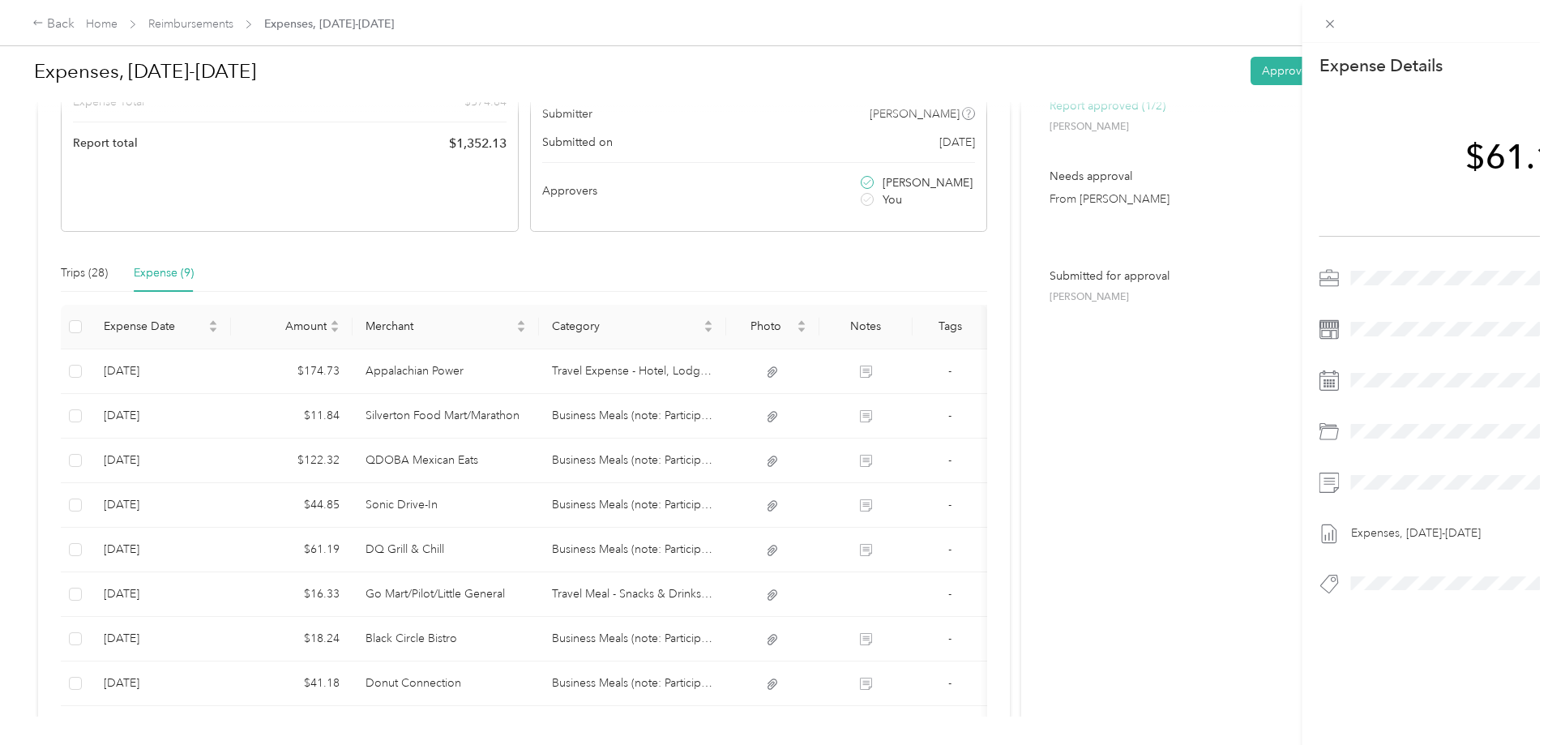
click at [493, 591] on div at bounding box center [774, 372] width 1548 height 745
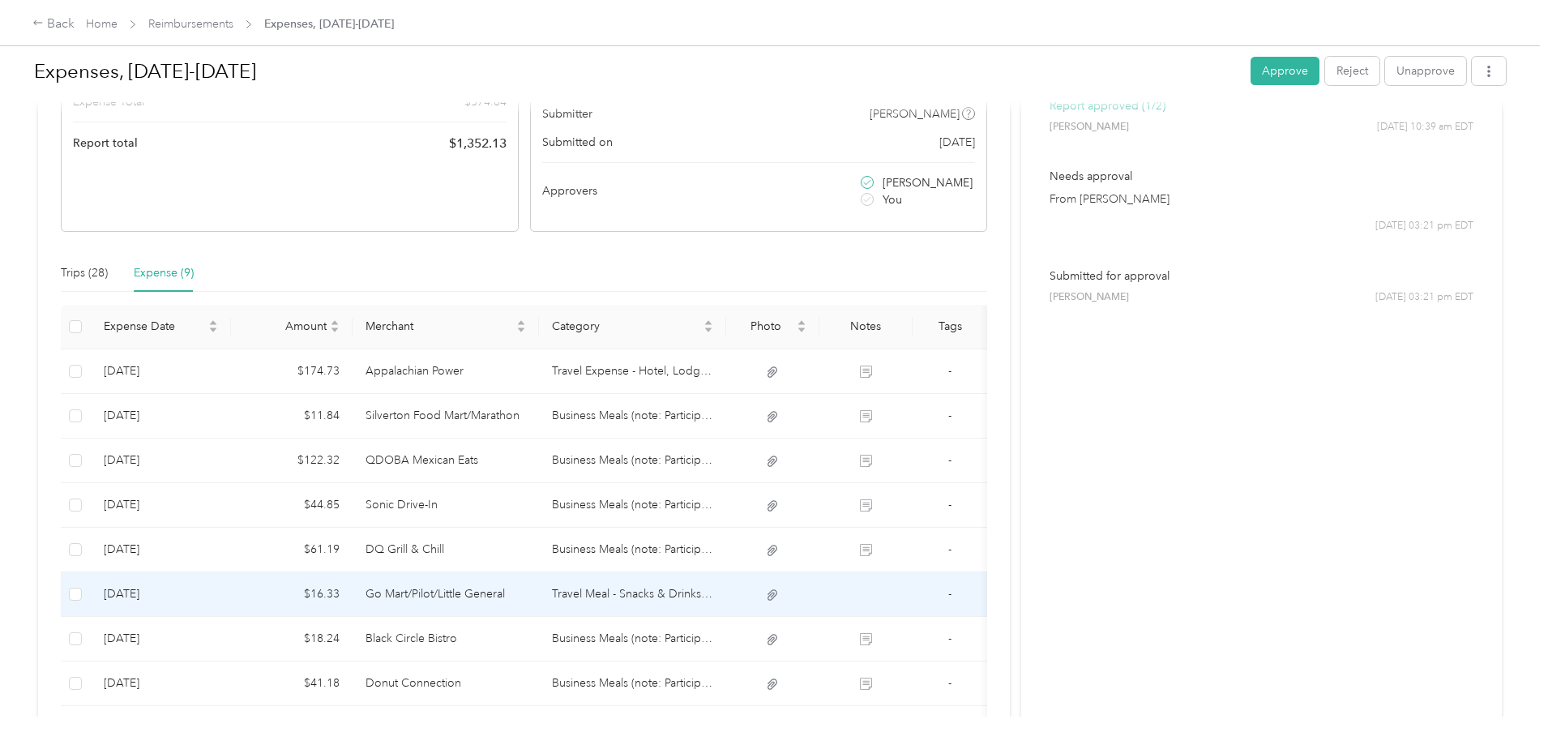
click at [493, 591] on td "Go Mart/Pilot/Little General" at bounding box center [446, 594] width 187 height 45
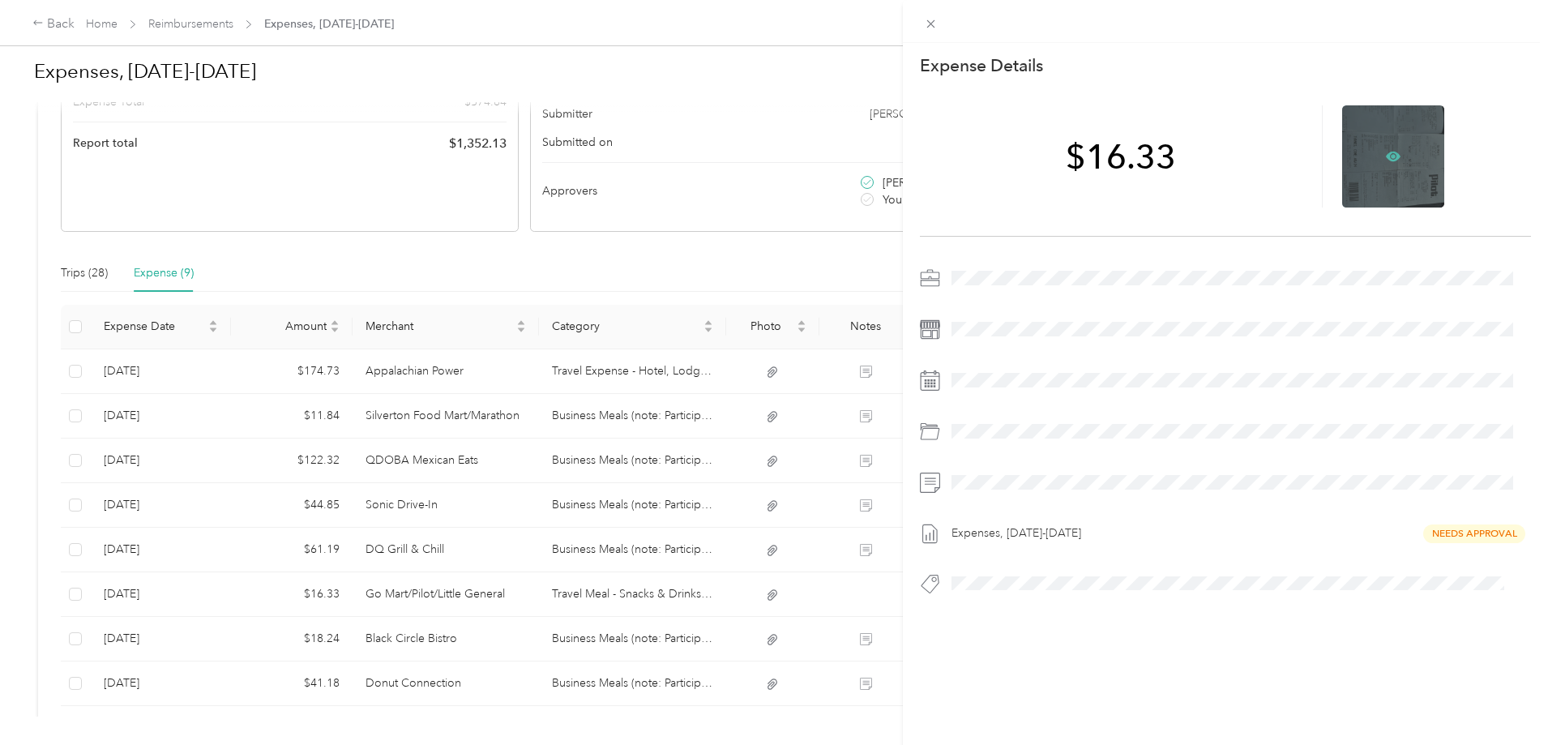
click at [1386, 152] on icon at bounding box center [1393, 156] width 15 height 15
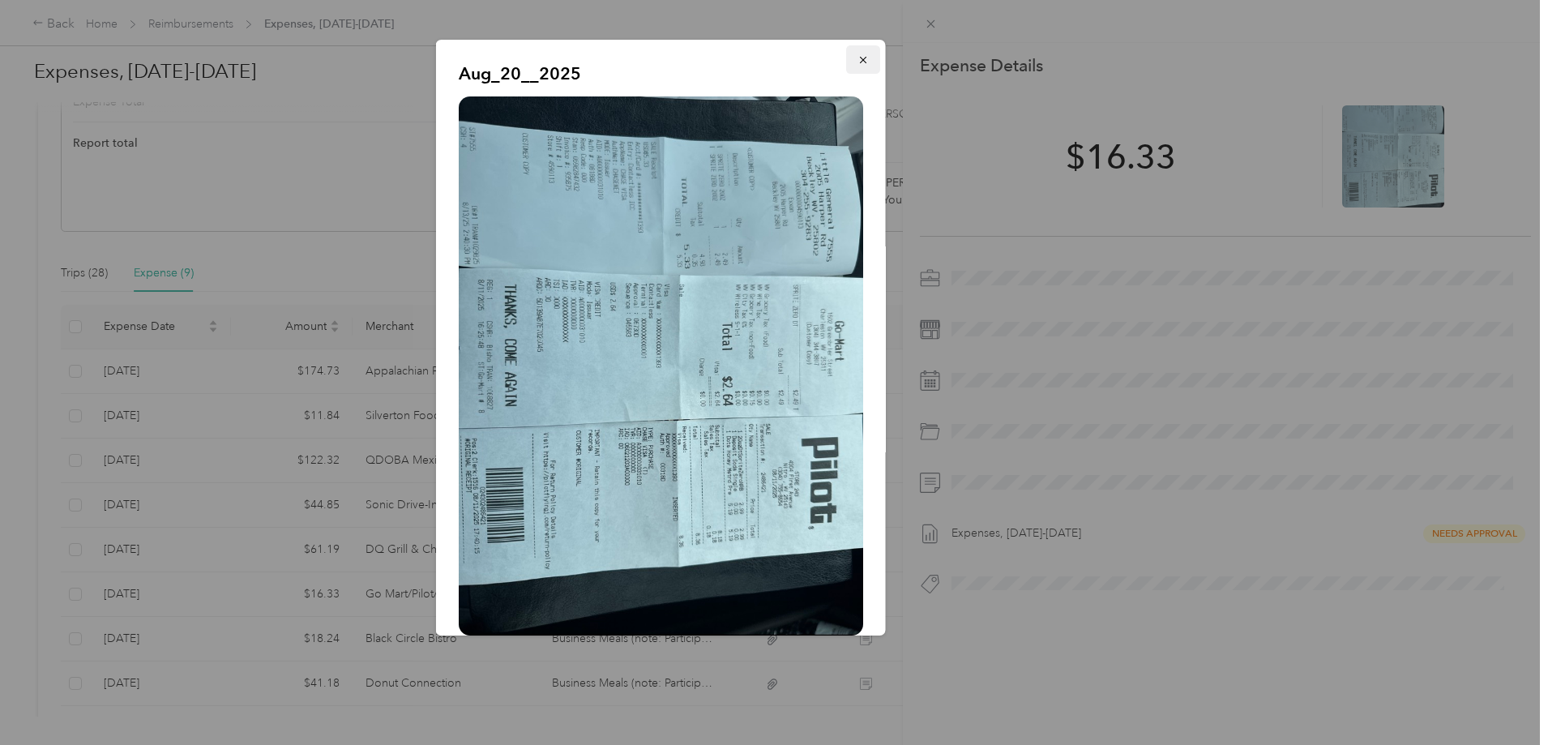
click at [859, 59] on icon "button" at bounding box center [862, 60] width 6 height 6
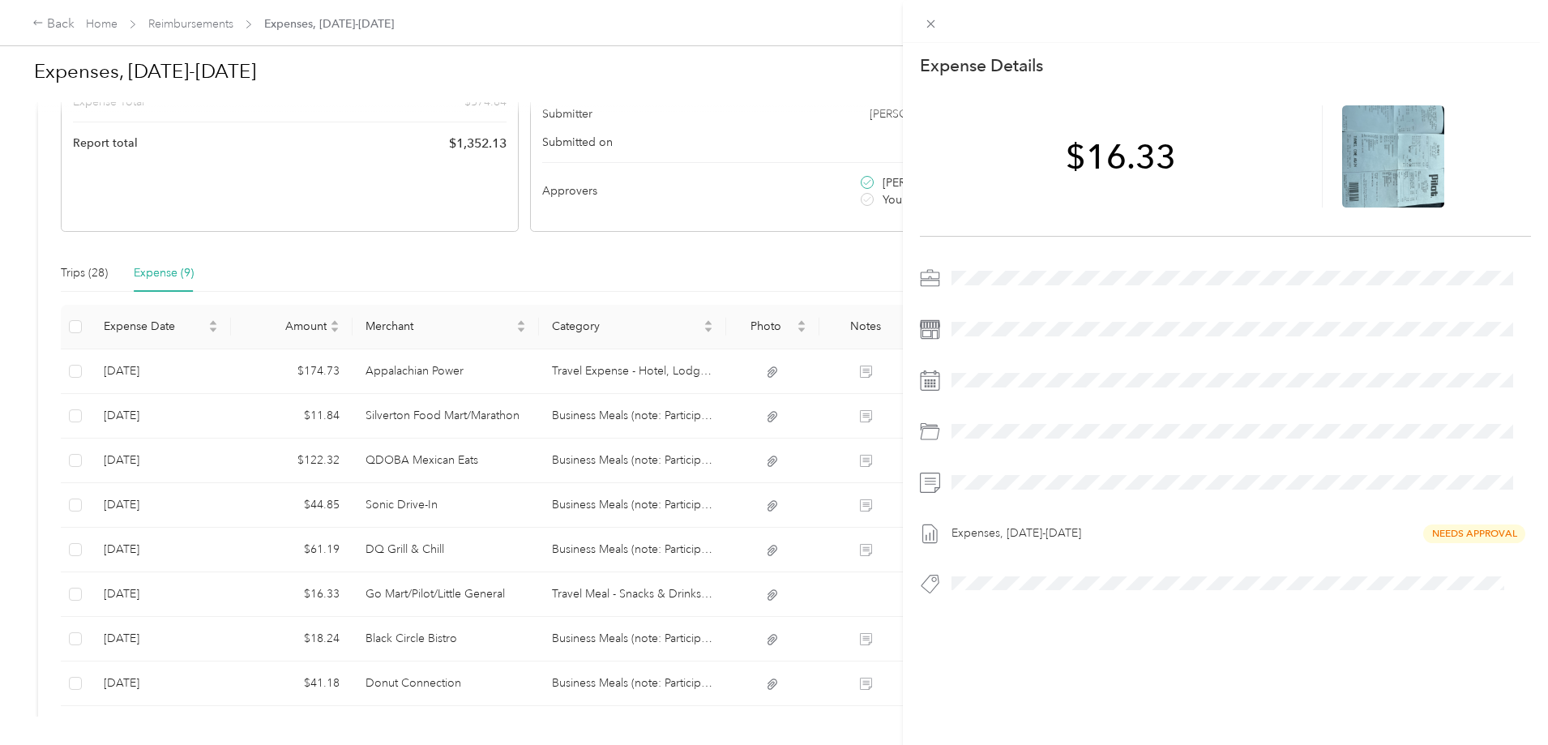
click at [494, 642] on div "This expense cannot be edited because it is either under review, approved, or p…" at bounding box center [774, 372] width 1548 height 745
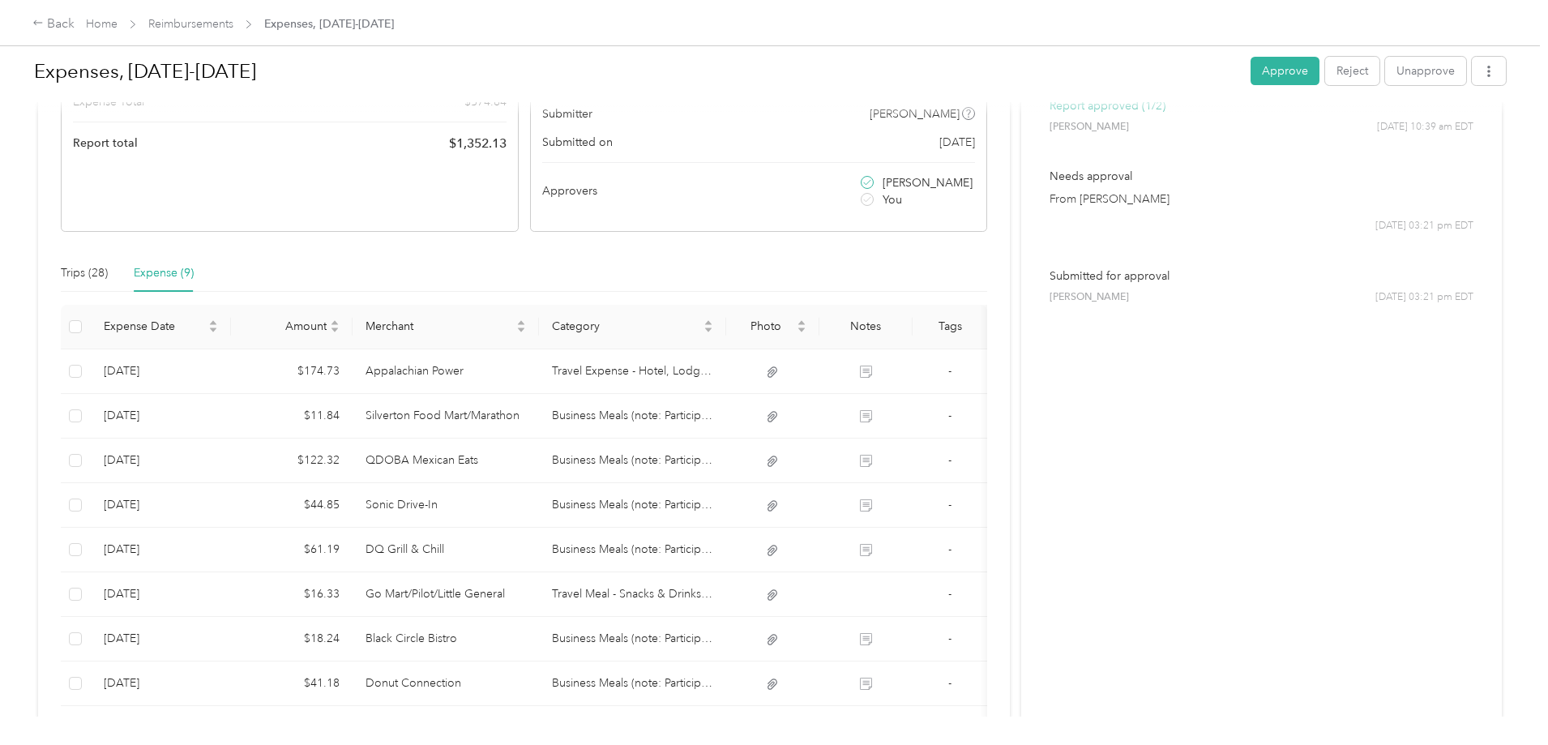
click at [494, 642] on div at bounding box center [774, 372] width 1548 height 745
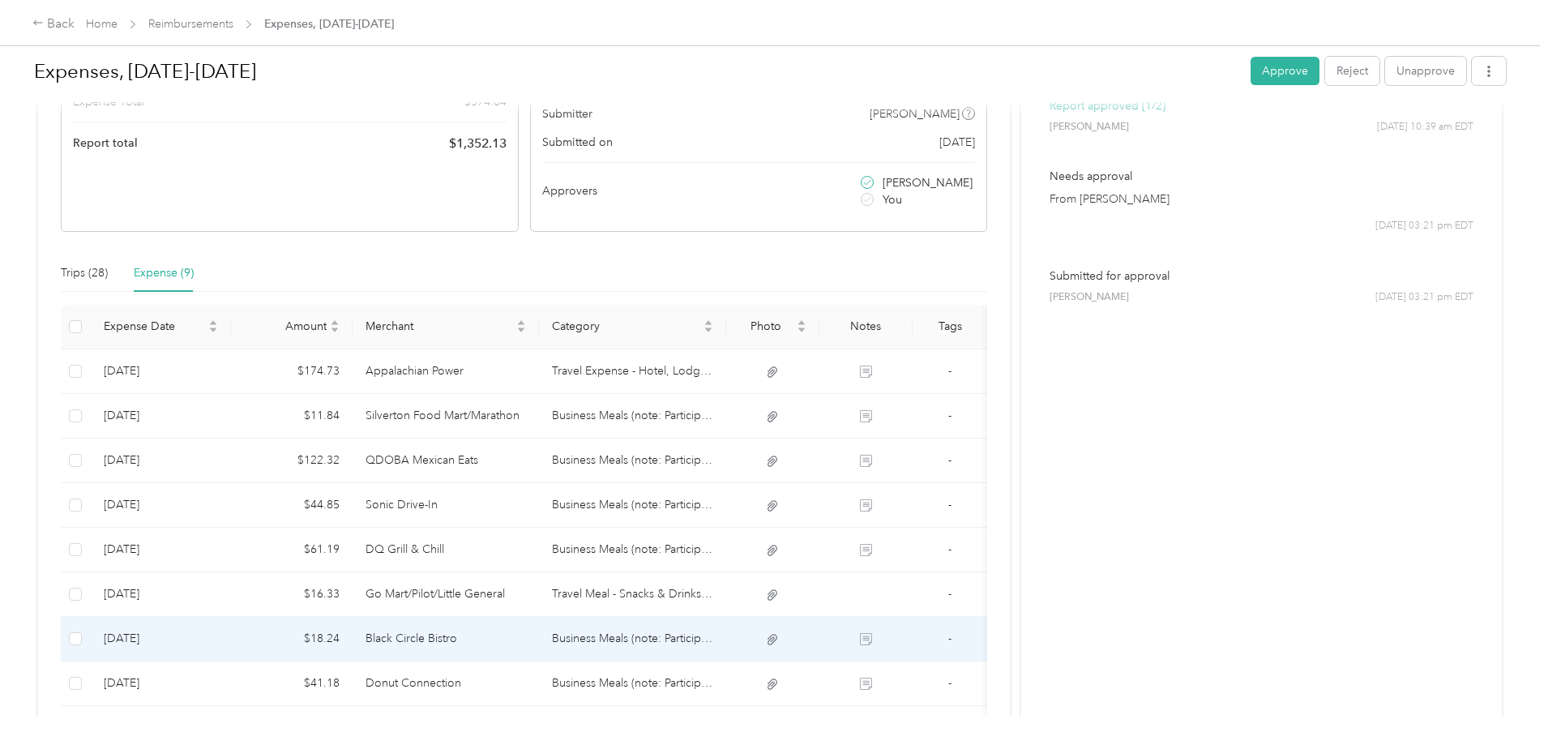
click at [497, 641] on td "Black Circle Bistro" at bounding box center [446, 639] width 187 height 45
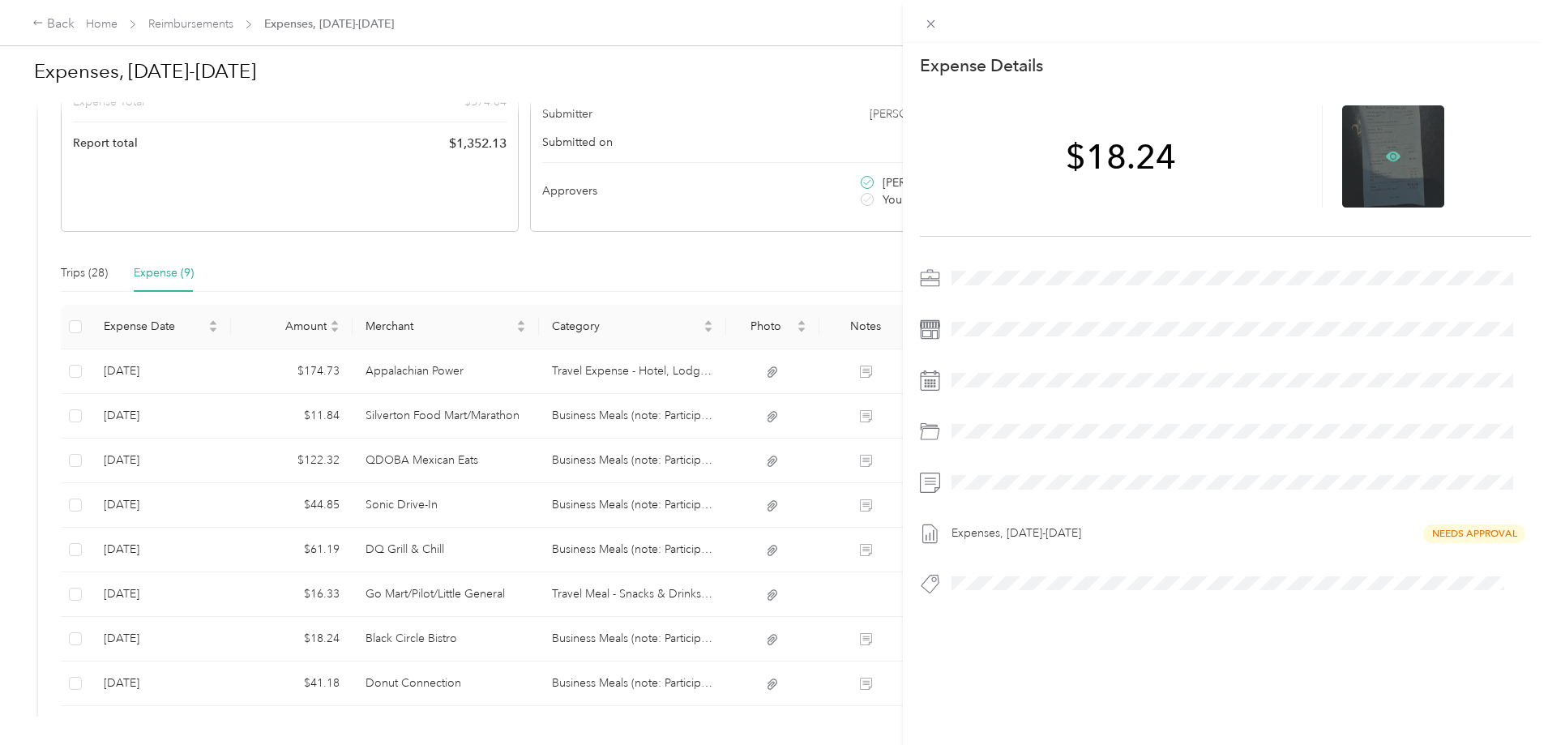
click at [1386, 159] on icon at bounding box center [1393, 156] width 15 height 15
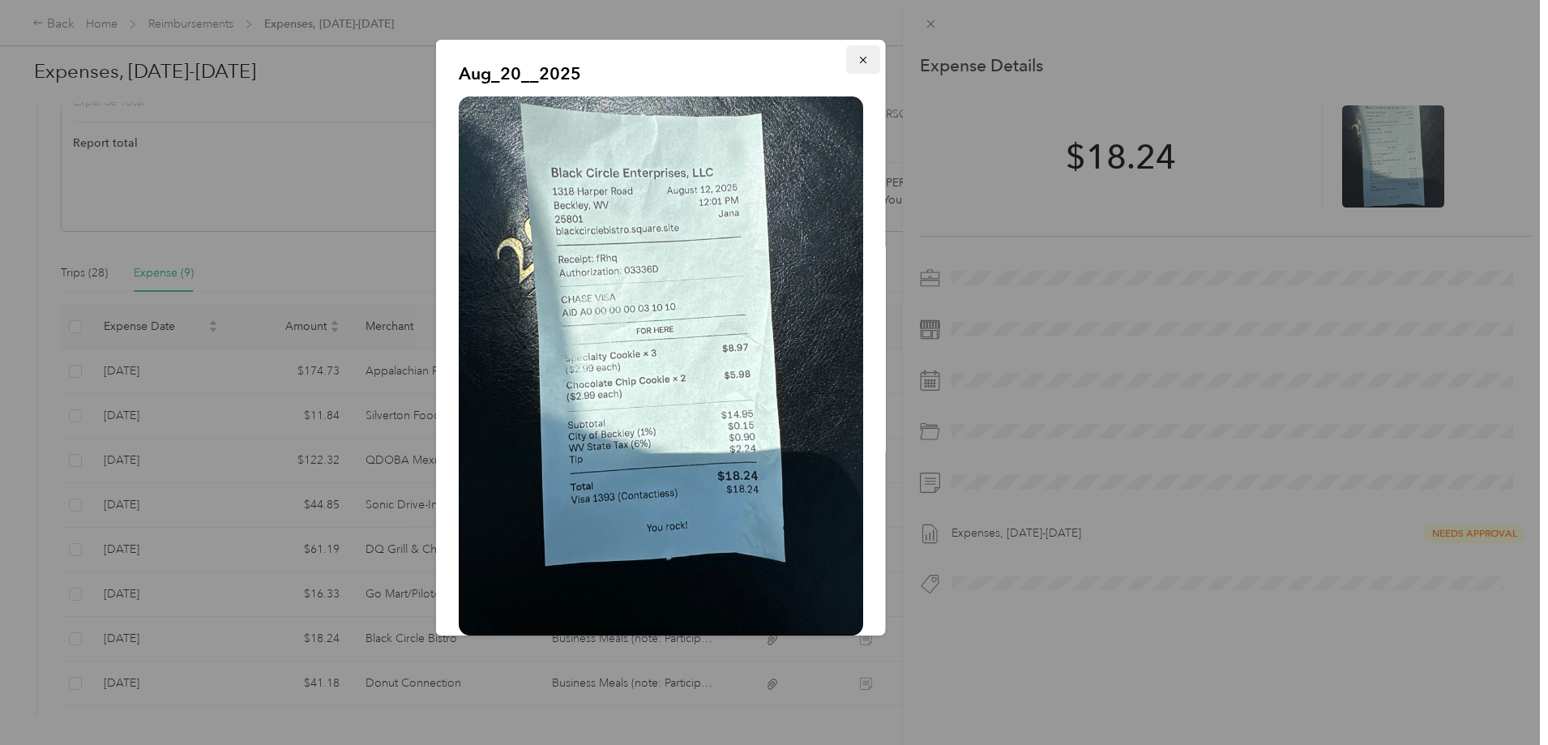
click at [858, 58] on button "button" at bounding box center [863, 59] width 34 height 28
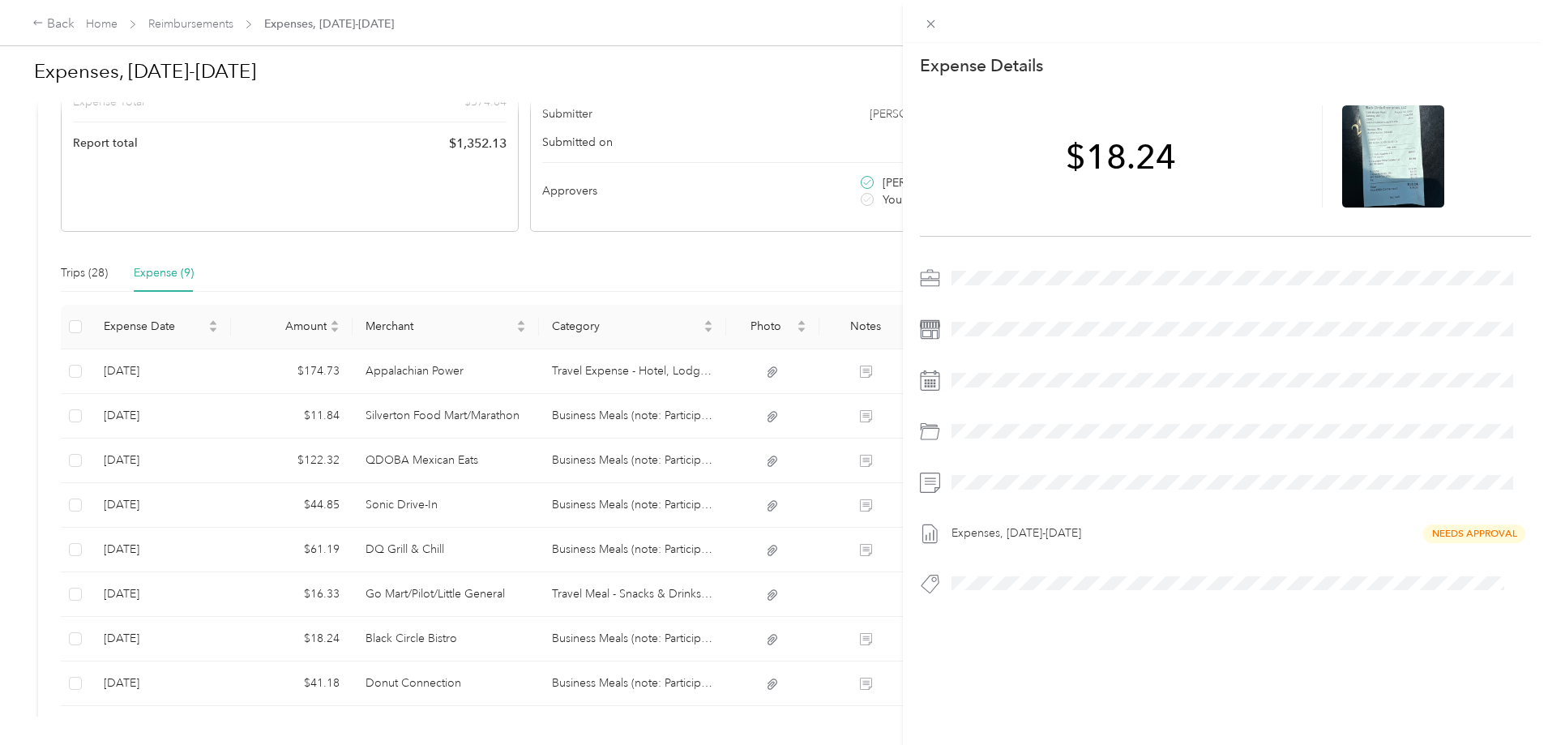
click at [548, 690] on div "This expense cannot be edited because it is either under review, approved, or p…" at bounding box center [774, 372] width 1548 height 745
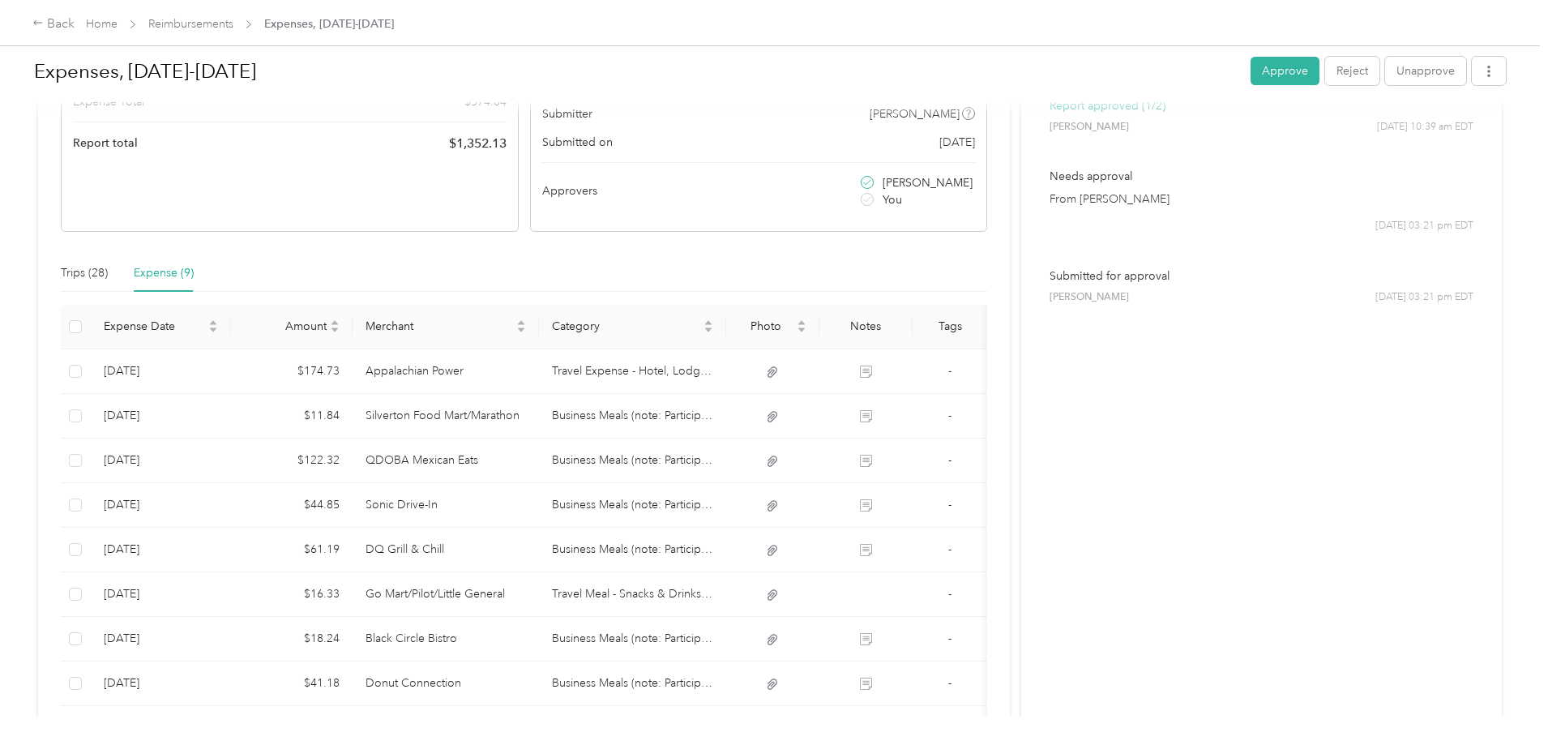
click at [548, 690] on div at bounding box center [774, 372] width 1548 height 745
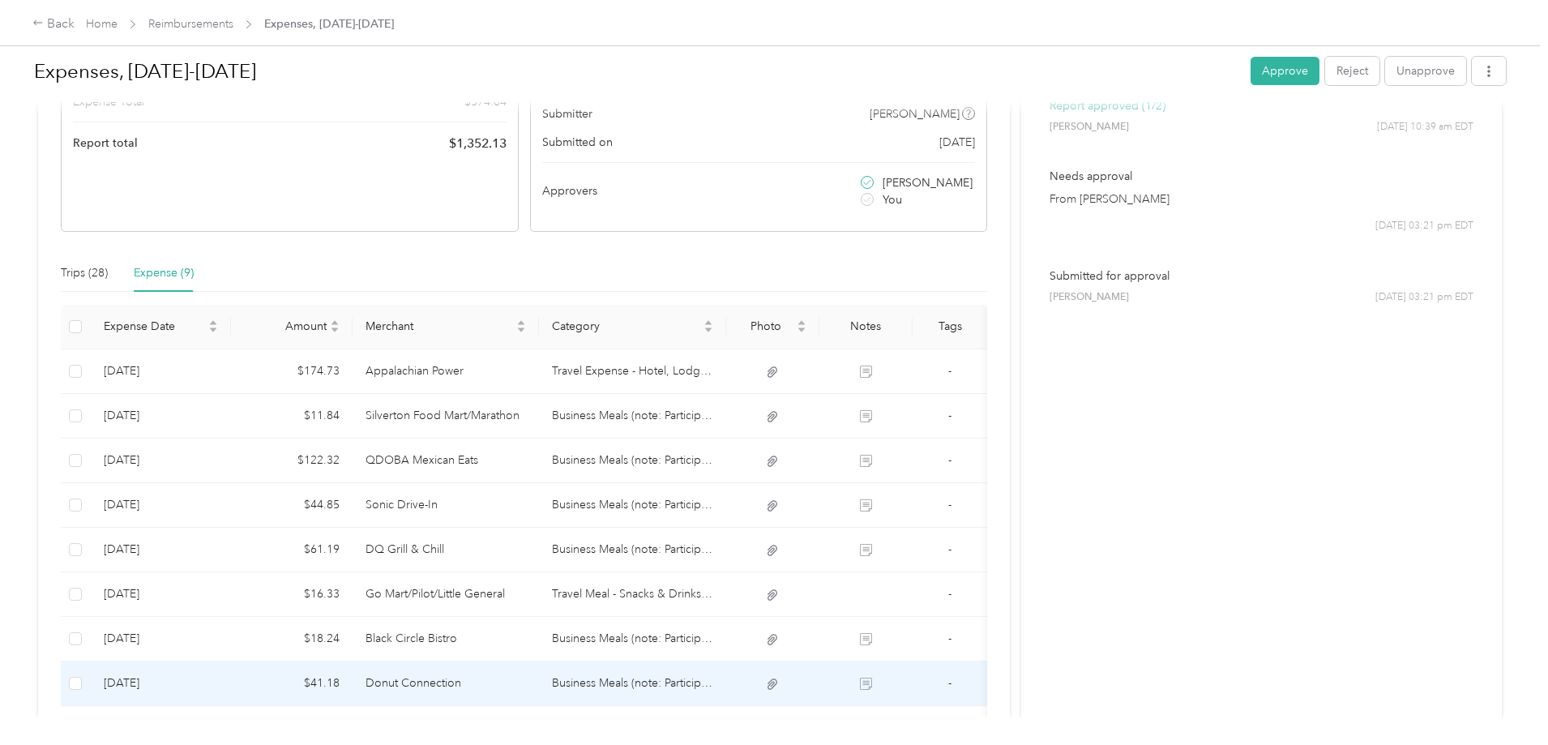
click at [540, 690] on td "Donut Connection" at bounding box center [446, 683] width 187 height 45
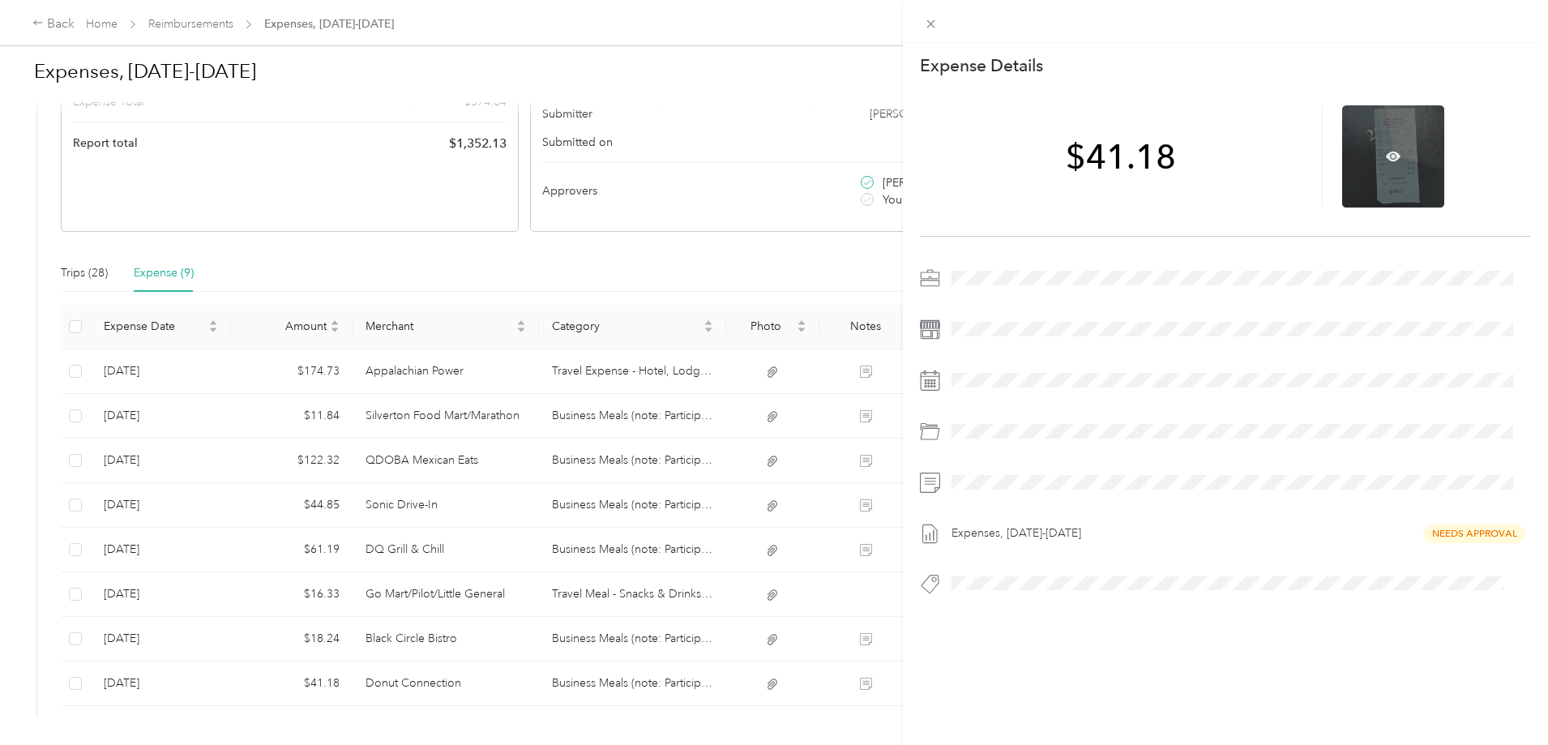
click at [1383, 148] on div at bounding box center [1393, 156] width 102 height 102
click at [1386, 160] on icon at bounding box center [1393, 157] width 15 height 10
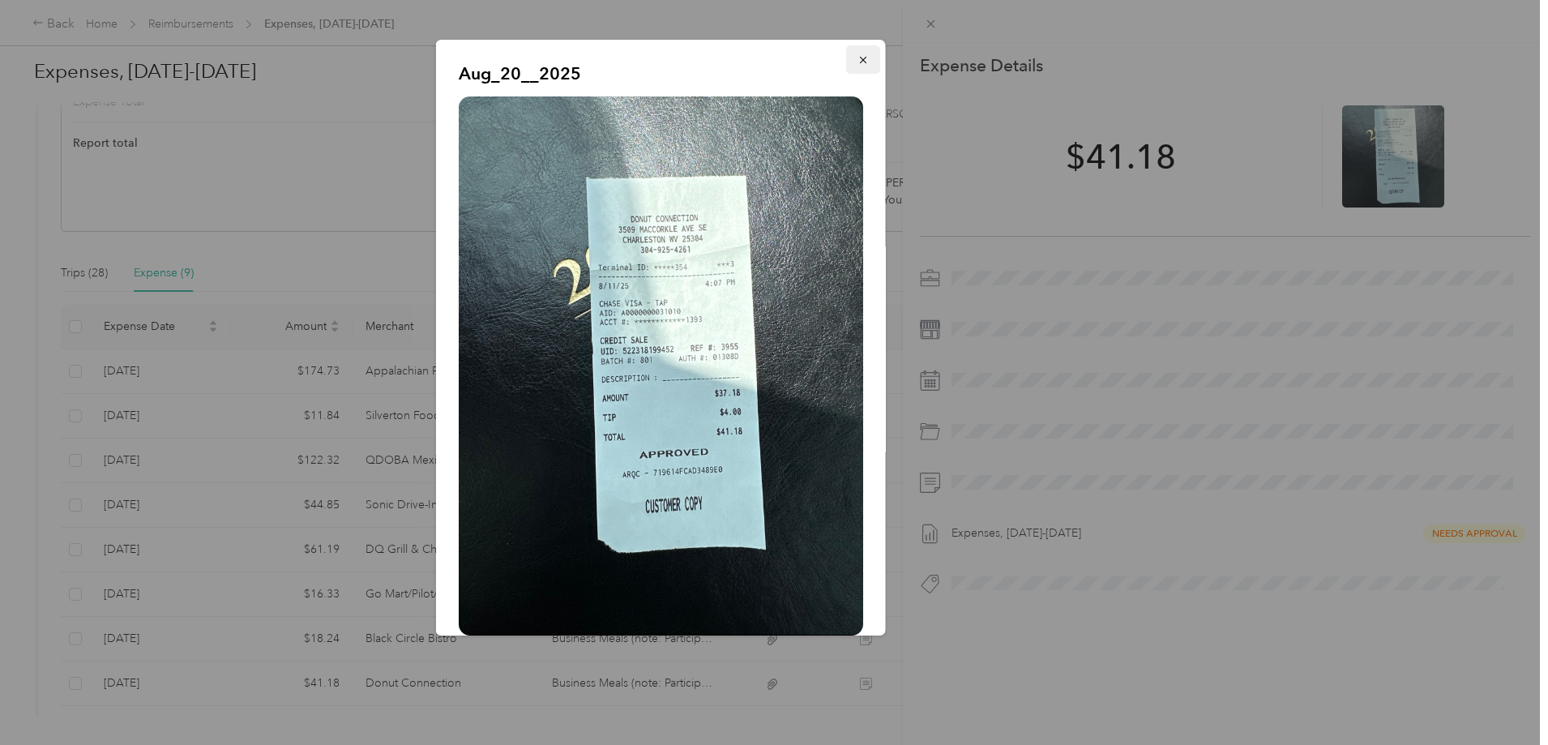
click at [859, 58] on icon "button" at bounding box center [862, 60] width 6 height 6
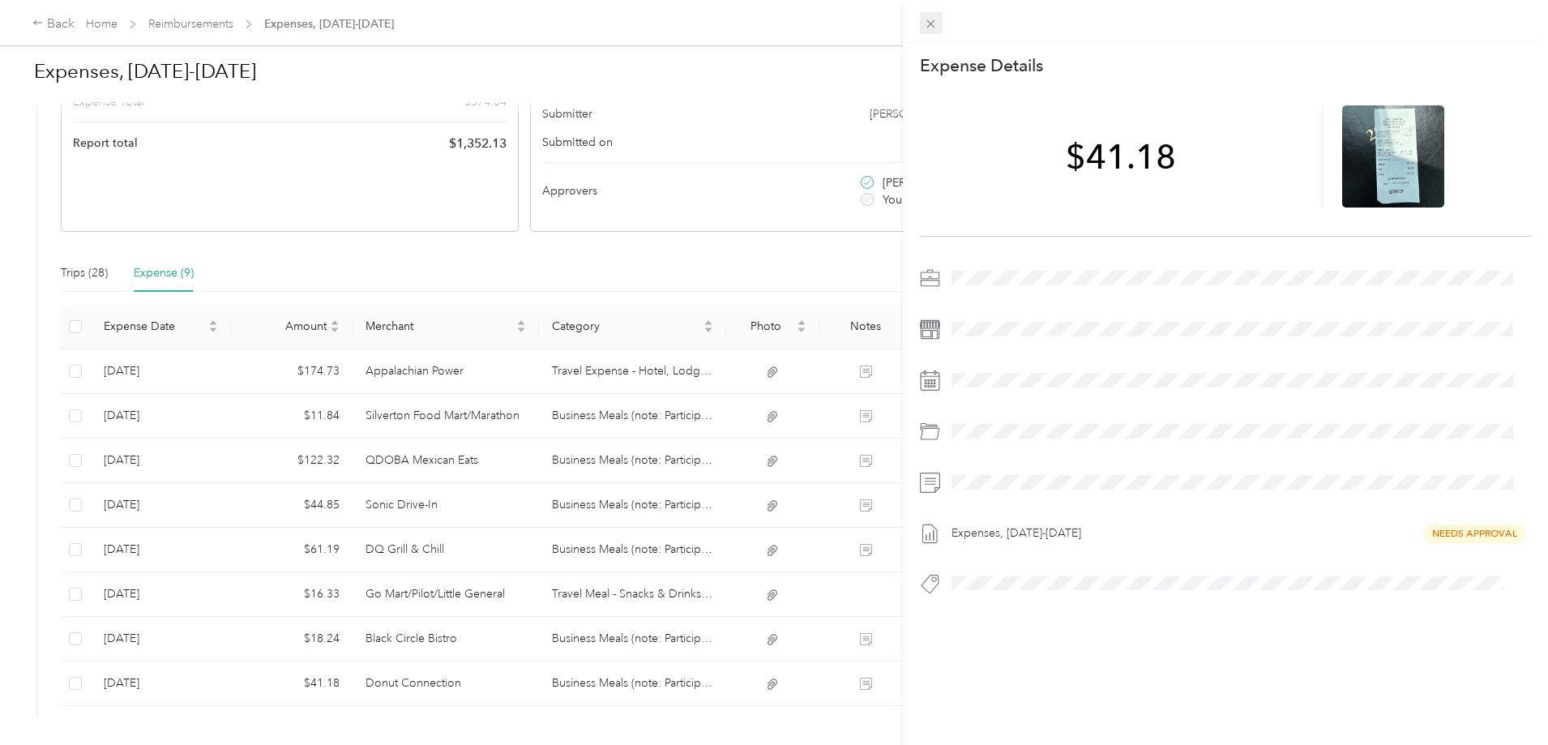
click at [930, 29] on icon at bounding box center [931, 24] width 14 height 14
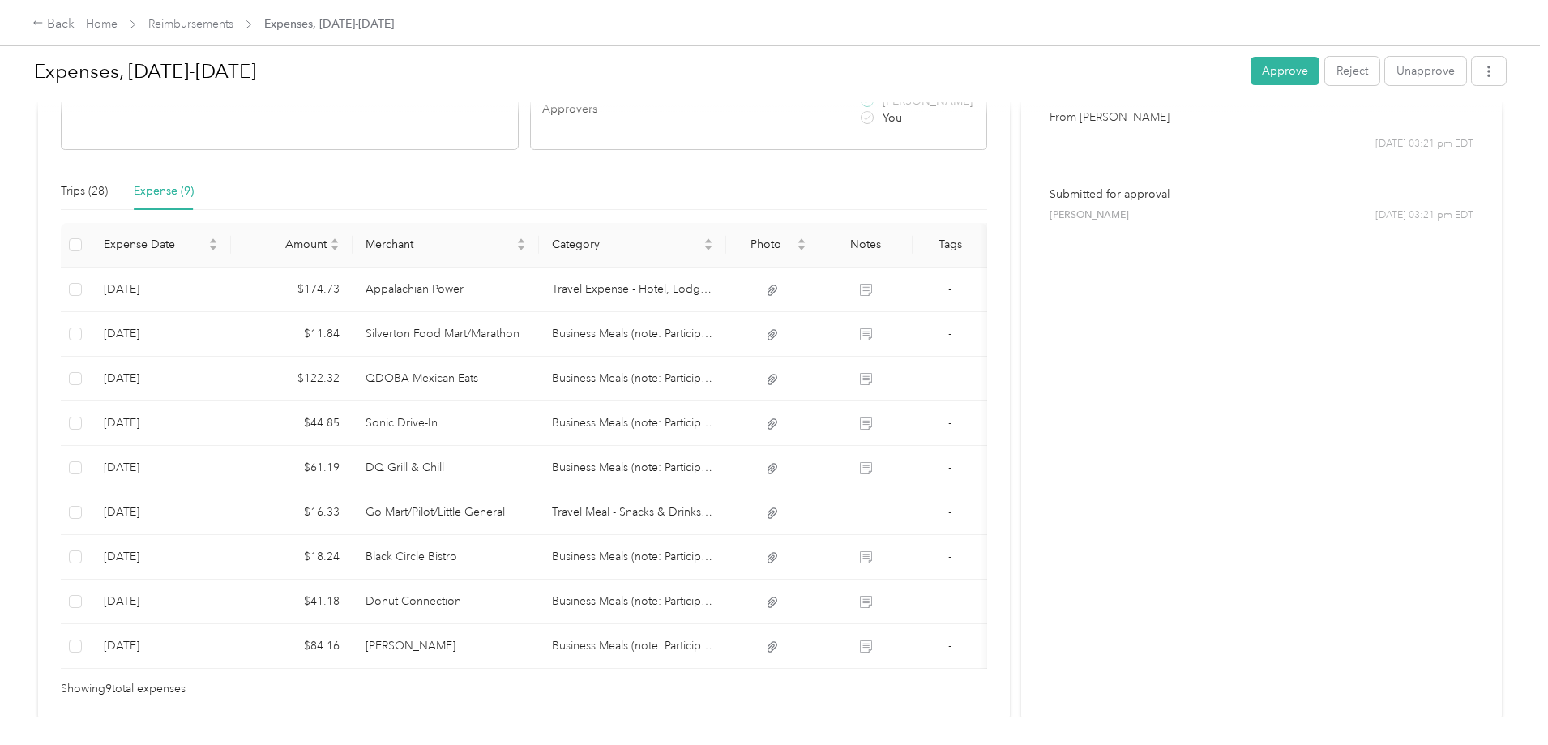
scroll to position [410, 0]
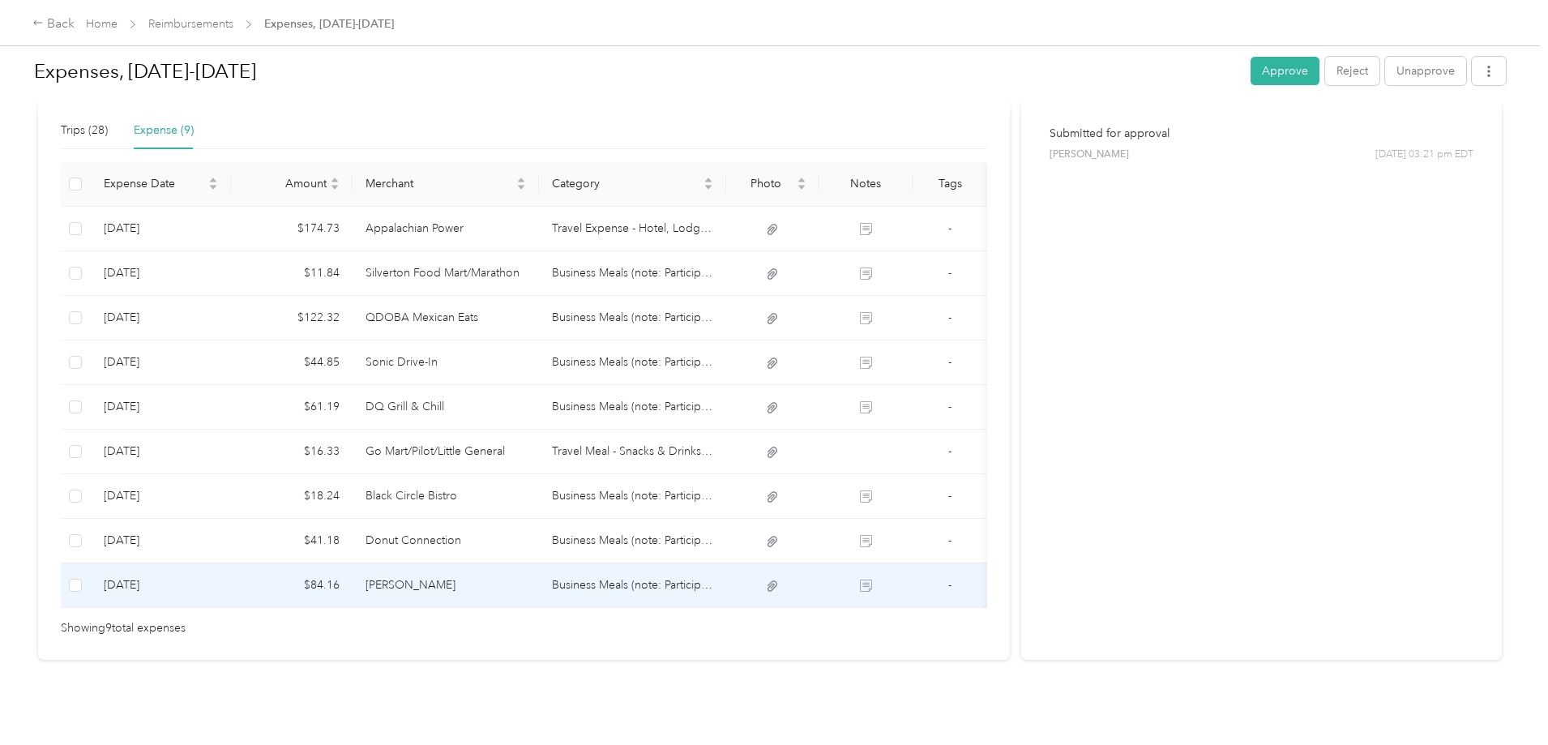
click at [664, 563] on td "Business Meals (note: Participants & Purpose)" at bounding box center [632, 585] width 187 height 45
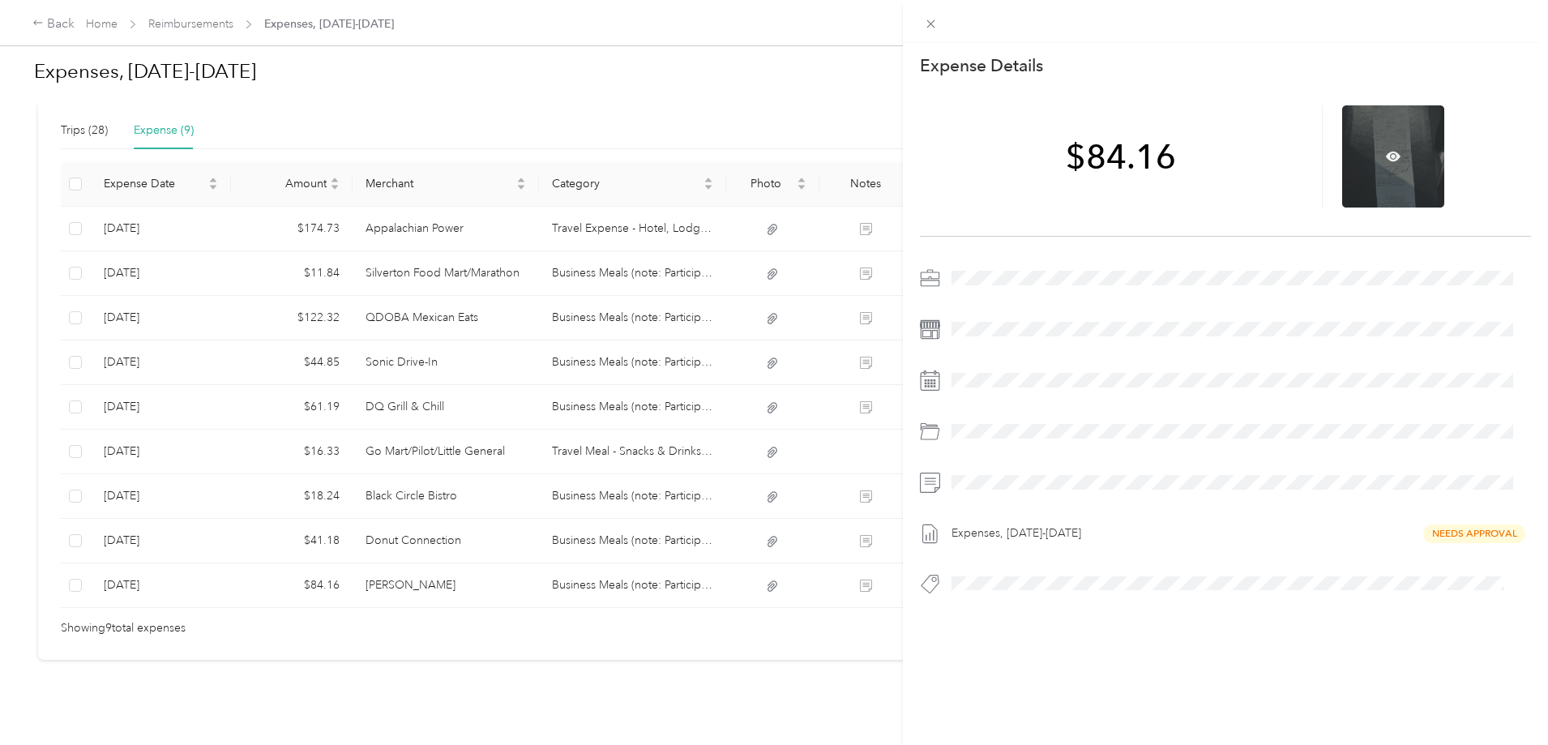
click at [1383, 148] on div at bounding box center [1393, 156] width 102 height 102
click at [1386, 156] on icon at bounding box center [1393, 156] width 15 height 15
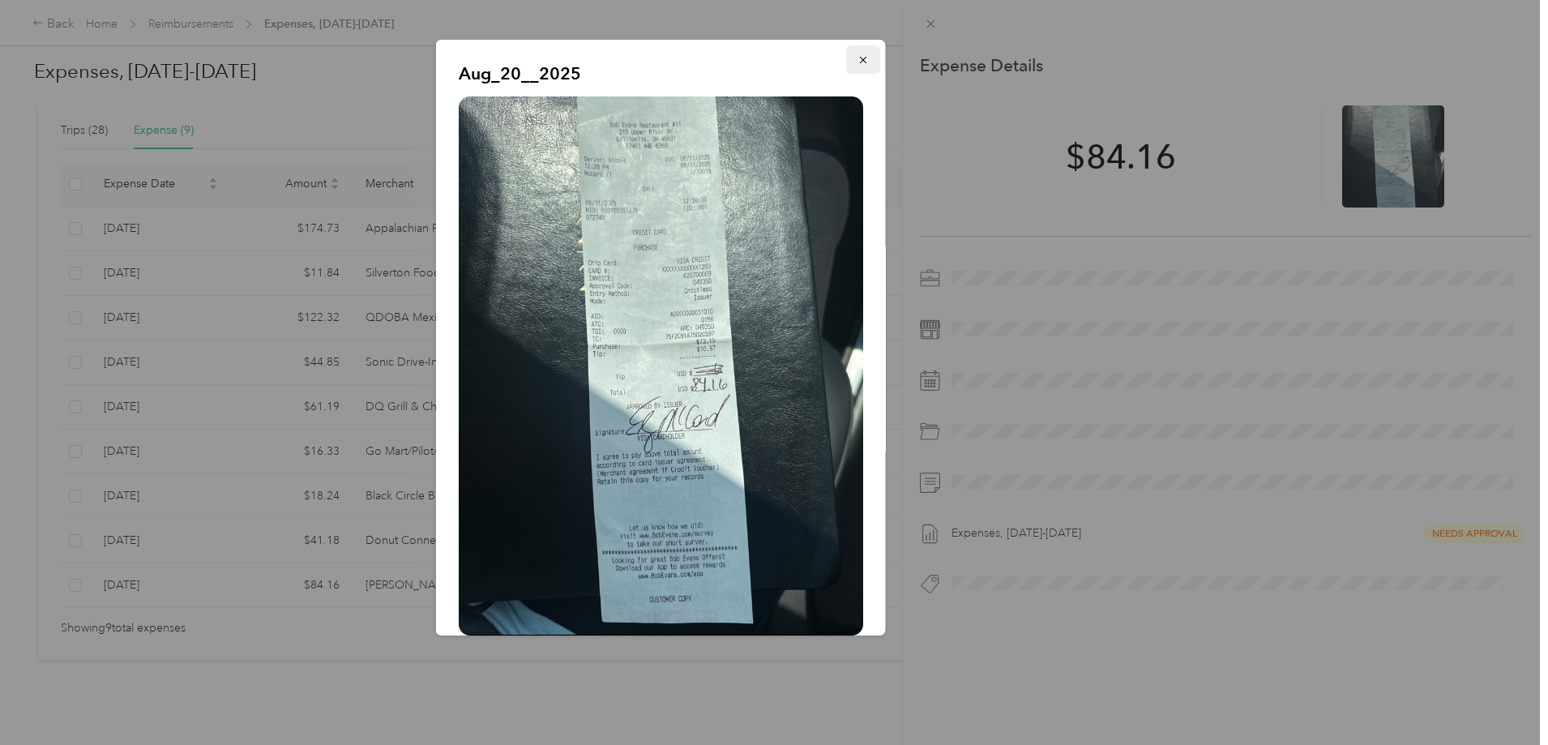
click at [857, 58] on icon "button" at bounding box center [862, 59] width 11 height 11
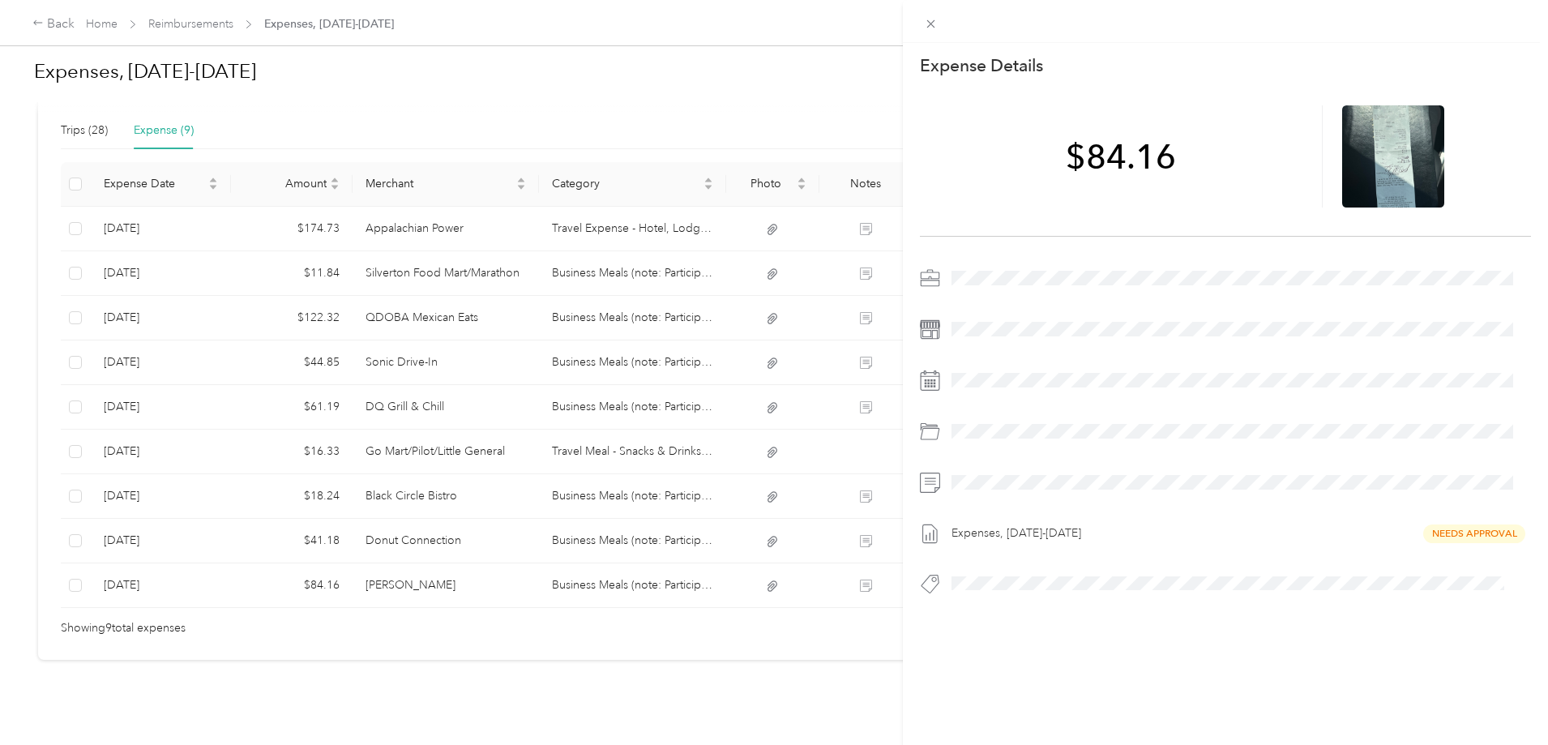
click at [929, 27] on icon at bounding box center [931, 24] width 8 height 8
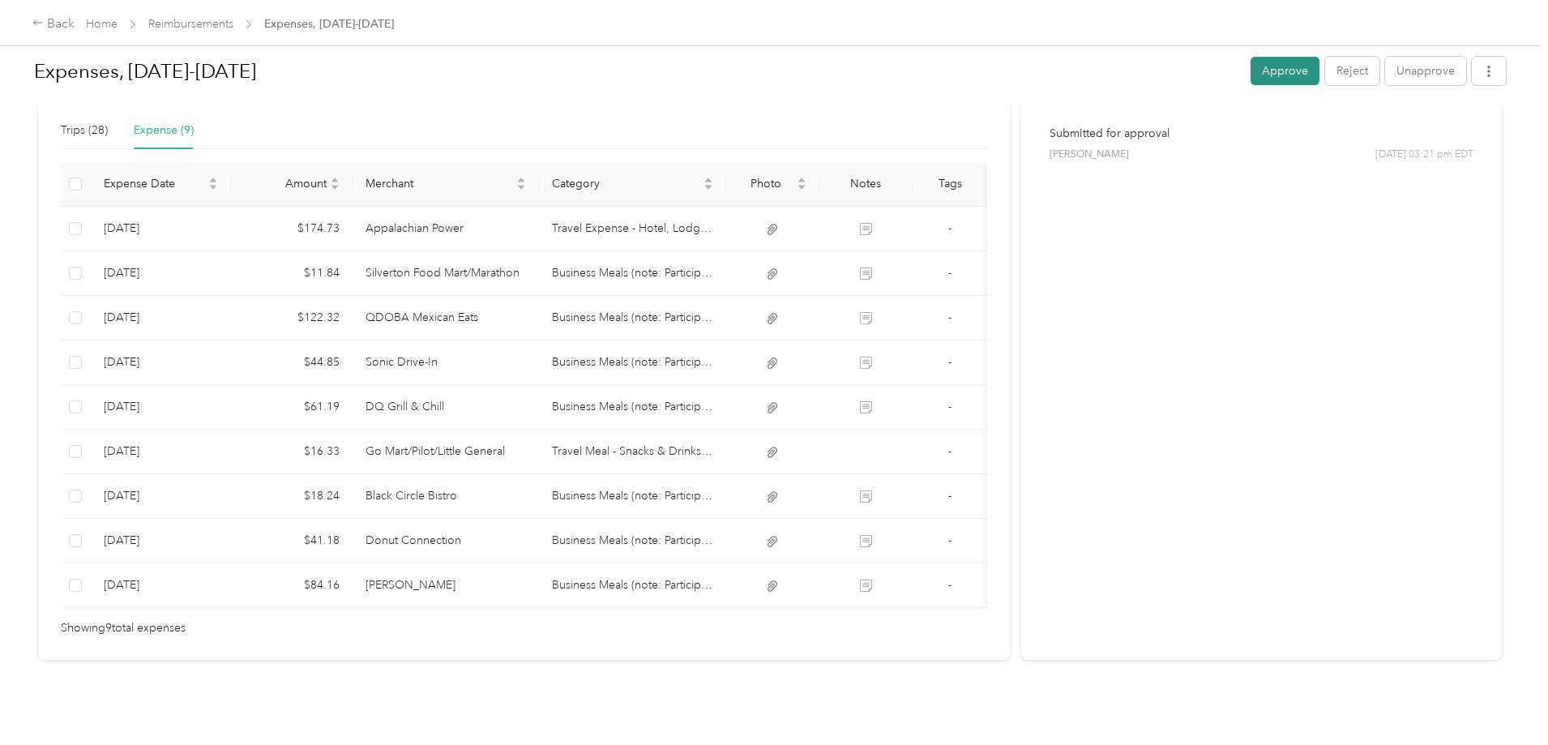
click at [1251, 73] on button "Approve" at bounding box center [1285, 71] width 69 height 28
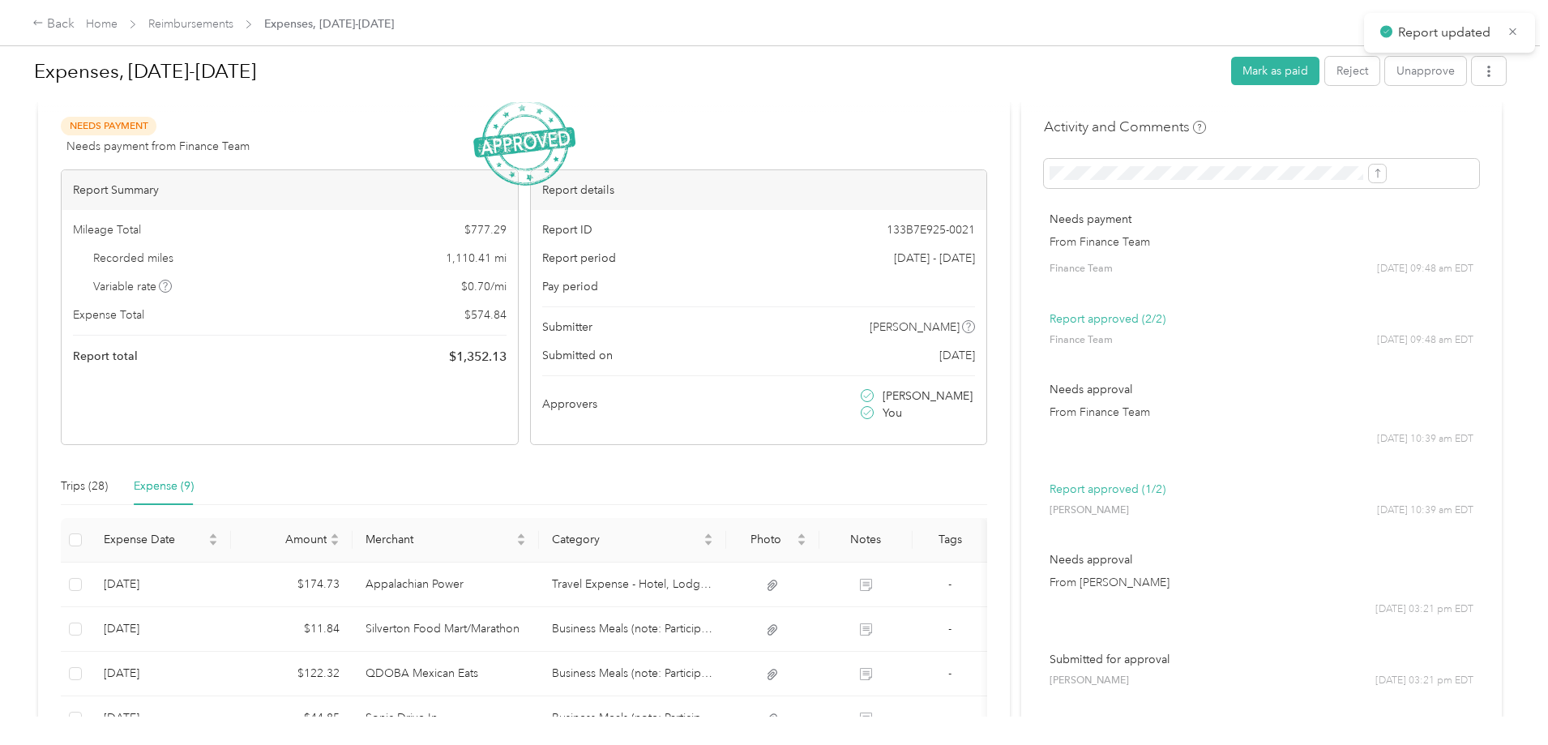
scroll to position [0, 0]
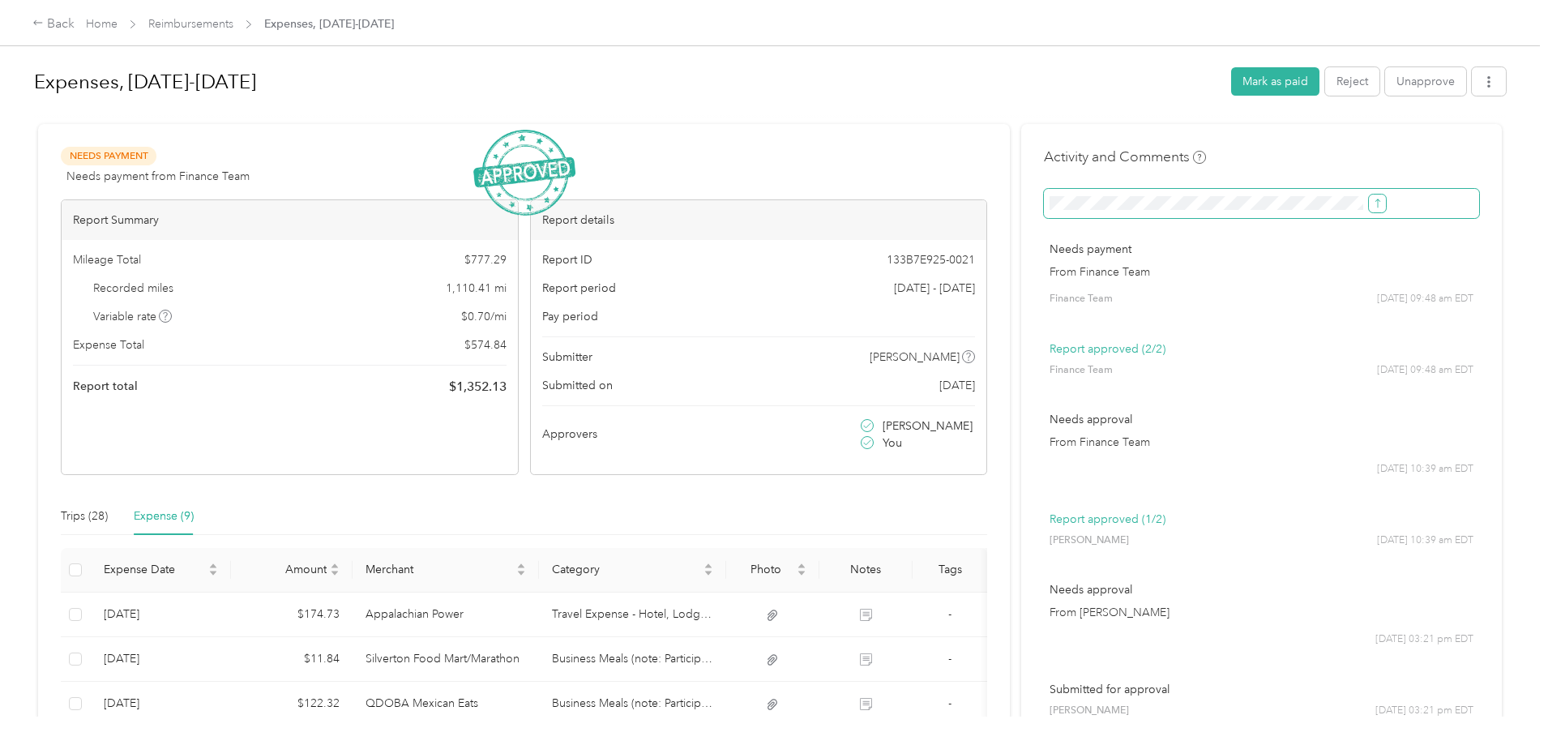
click at [1372, 207] on icon "submit" at bounding box center [1377, 203] width 11 height 11
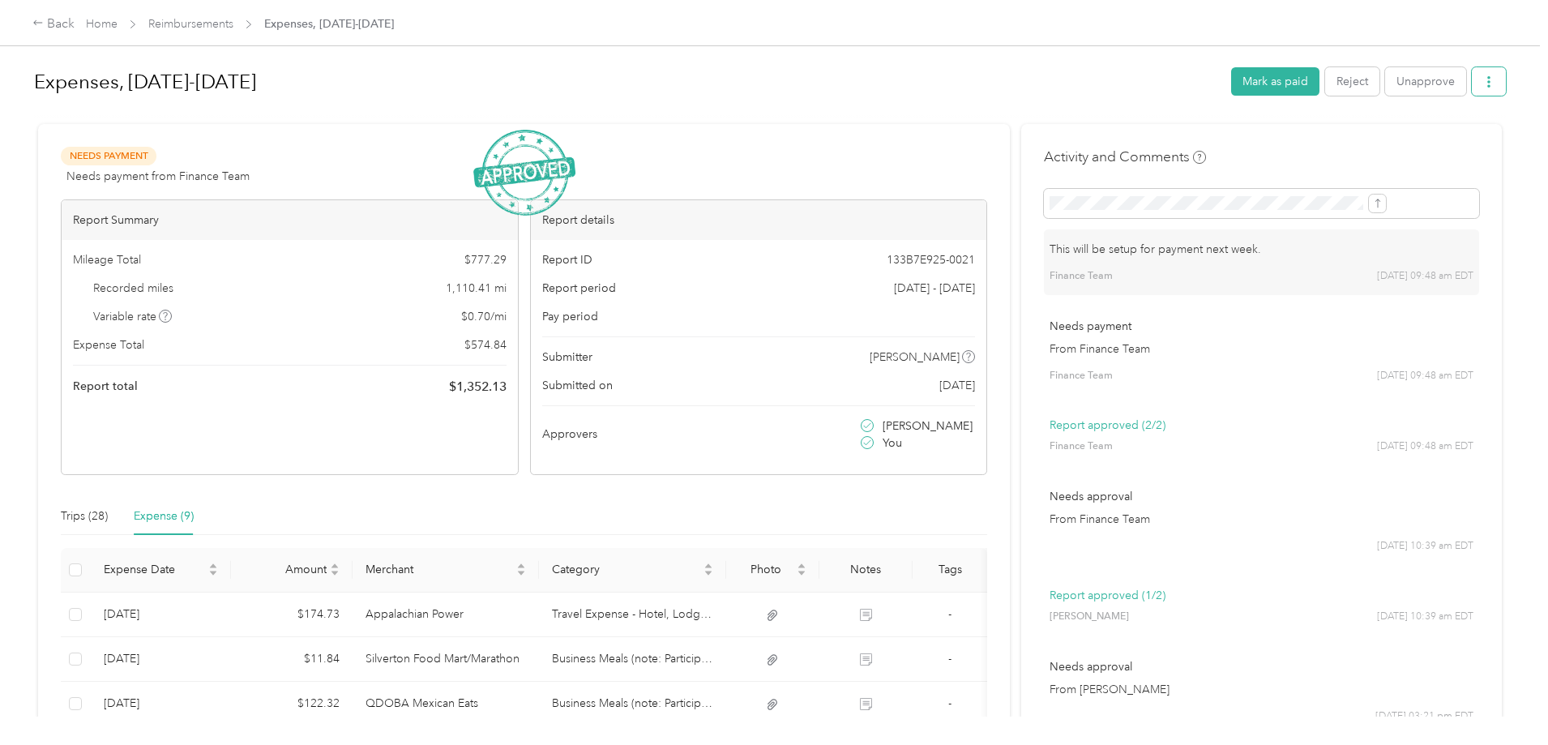
click at [1483, 81] on icon "button" at bounding box center [1488, 81] width 11 height 11
click at [1339, 139] on div "Download" at bounding box center [1314, 141] width 96 height 17
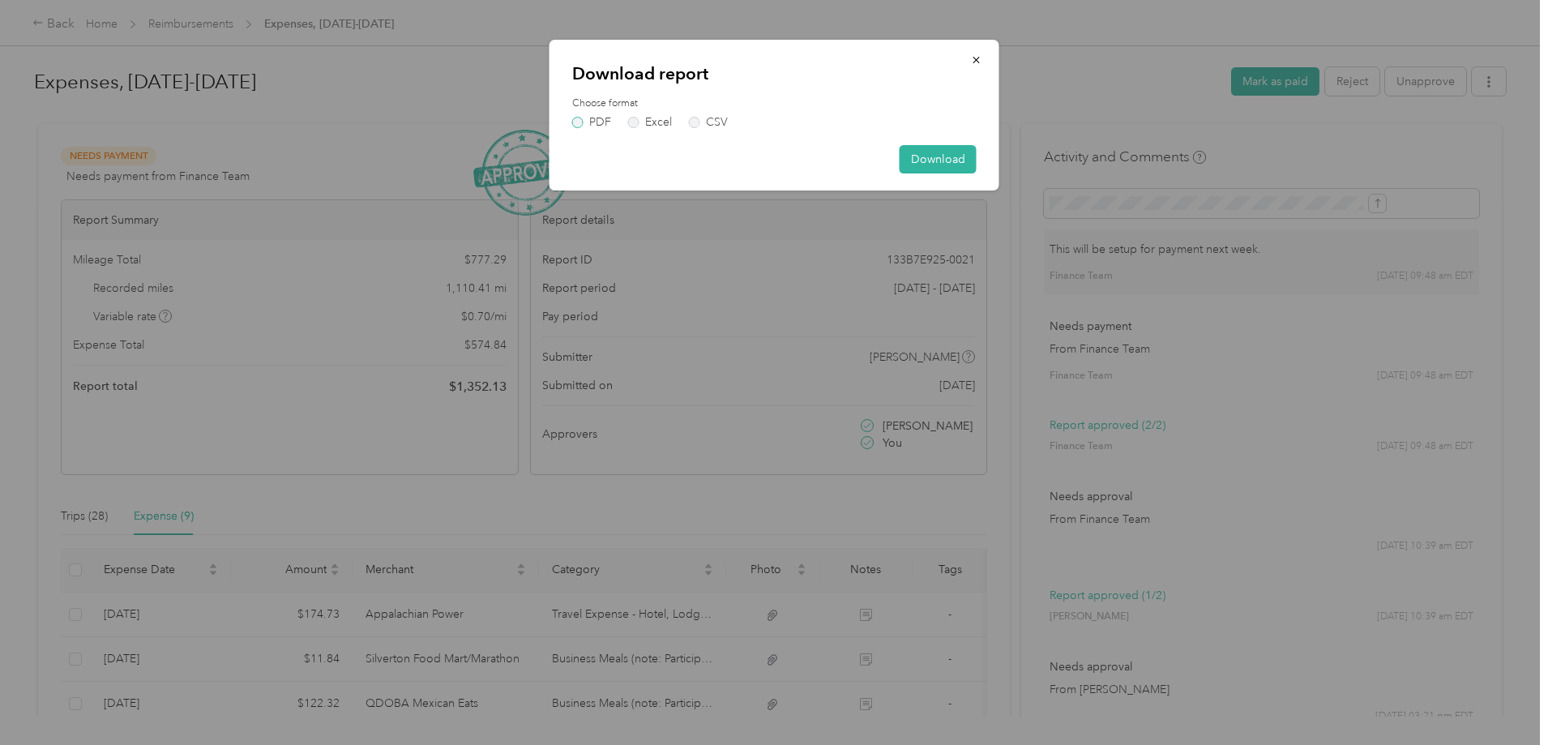
click at [581, 123] on label "PDF" at bounding box center [591, 122] width 39 height 11
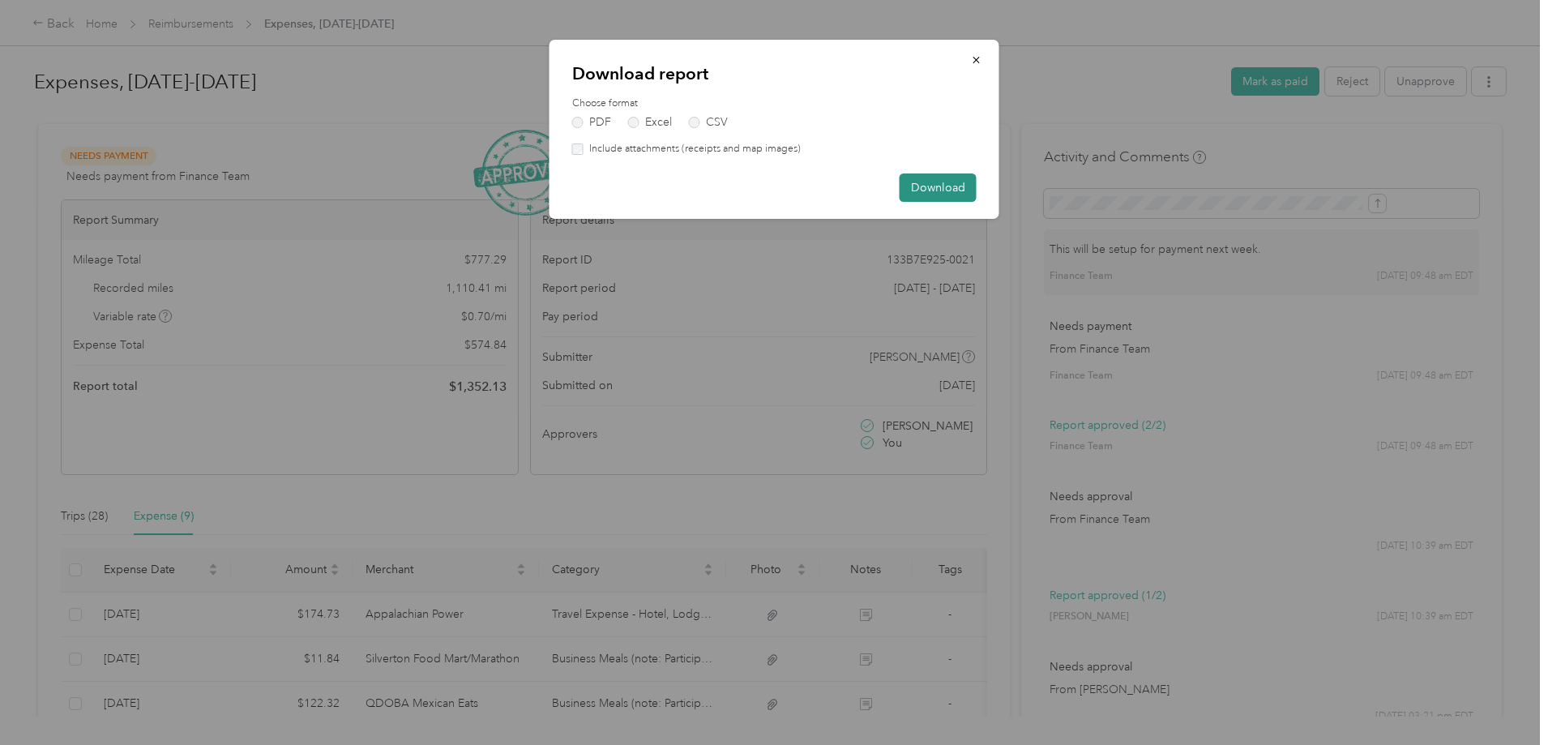
click at [928, 188] on button "Download" at bounding box center [938, 187] width 77 height 28
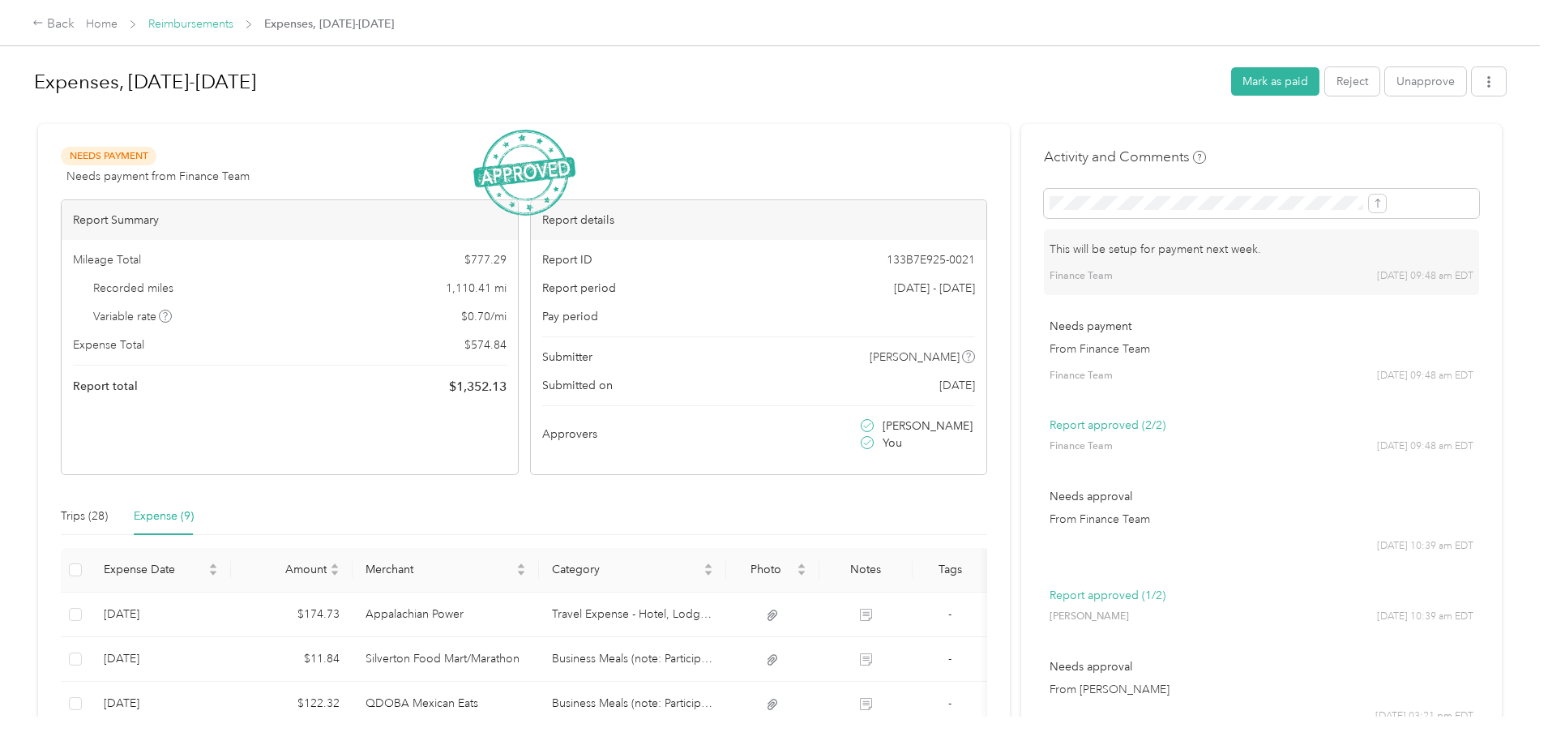
click at [233, 26] on link "Reimbursements" at bounding box center [190, 24] width 85 height 14
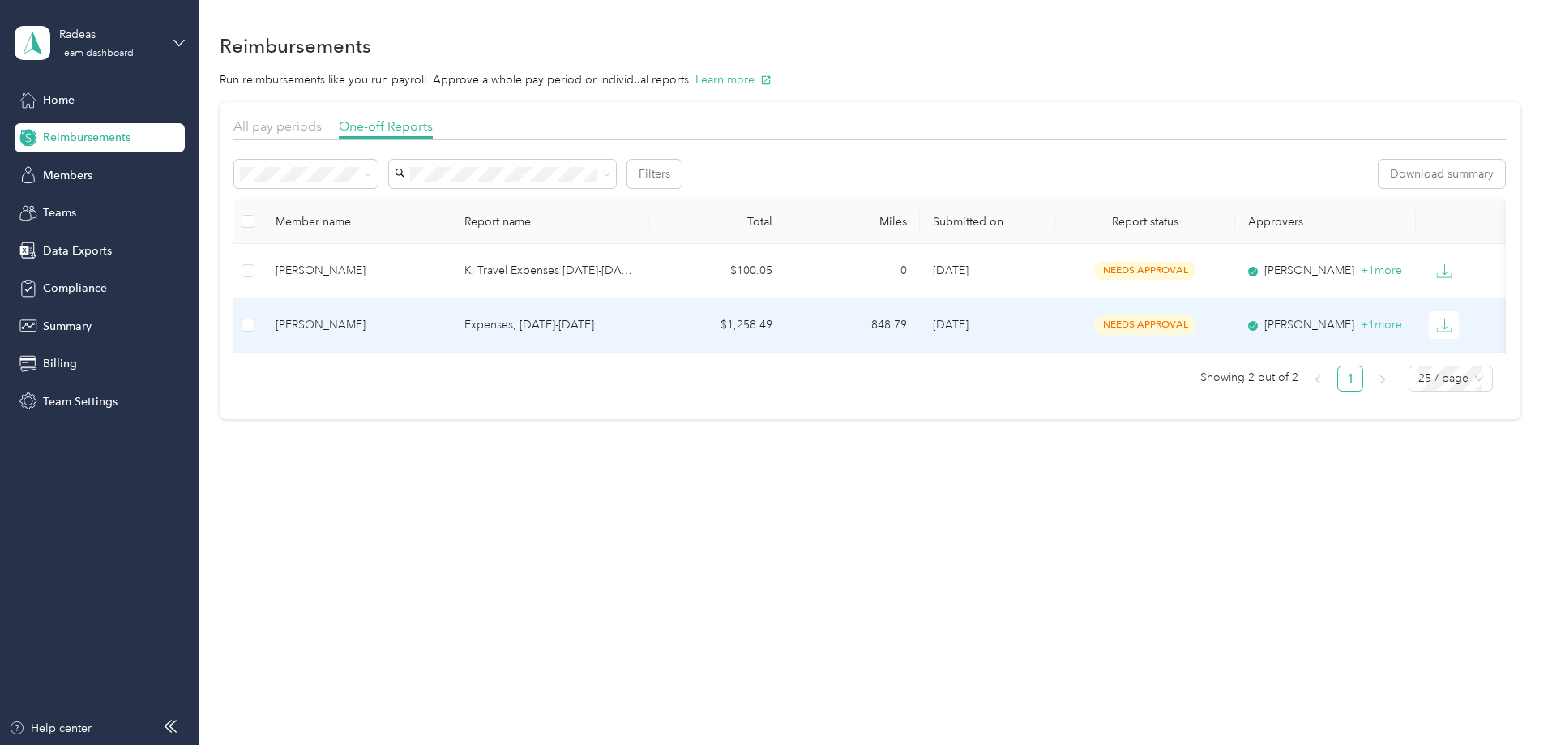
click at [732, 321] on td "$1,258.49" at bounding box center [717, 325] width 135 height 54
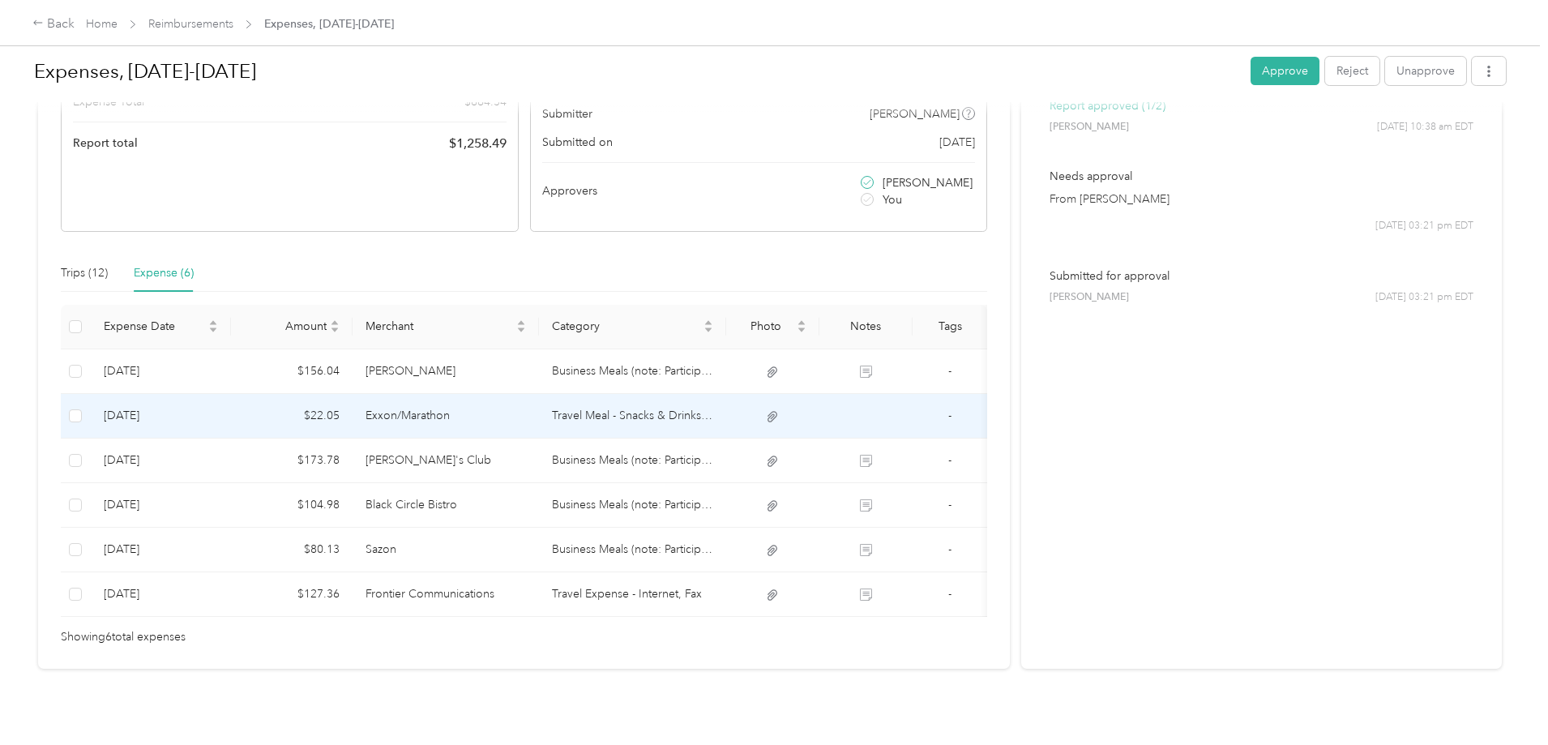
scroll to position [162, 0]
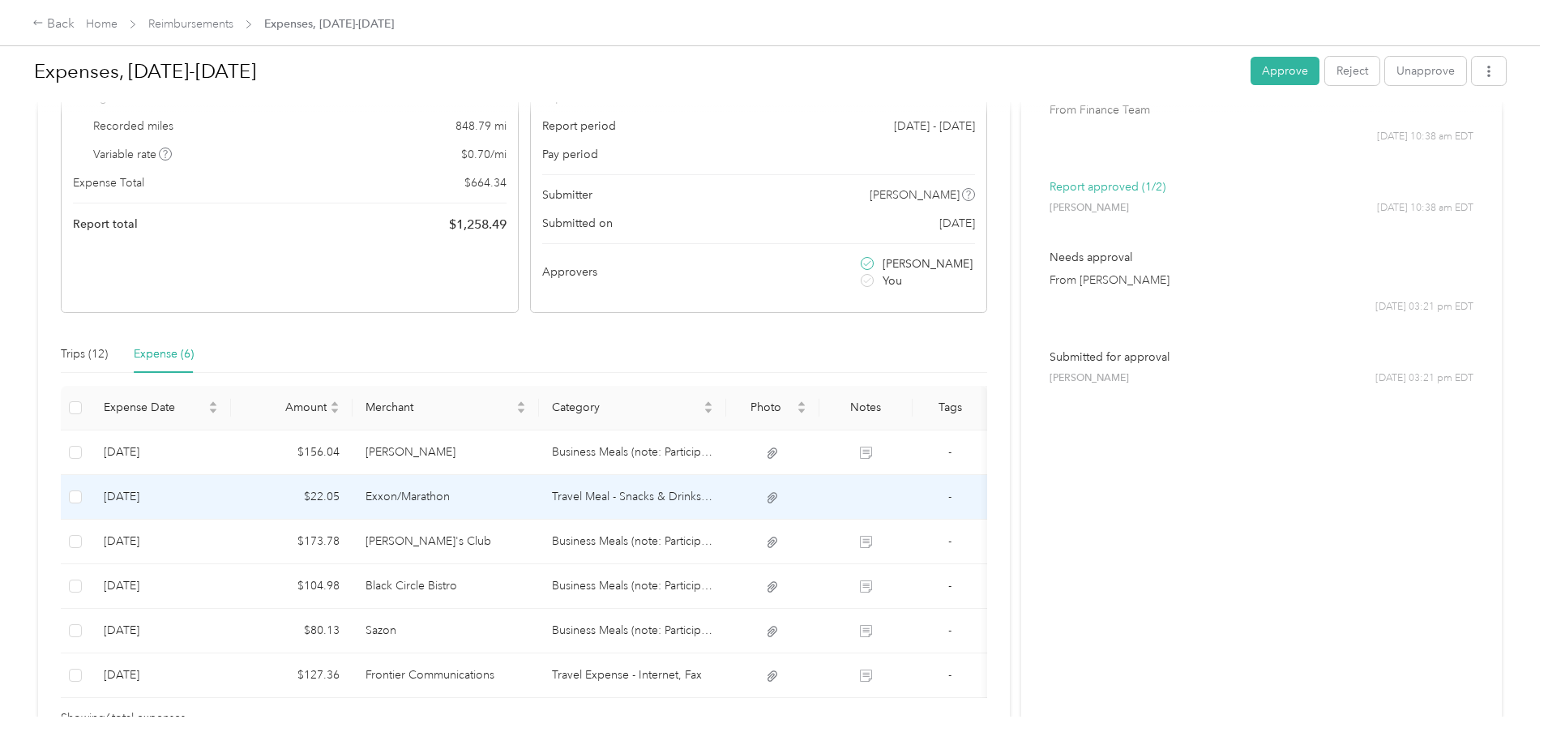
click at [524, 490] on td "Exxon/Marathon" at bounding box center [446, 497] width 187 height 45
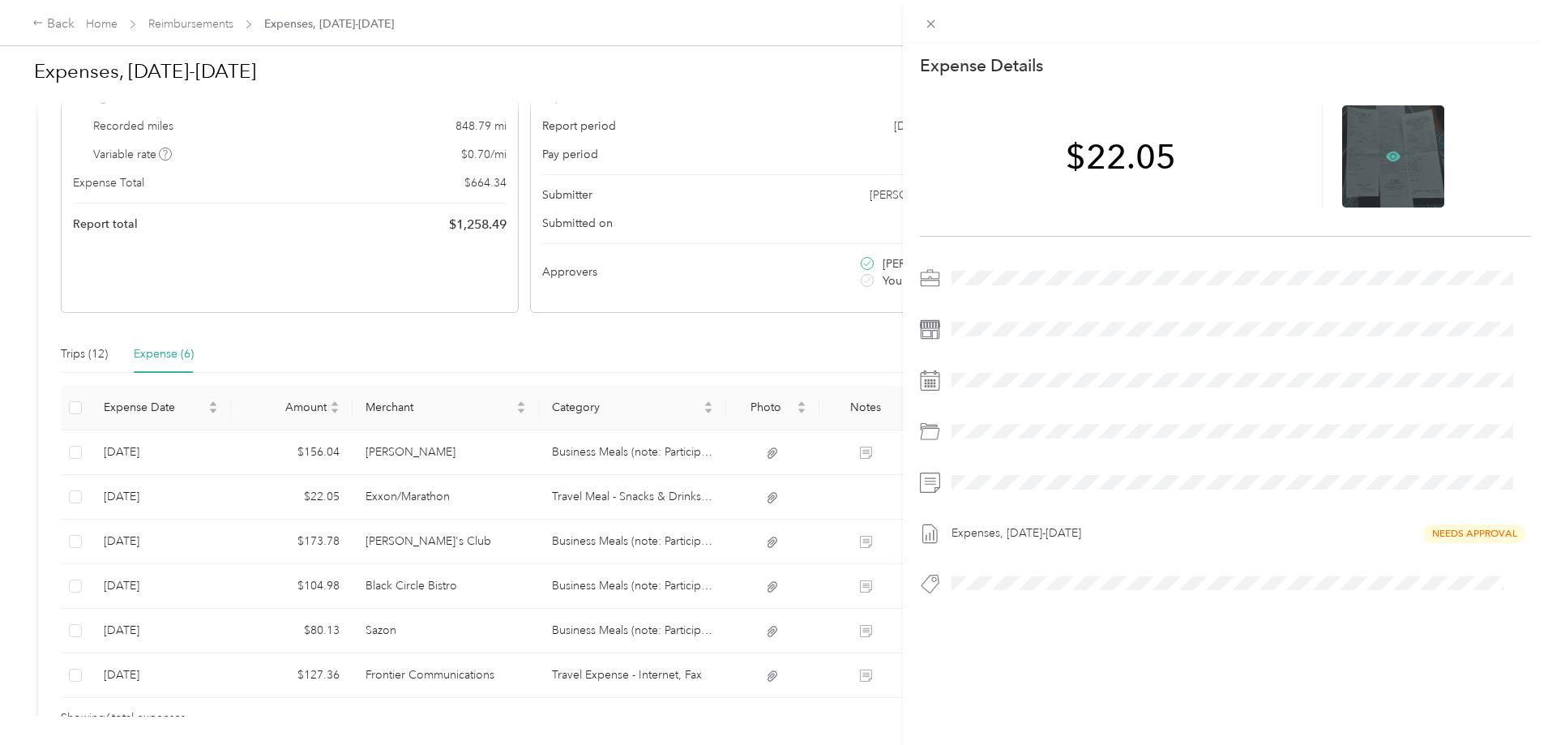
click at [1392, 156] on icon at bounding box center [1394, 156] width 5 height 5
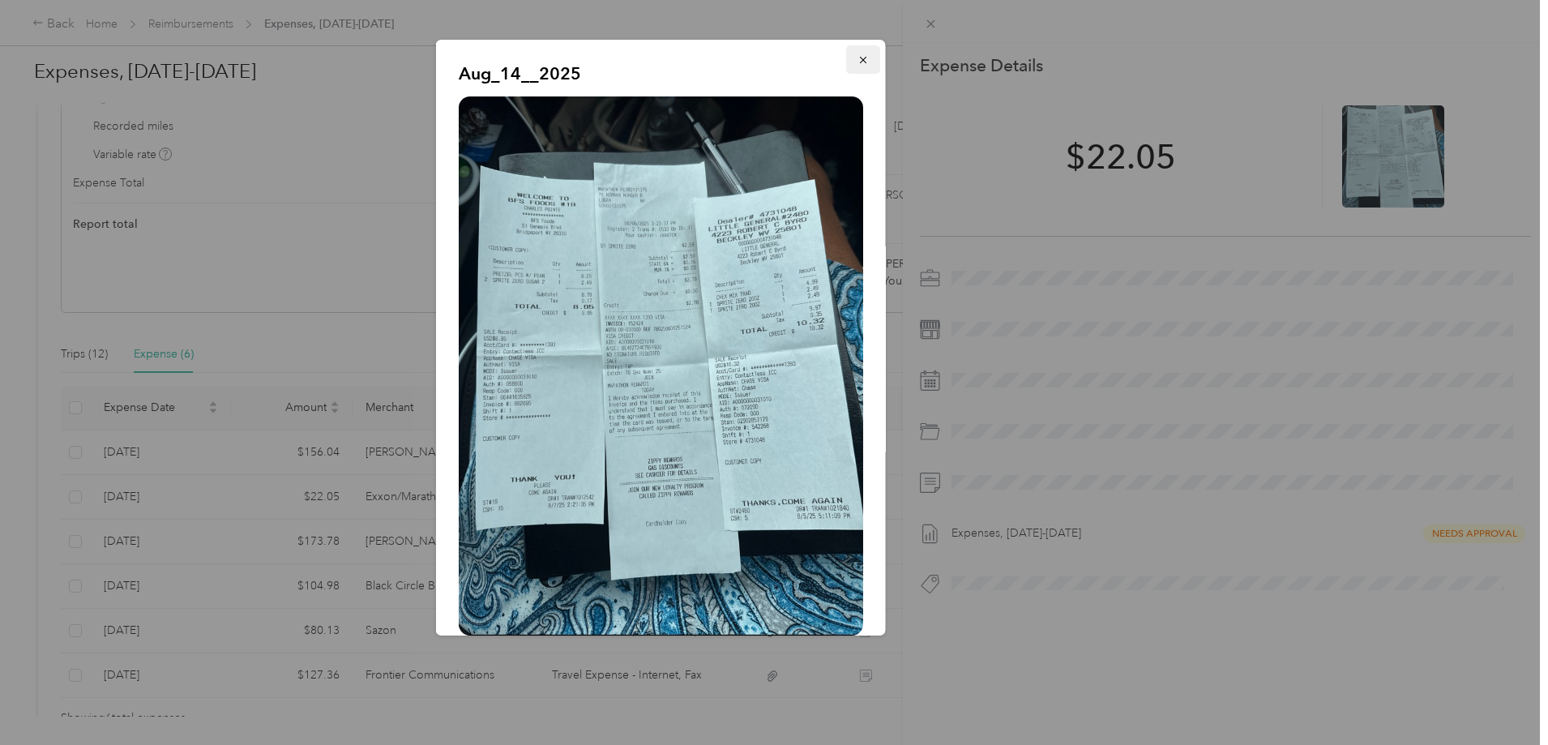
click at [857, 56] on icon "button" at bounding box center [862, 59] width 11 height 11
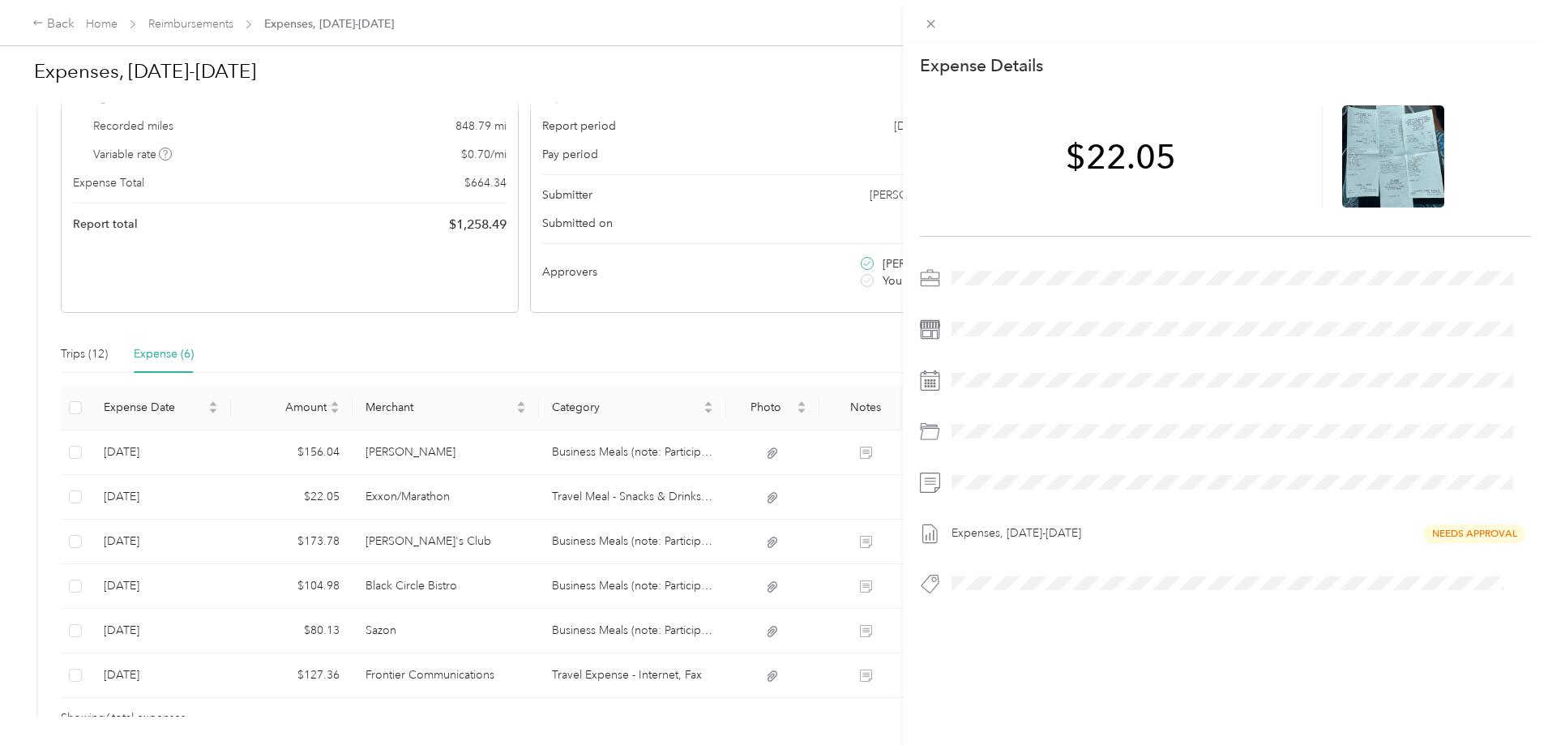
click at [712, 541] on div "This expense cannot be edited because it is either under review, approved, or p…" at bounding box center [774, 372] width 1548 height 745
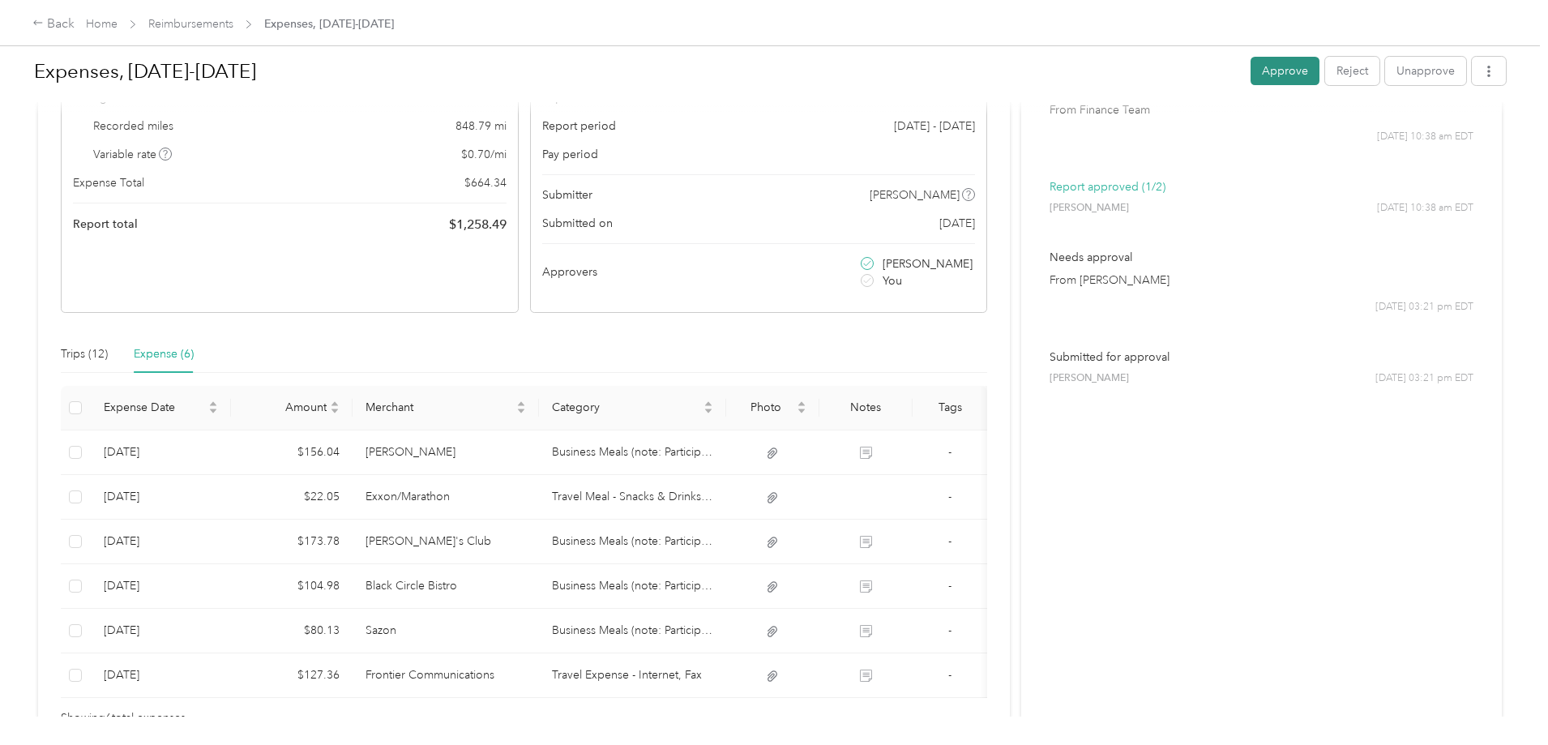
click at [1251, 77] on button "Approve" at bounding box center [1285, 71] width 69 height 28
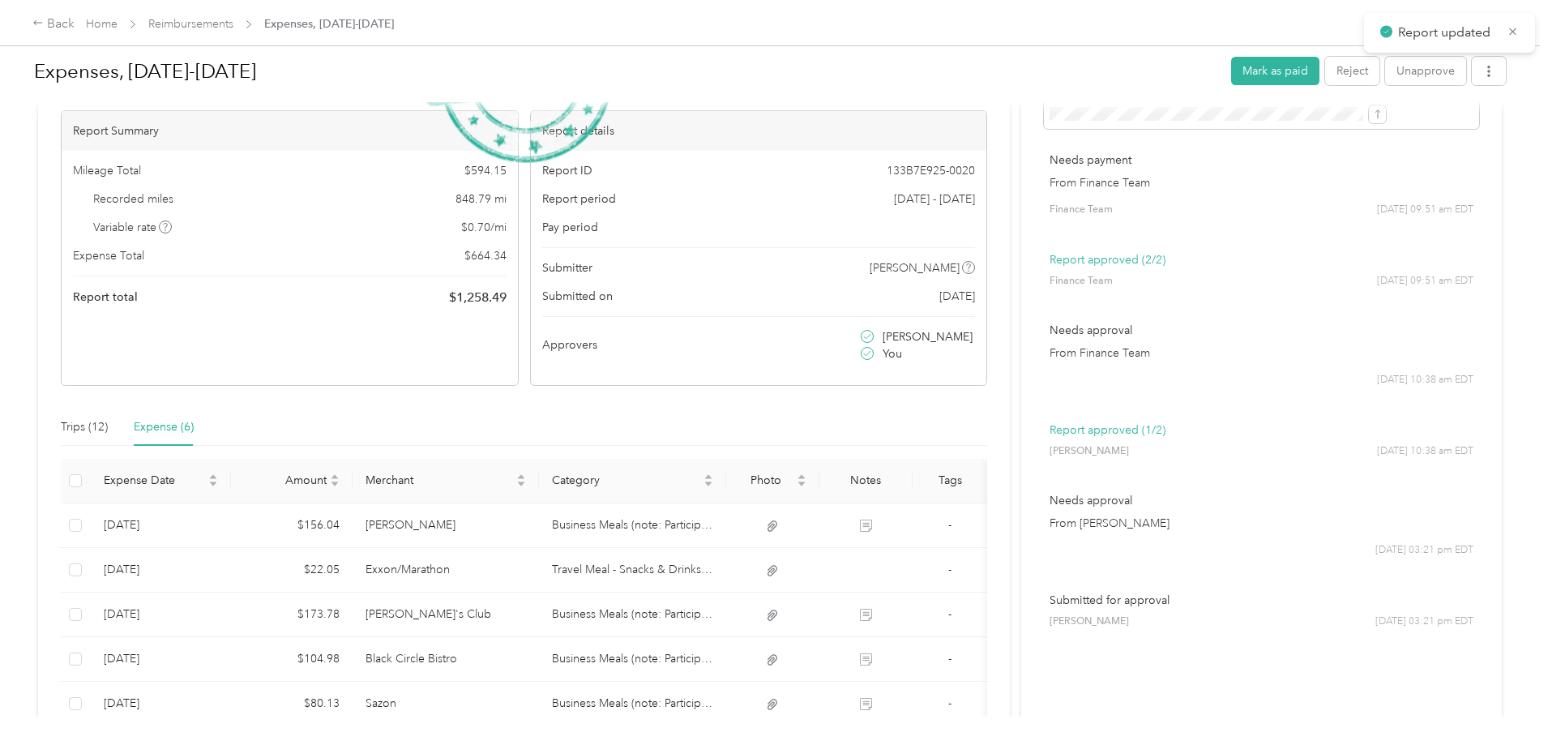
scroll to position [0, 0]
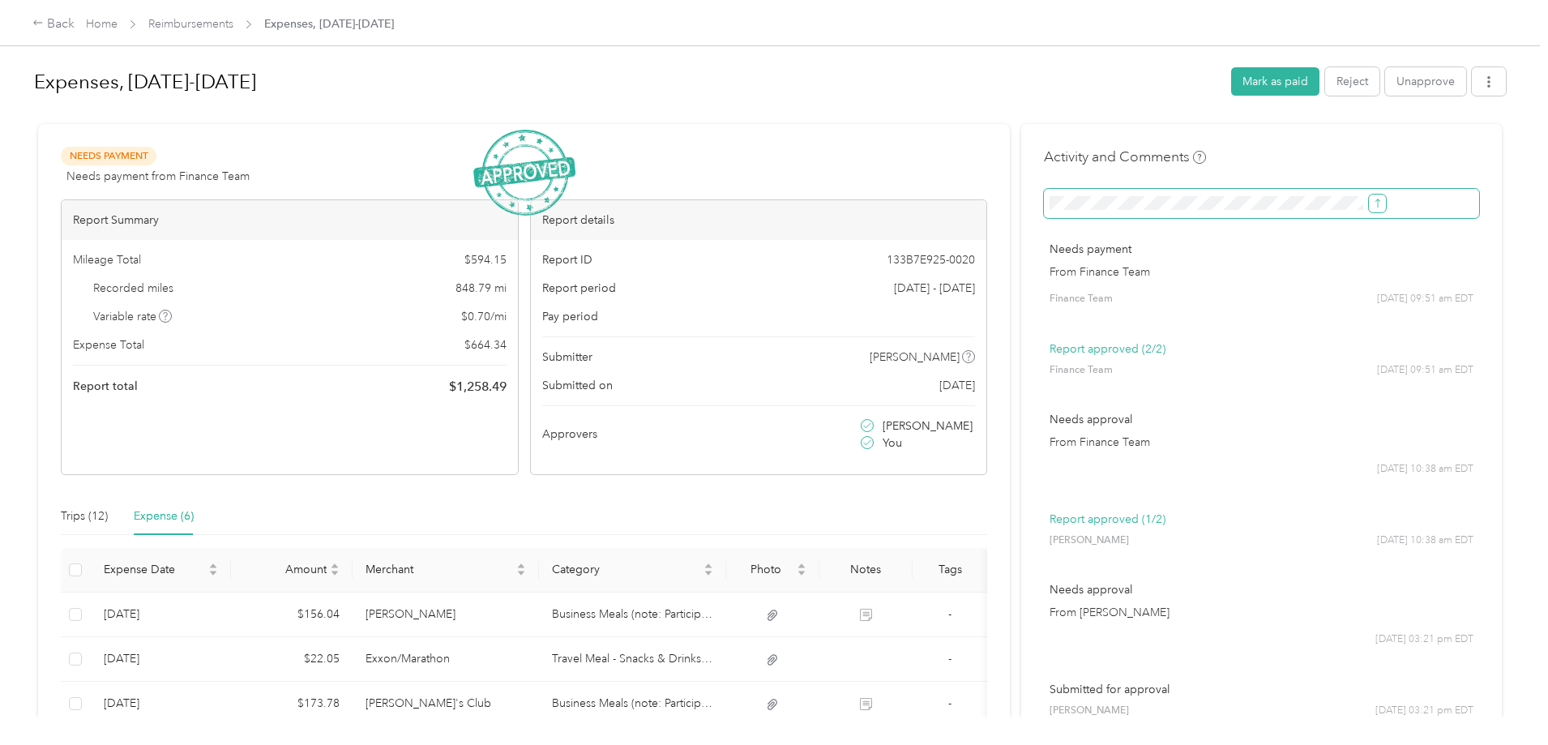
click at [1369, 210] on button "submit" at bounding box center [1377, 204] width 17 height 18
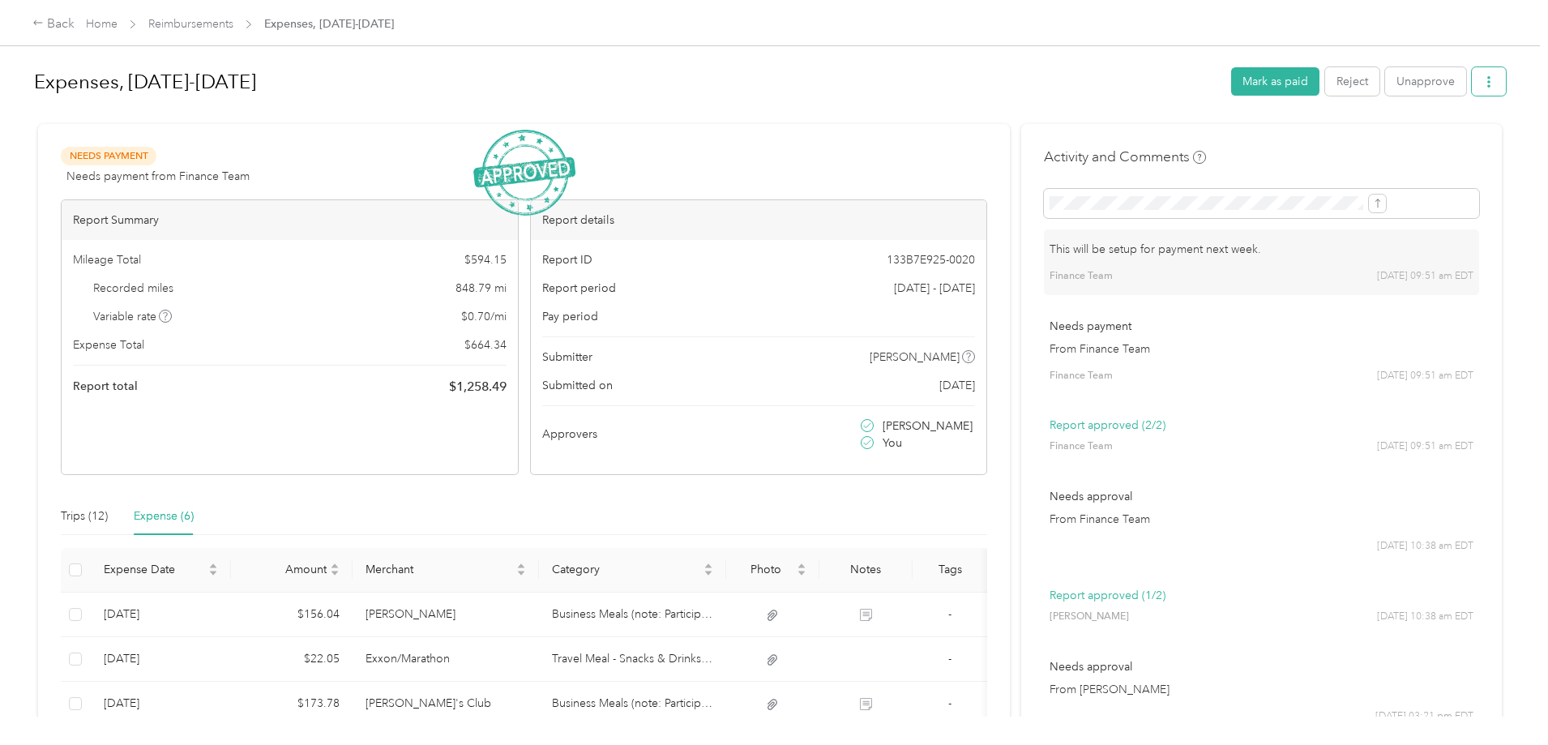
click at [1483, 83] on icon "button" at bounding box center [1488, 81] width 11 height 11
click at [1297, 137] on span "Download" at bounding box center [1309, 141] width 53 height 17
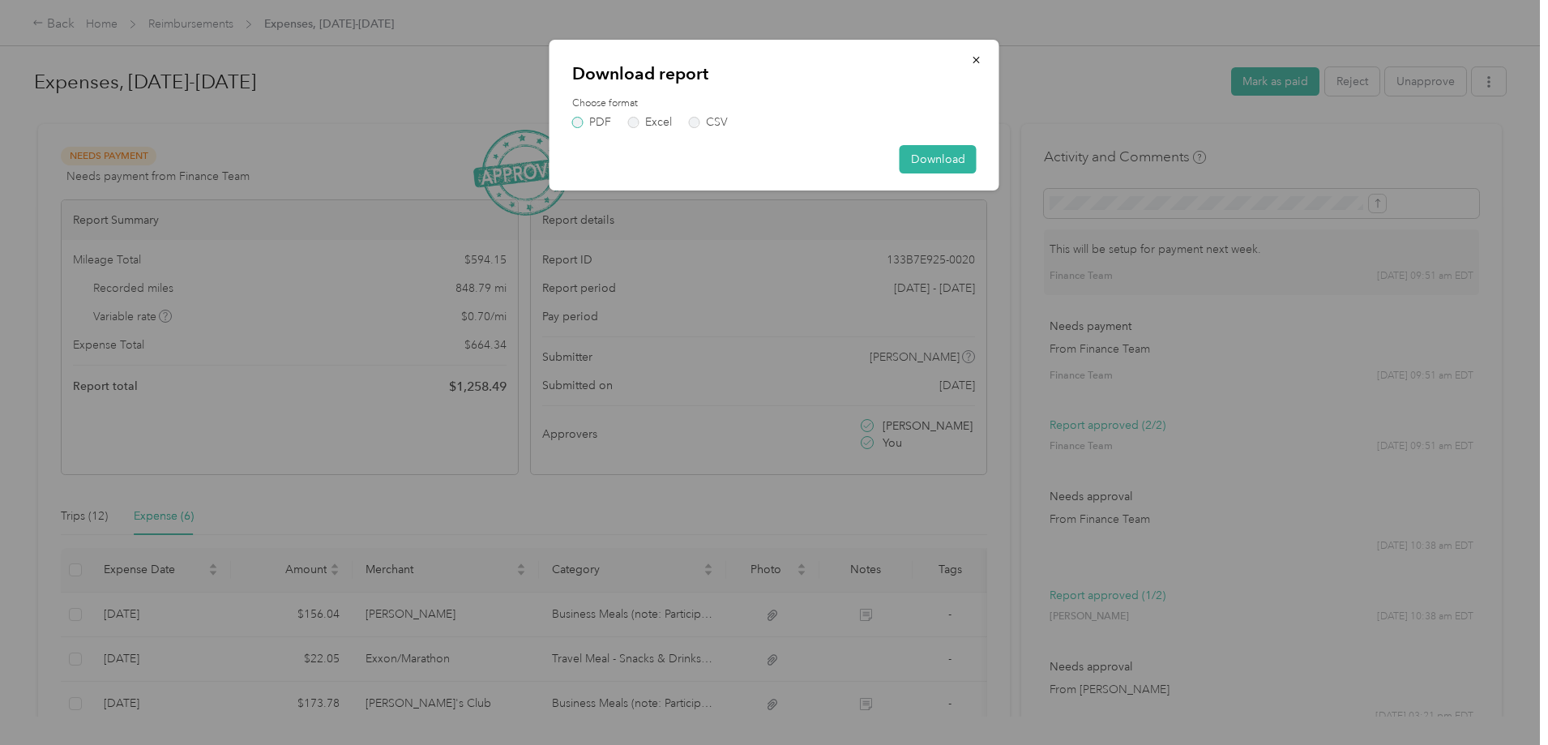
click at [575, 124] on label "PDF" at bounding box center [591, 122] width 39 height 11
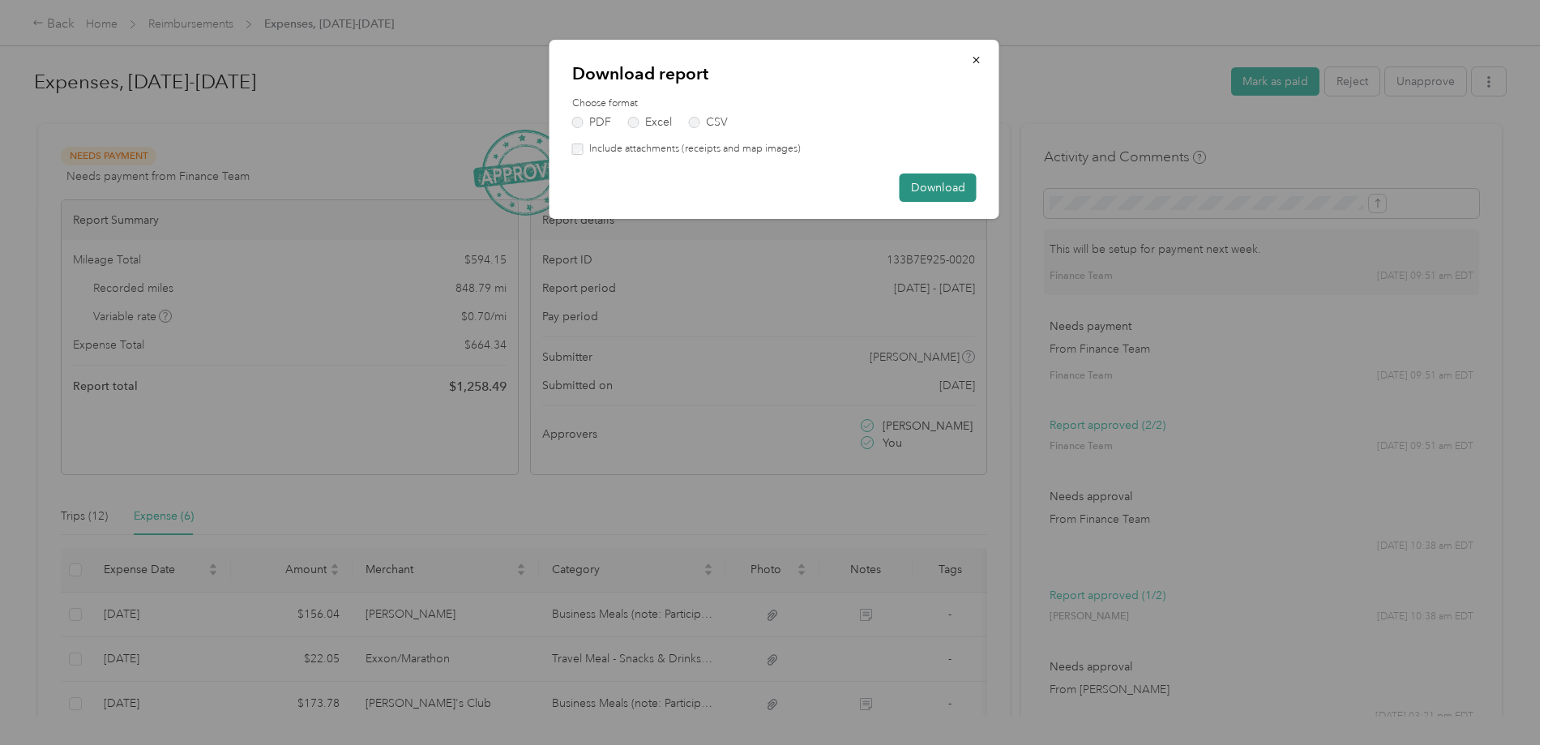
click at [931, 186] on button "Download" at bounding box center [938, 187] width 77 height 28
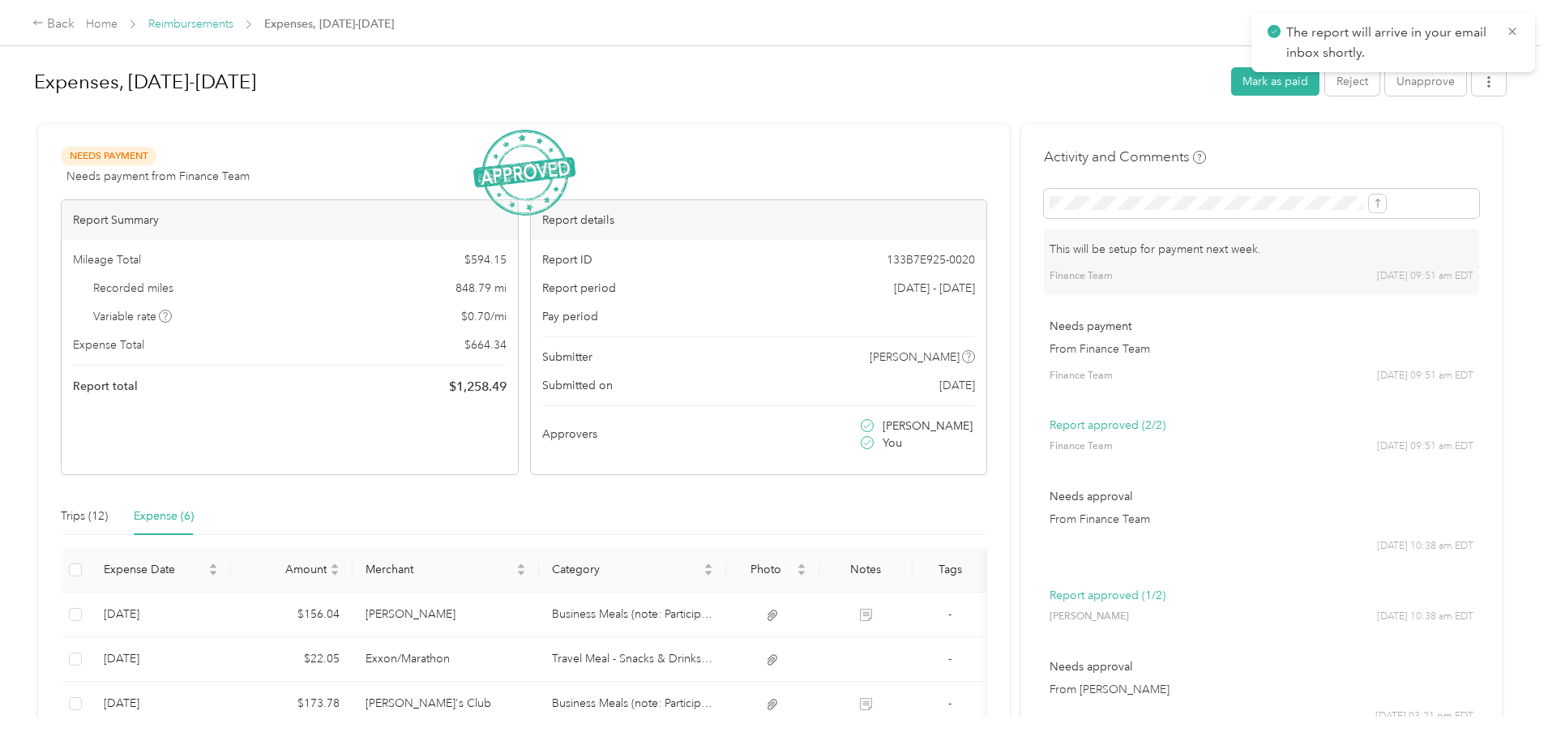
click at [233, 21] on link "Reimbursements" at bounding box center [190, 24] width 85 height 14
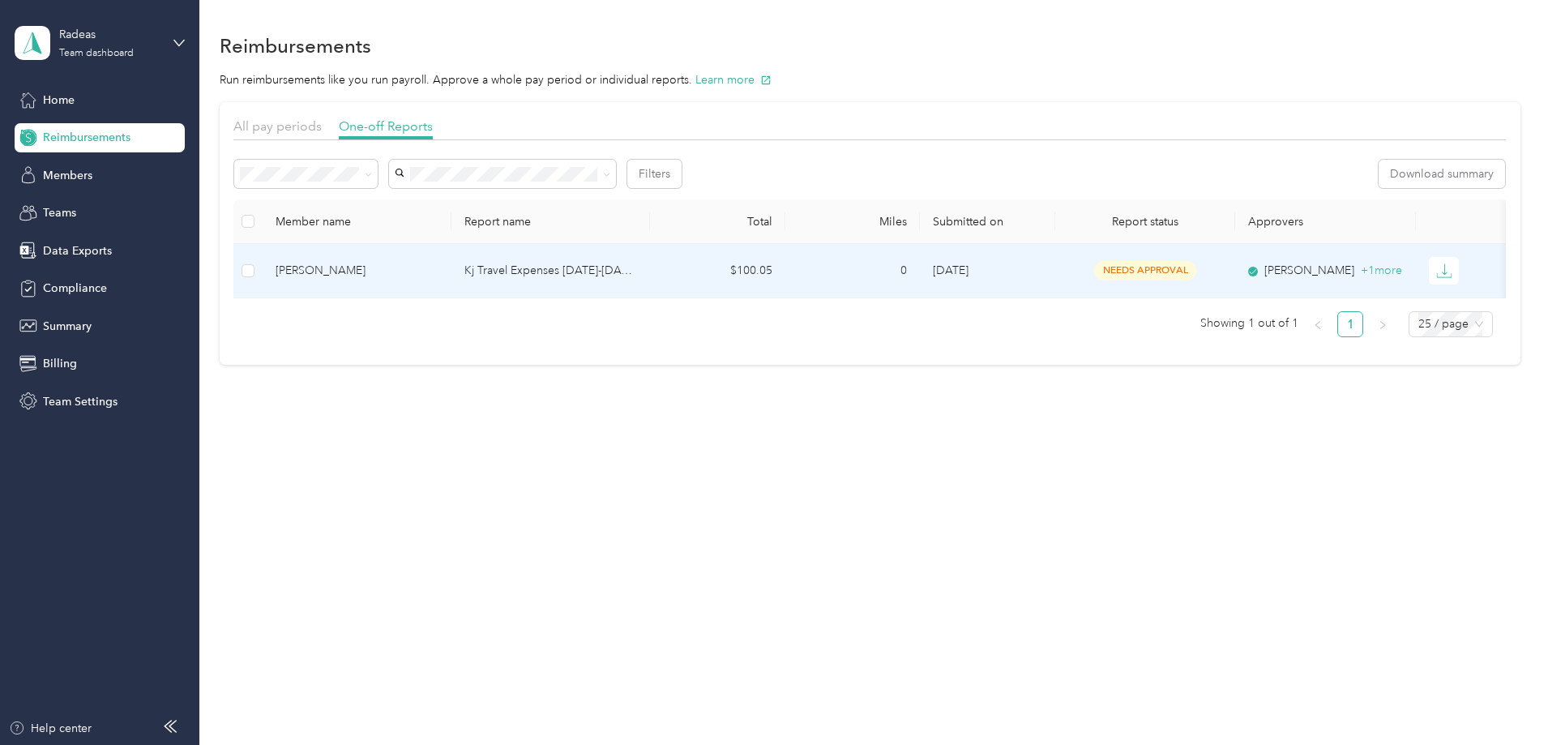
click at [438, 271] on div "KJ Johnson" at bounding box center [357, 271] width 163 height 18
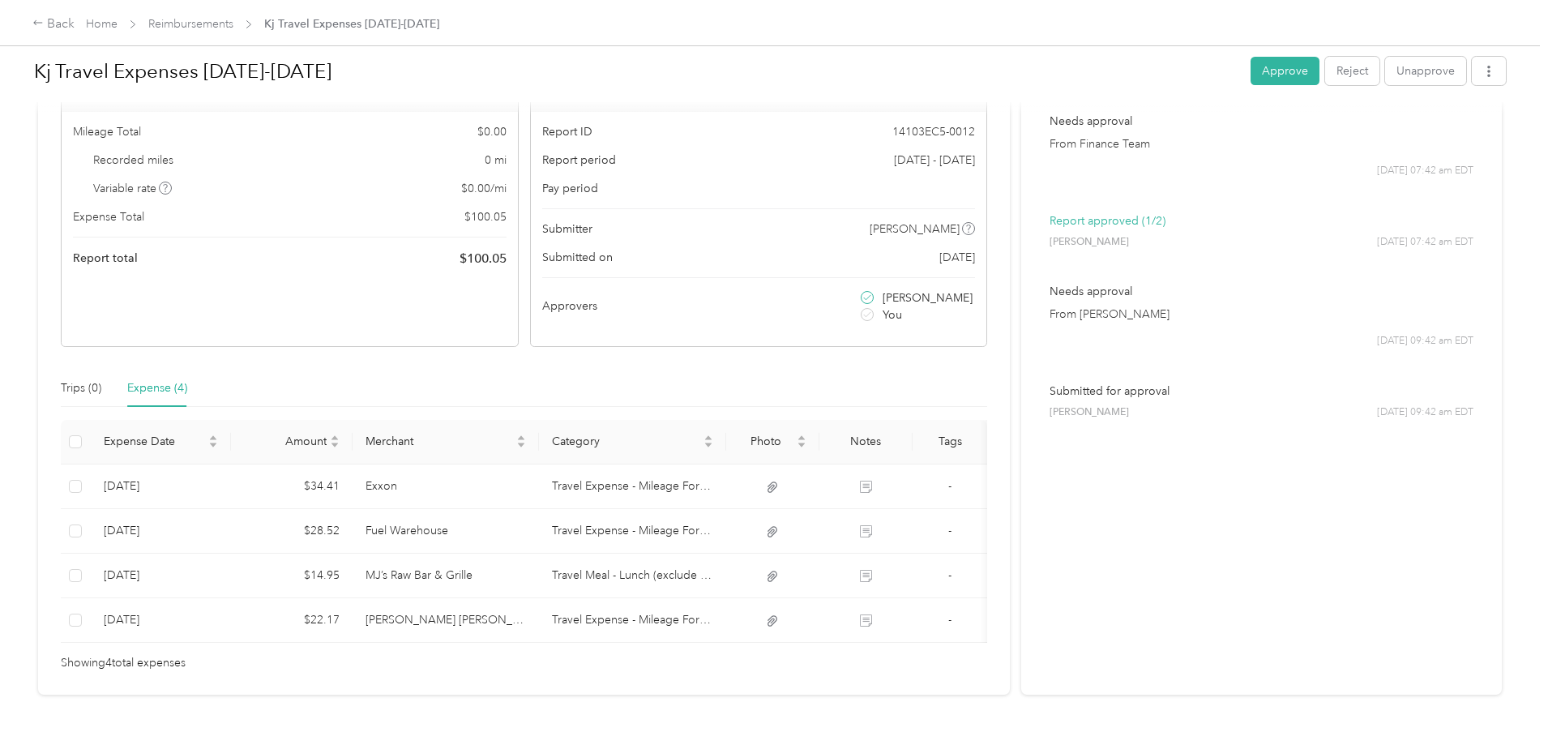
scroll to position [187, 0]
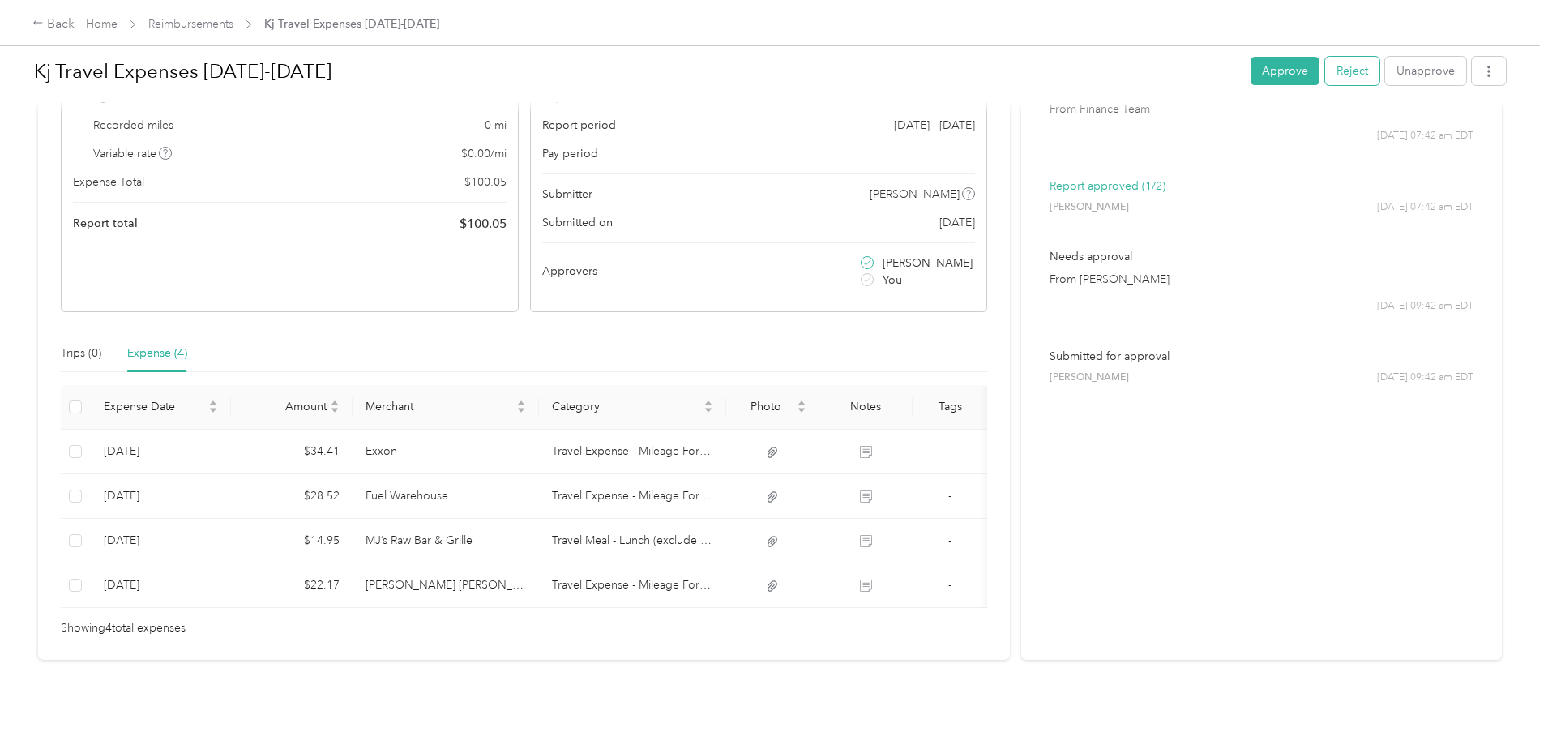
click at [1325, 76] on button "Reject" at bounding box center [1352, 71] width 54 height 28
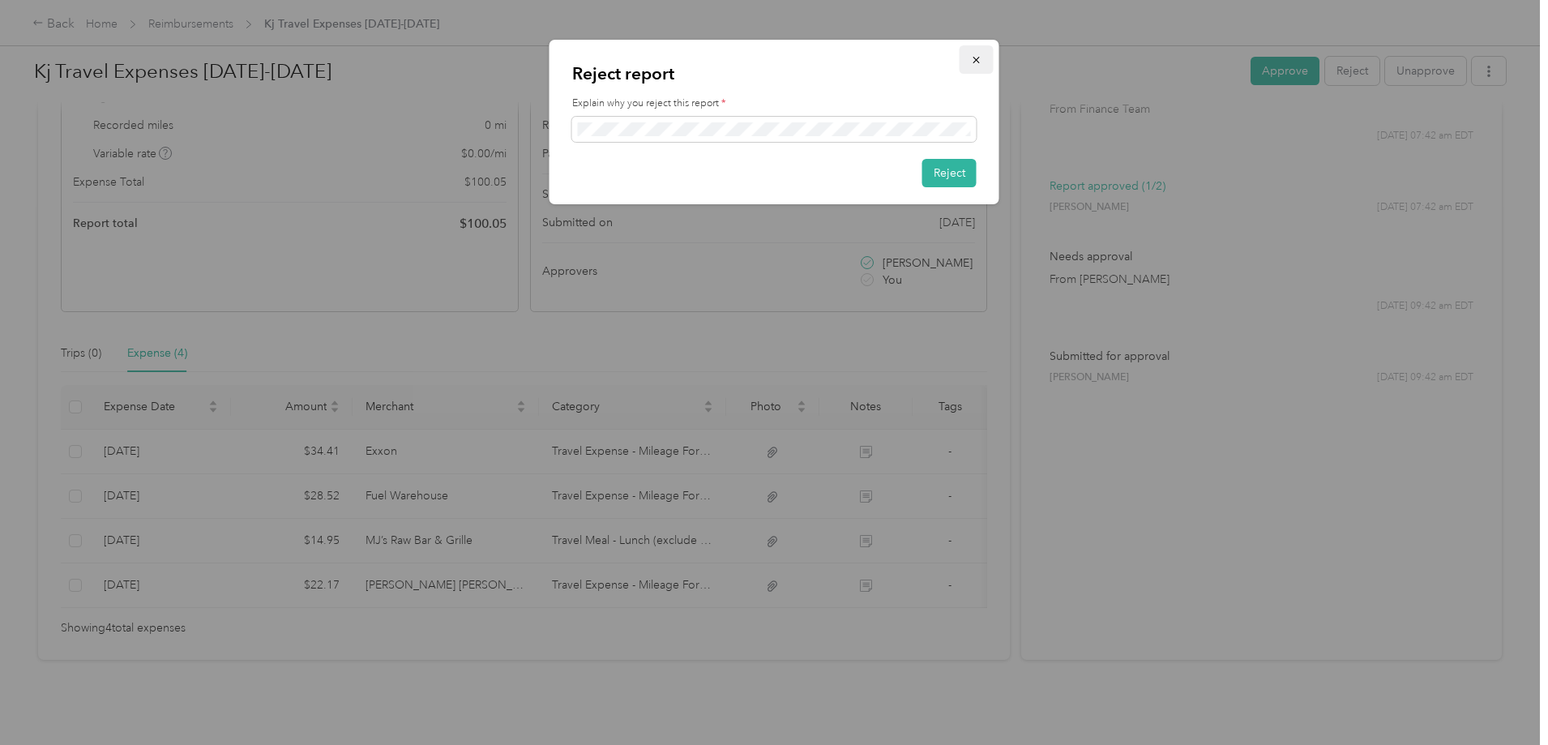
click at [971, 58] on icon "button" at bounding box center [976, 59] width 11 height 11
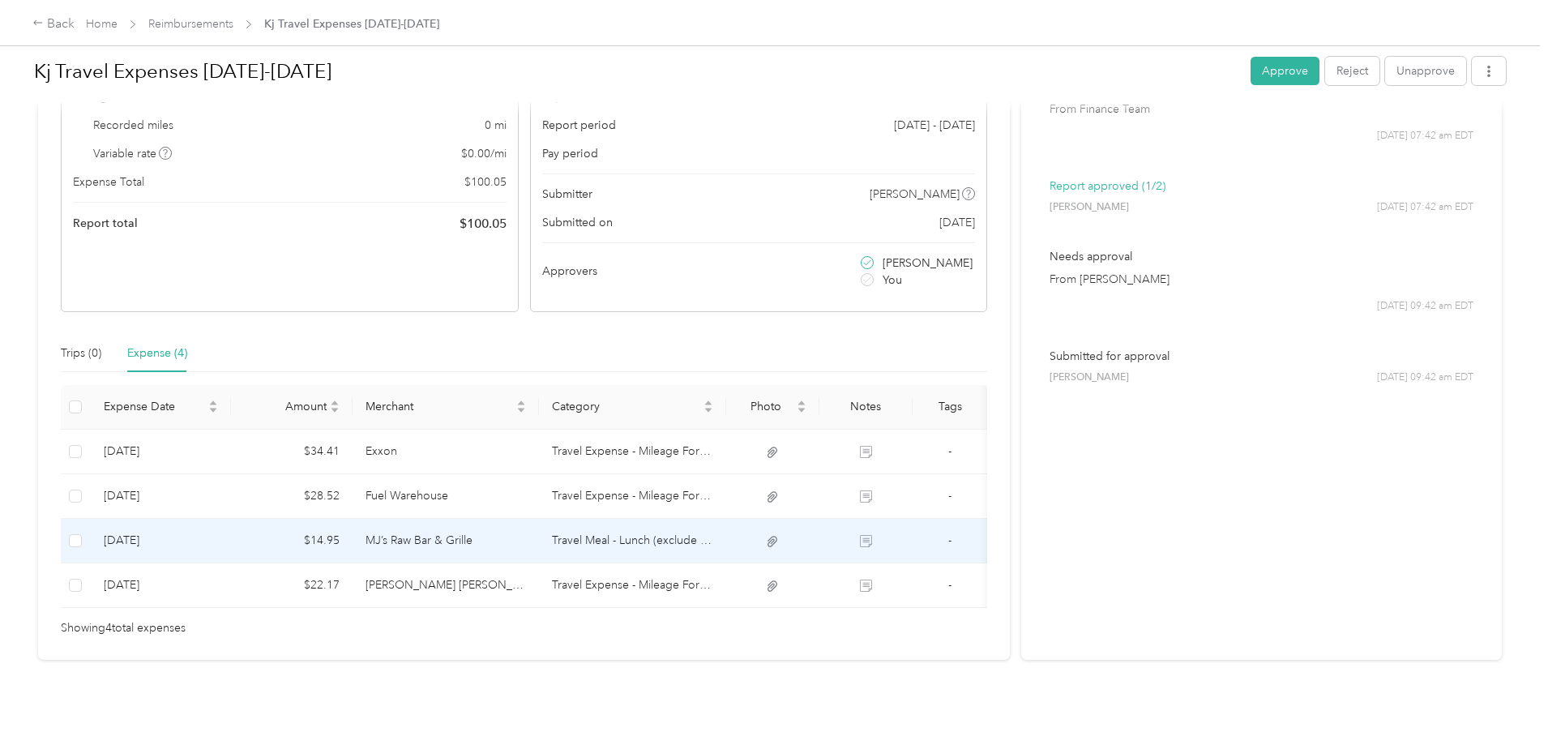
click at [686, 519] on td "Travel Meal - Lunch (exclude Alcohol)" at bounding box center [632, 541] width 187 height 45
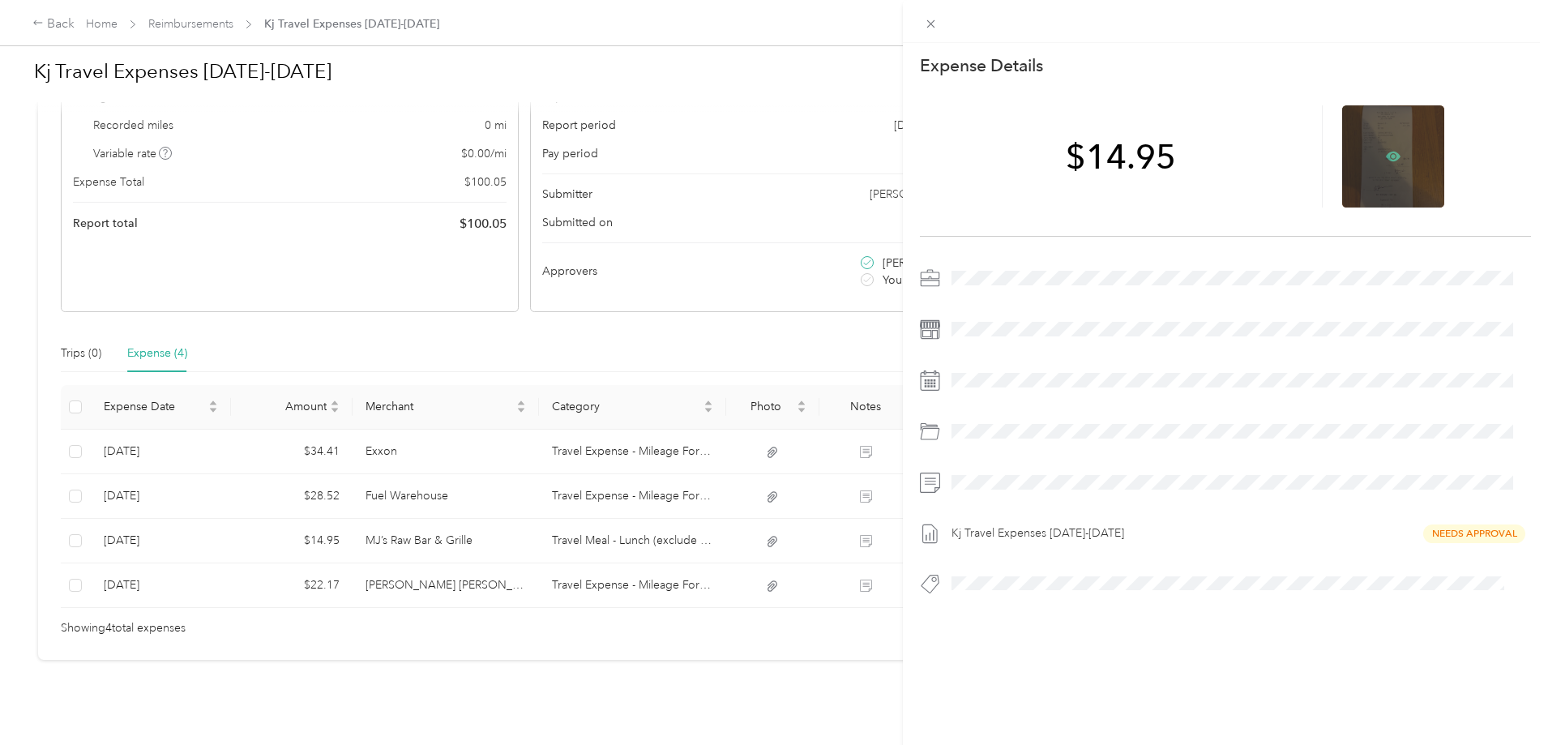
click at [1387, 154] on icon at bounding box center [1393, 156] width 15 height 15
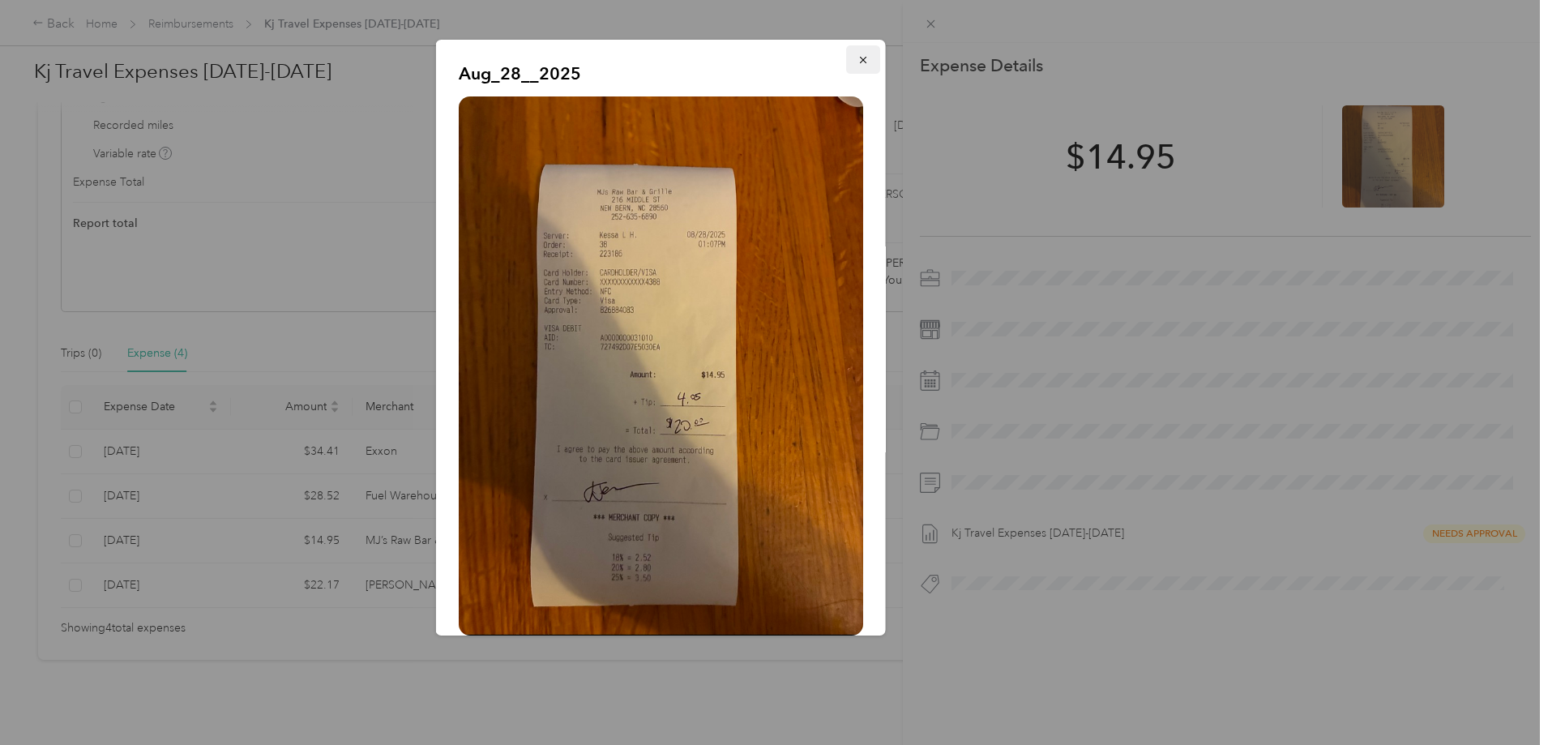
click at [857, 57] on icon "button" at bounding box center [862, 59] width 11 height 11
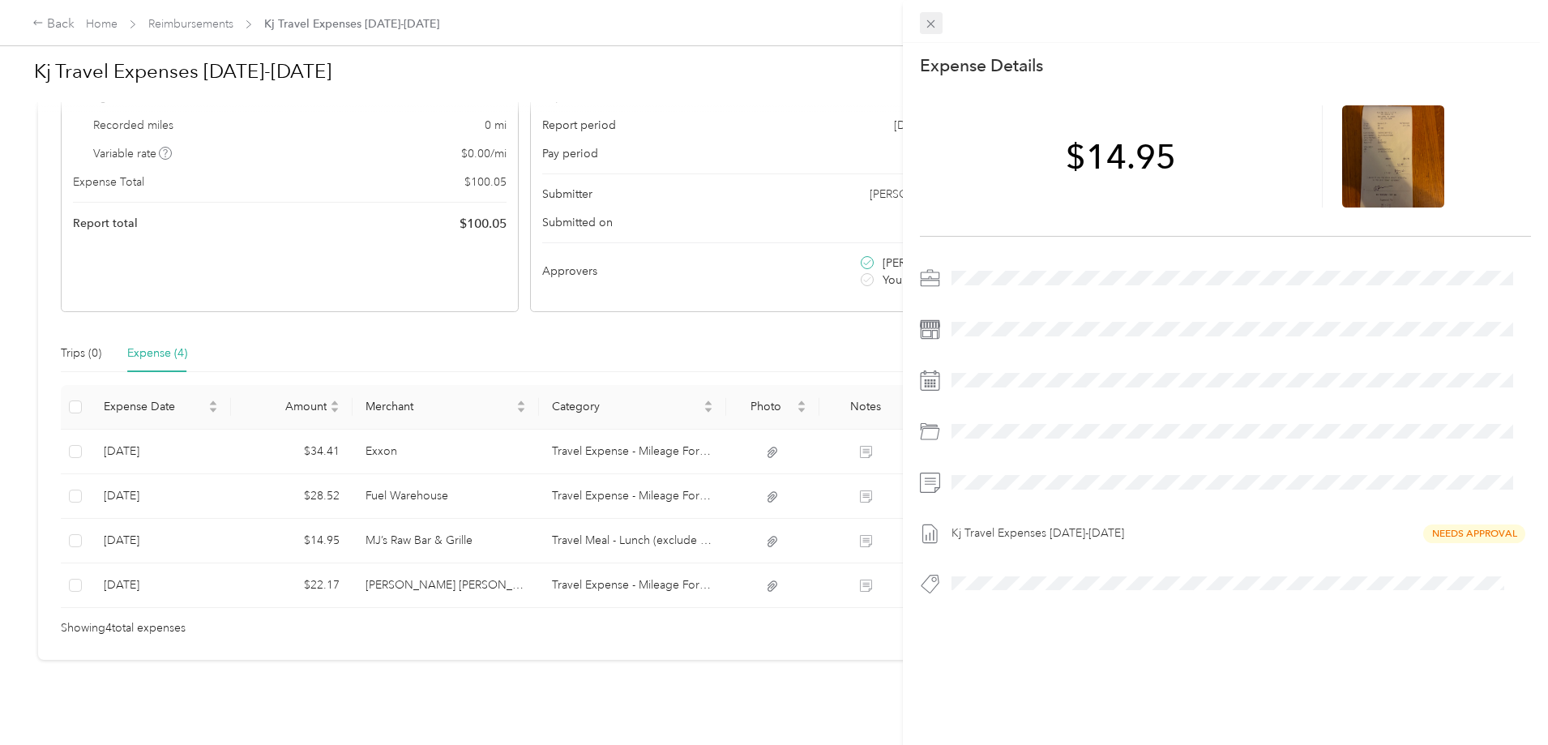
click at [932, 28] on icon at bounding box center [931, 24] width 14 height 14
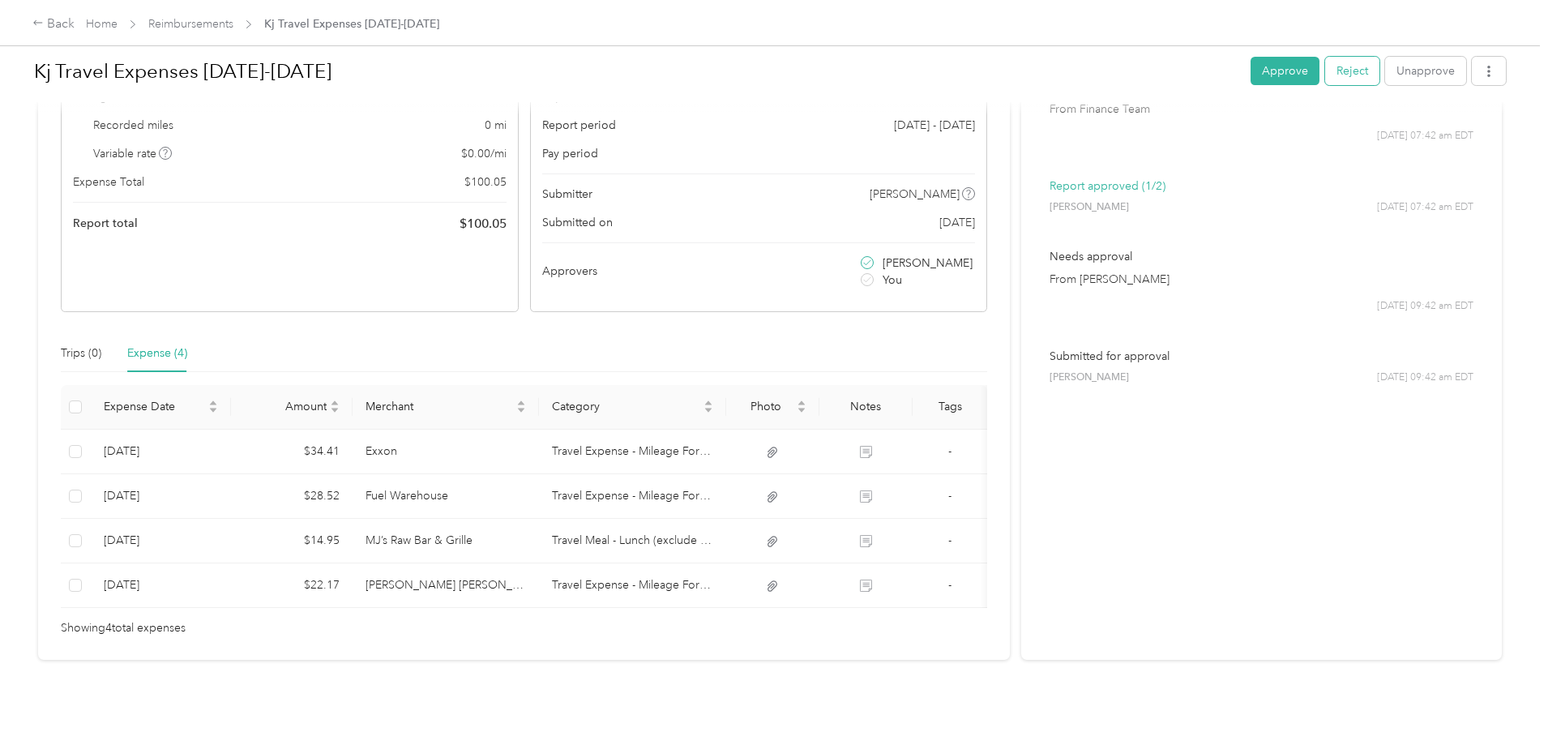
click at [1325, 74] on button "Reject" at bounding box center [1352, 71] width 54 height 28
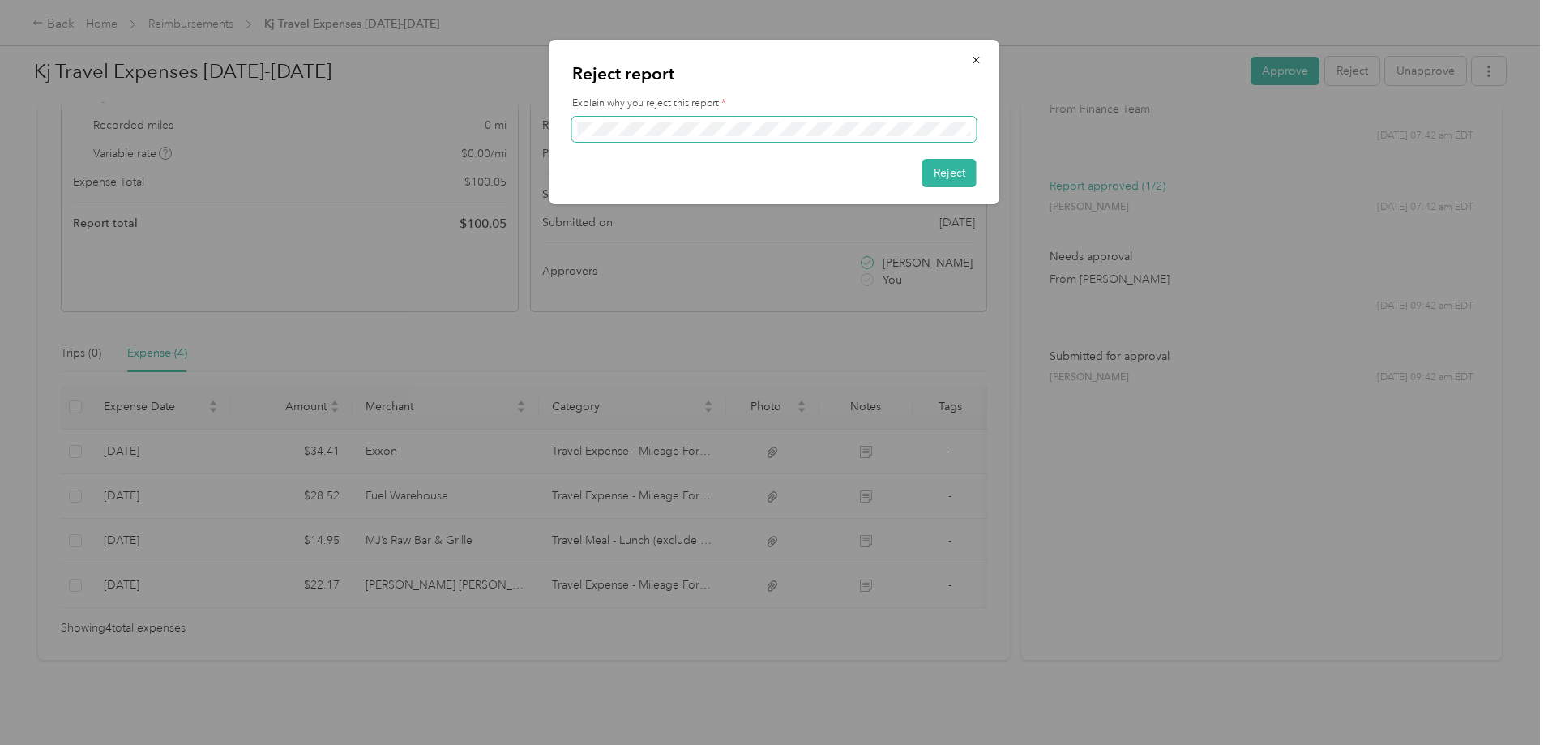
scroll to position [0, 0]
click at [947, 171] on button "Reject" at bounding box center [949, 173] width 54 height 28
